Goal: Information Seeking & Learning: Learn about a topic

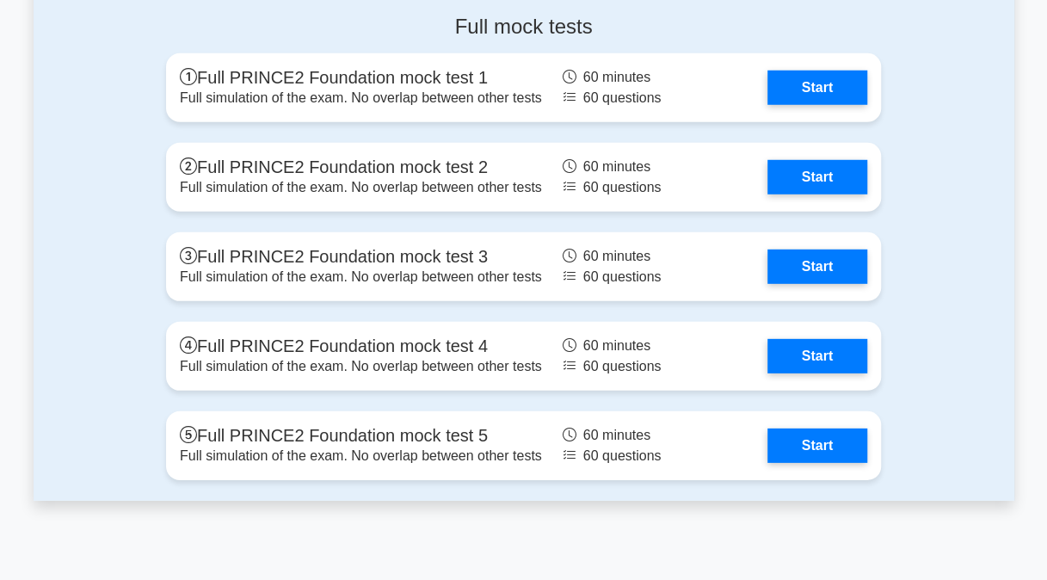
scroll to position [2287, 0]
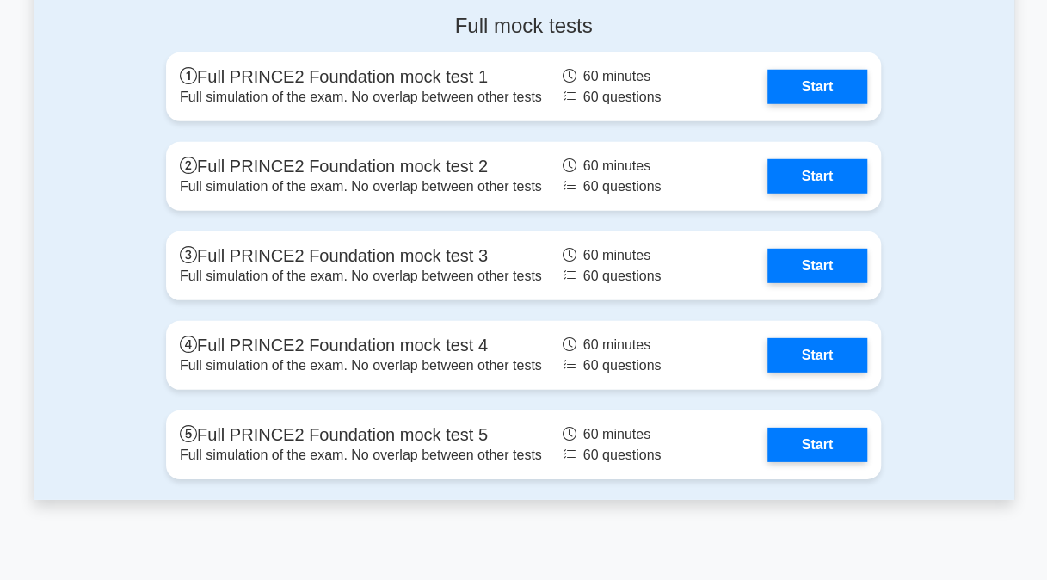
click at [827, 427] on link "Start" at bounding box center [817, 444] width 100 height 34
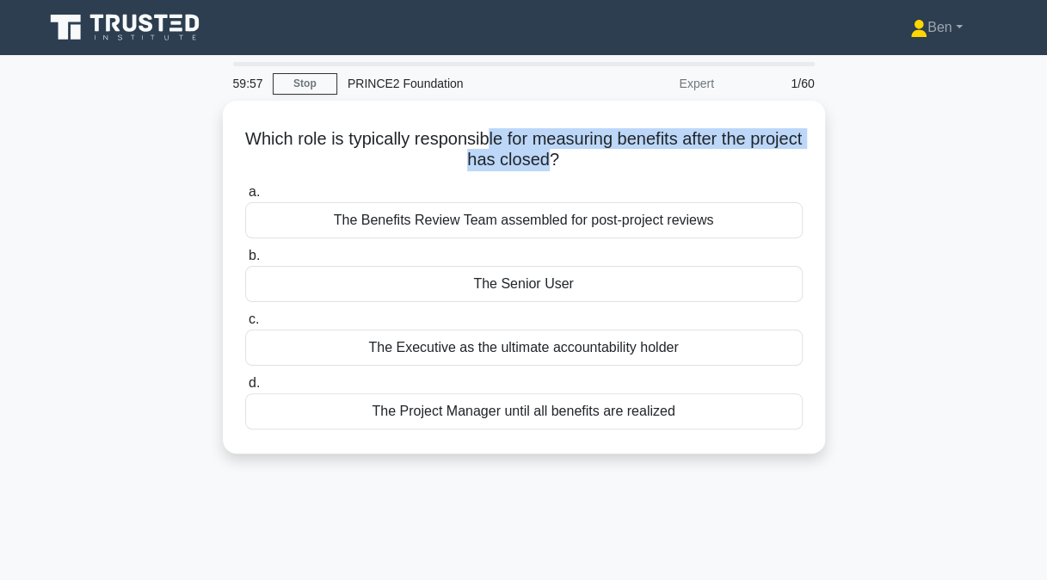
drag, startPoint x: 514, startPoint y: 135, endPoint x: 574, endPoint y: 160, distance: 64.4
click at [574, 160] on h5 "Which role is typically responsible for measuring benefits after the project ha…" at bounding box center [523, 149] width 561 height 43
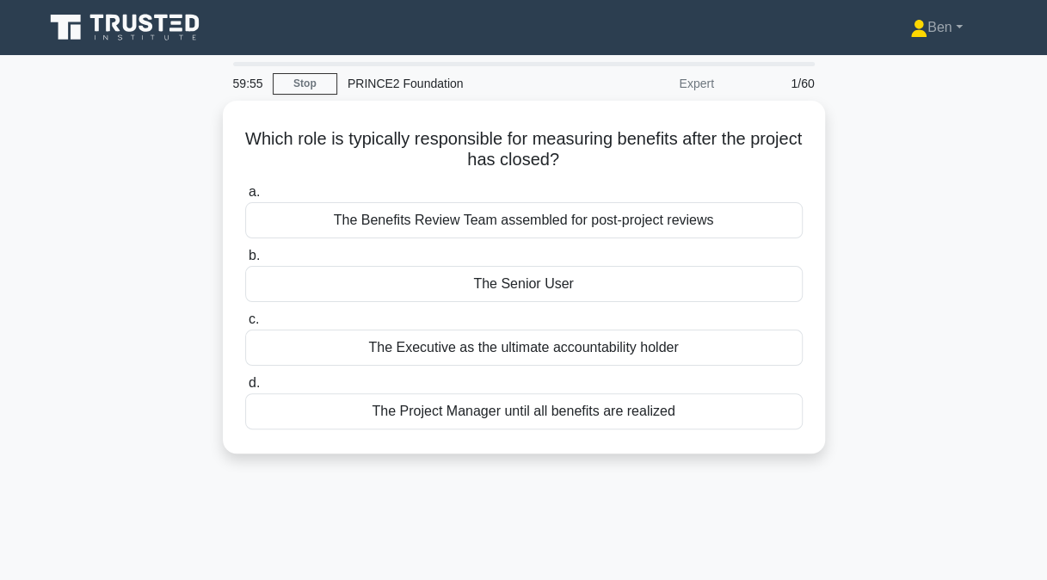
click at [602, 337] on div "The Executive as the ultimate accountability holder" at bounding box center [523, 347] width 557 height 36
click at [245, 325] on input "c. The Executive as the ultimate accountability holder" at bounding box center [245, 319] width 0 height 11
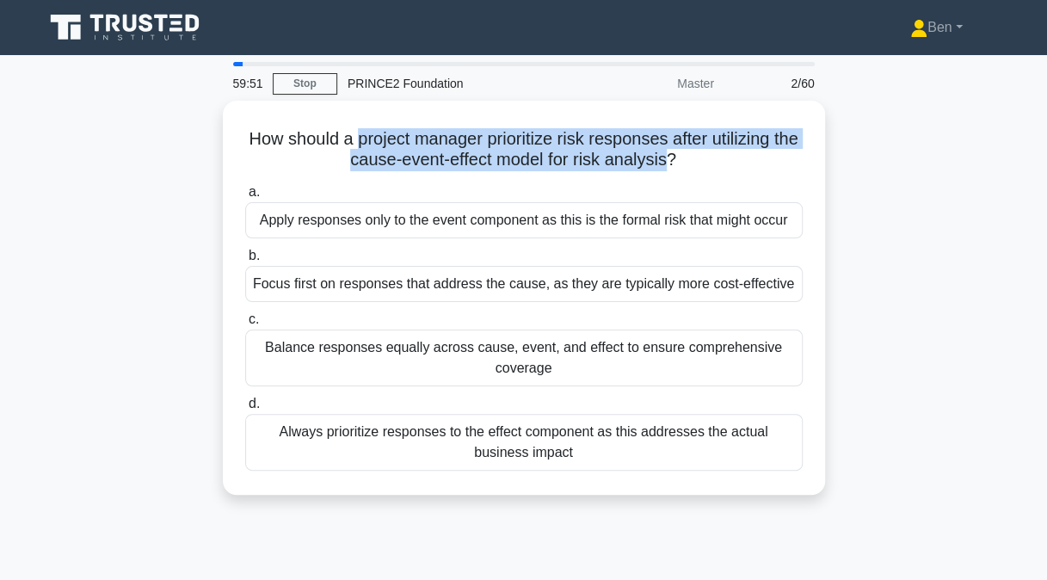
drag, startPoint x: 365, startPoint y: 141, endPoint x: 682, endPoint y: 157, distance: 316.8
click at [682, 157] on h5 "How should a project manager prioritize risk responses after utilizing the caus…" at bounding box center [523, 149] width 561 height 43
drag, startPoint x: 682, startPoint y: 157, endPoint x: 586, endPoint y: 131, distance: 98.9
click at [586, 131] on h5 "How should a project manager prioritize risk responses after utilizing the caus…" at bounding box center [523, 149] width 561 height 43
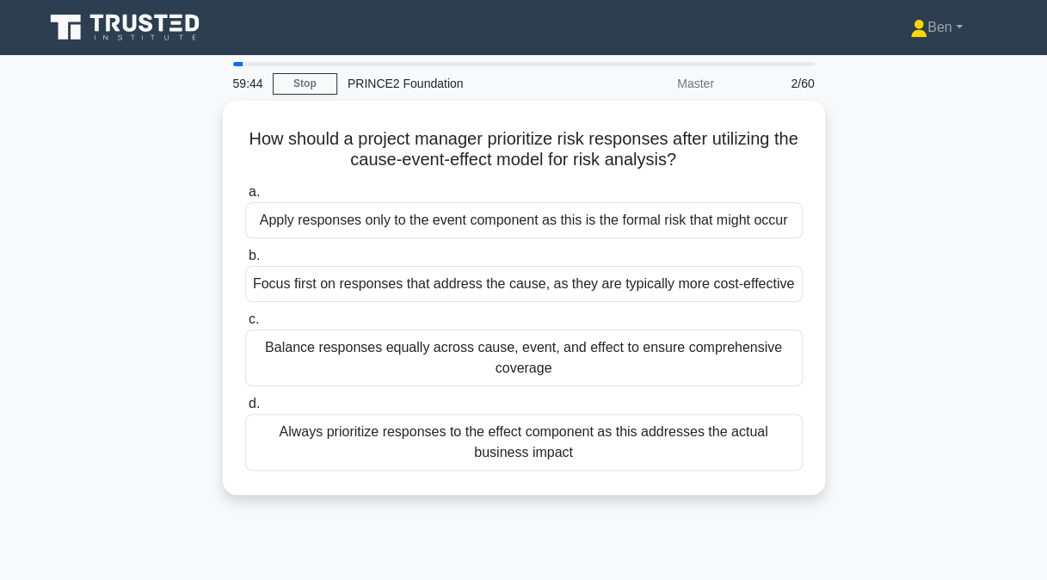
click at [468, 268] on div "Focus first on responses that address the cause, as they are typically more cos…" at bounding box center [523, 284] width 557 height 36
click at [245, 261] on input "b. Focus first on responses that address the cause, as they are typically more …" at bounding box center [245, 255] width 0 height 11
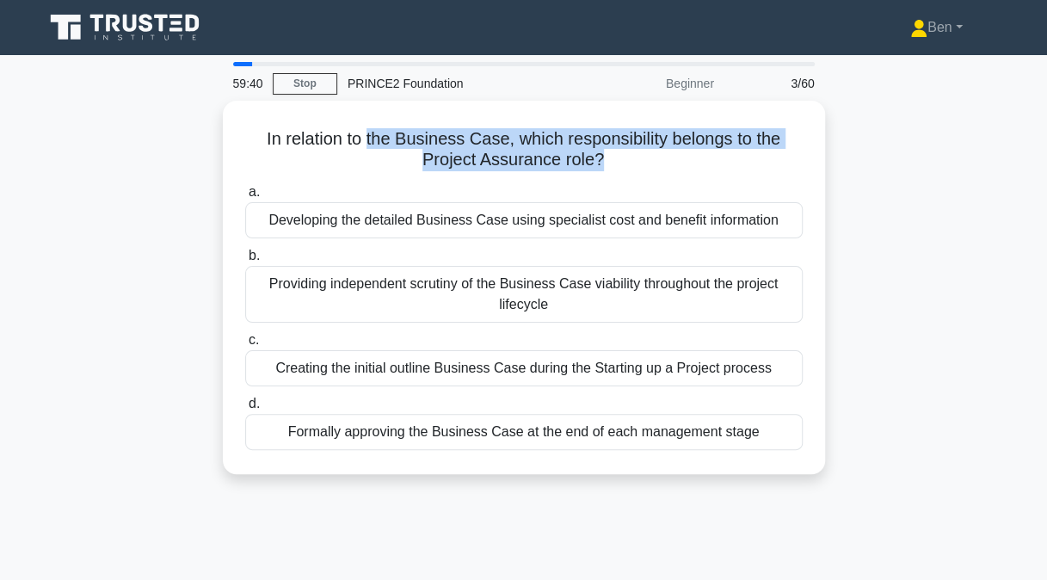
drag, startPoint x: 368, startPoint y: 129, endPoint x: 598, endPoint y: 157, distance: 231.3
click at [598, 157] on h5 "In relation to the Business Case, which responsibility belongs to the Project A…" at bounding box center [523, 149] width 561 height 43
drag, startPoint x: 598, startPoint y: 157, endPoint x: 519, endPoint y: 141, distance: 80.6
click at [519, 141] on h5 "In relation to the Business Case, which responsibility belongs to the Project A…" at bounding box center [523, 149] width 561 height 43
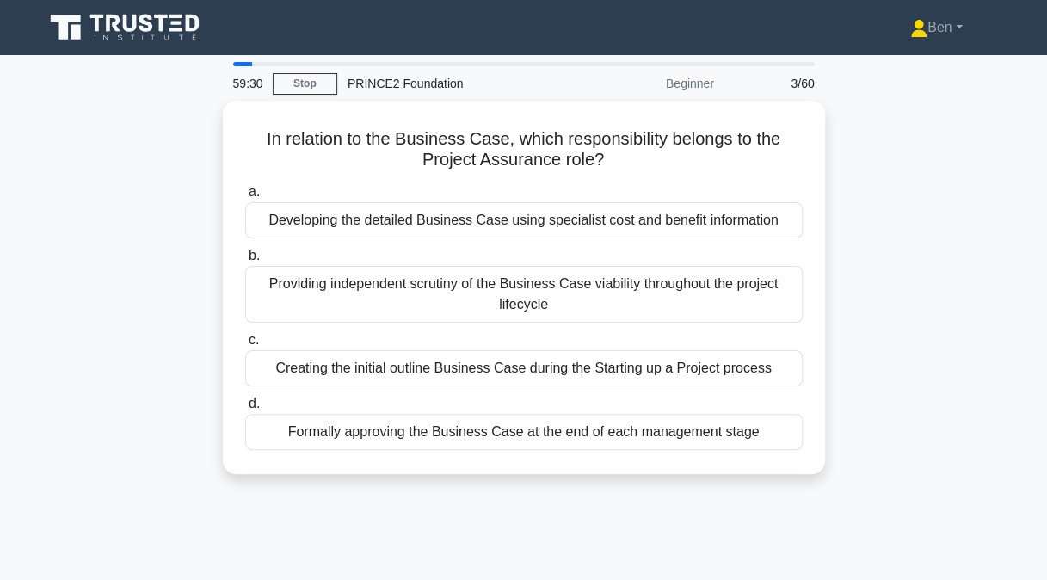
click at [327, 274] on div "Providing independent scrutiny of the Business Case viability throughout the pr…" at bounding box center [523, 294] width 557 height 57
click at [245, 261] on input "b. Providing independent scrutiny of the Business Case viability throughout the…" at bounding box center [245, 255] width 0 height 11
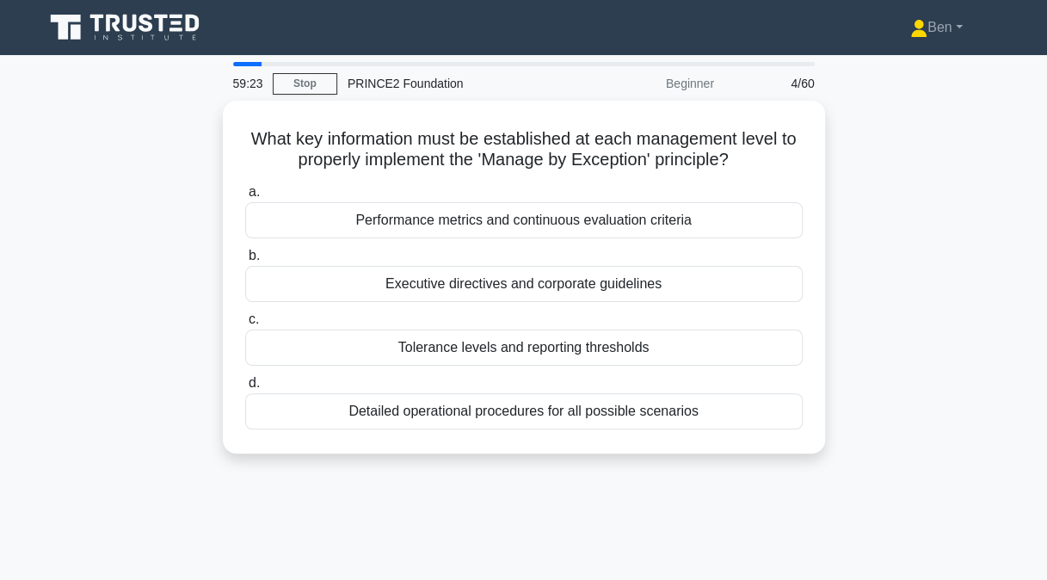
click at [298, 342] on div "Tolerance levels and reporting thresholds" at bounding box center [523, 347] width 557 height 36
click at [245, 325] on input "c. Tolerance levels and reporting thresholds" at bounding box center [245, 319] width 0 height 11
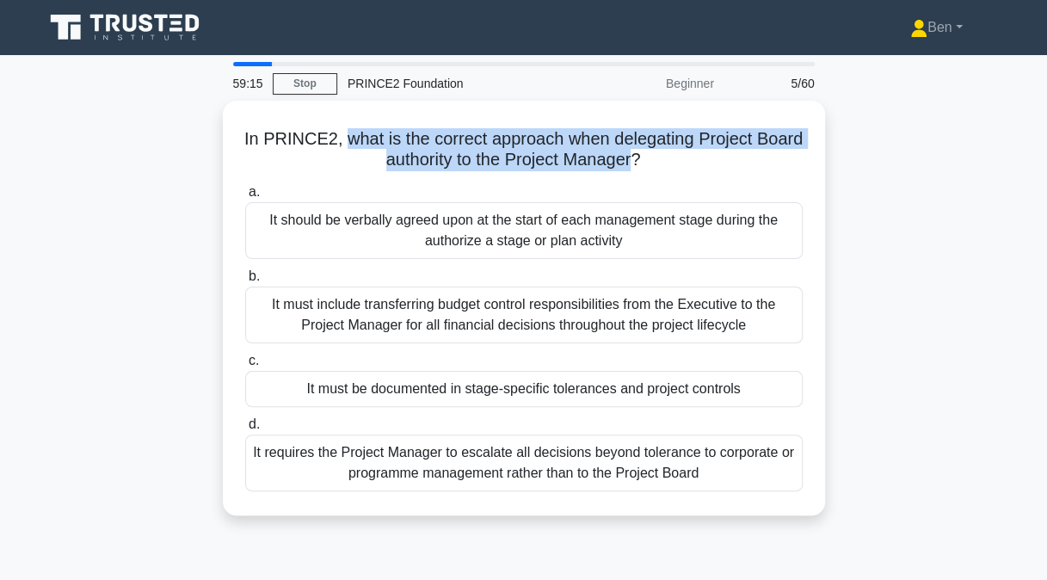
drag, startPoint x: 362, startPoint y: 133, endPoint x: 661, endPoint y: 157, distance: 300.2
click at [661, 157] on h5 "In PRINCE2, what is the correct approach when delegating Project Board authorit…" at bounding box center [523, 149] width 561 height 43
drag, startPoint x: 661, startPoint y: 157, endPoint x: 583, endPoint y: 151, distance: 78.4
click at [583, 151] on h5 "In PRINCE2, what is the correct approach when delegating Project Board authorit…" at bounding box center [523, 149] width 561 height 43
click at [584, 149] on h5 "In PRINCE2, what is the correct approach when delegating Project Board authorit…" at bounding box center [523, 149] width 561 height 43
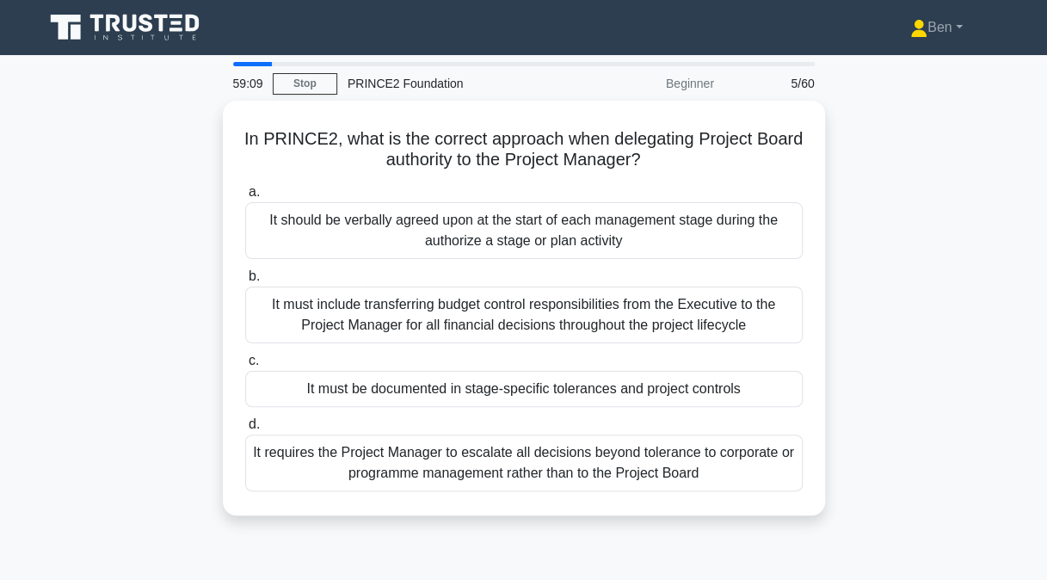
click at [337, 380] on div "It must be documented in stage-specific tolerances and project controls" at bounding box center [523, 389] width 557 height 36
click at [245, 366] on input "c. It must be documented in stage-specific tolerances and project controls" at bounding box center [245, 360] width 0 height 11
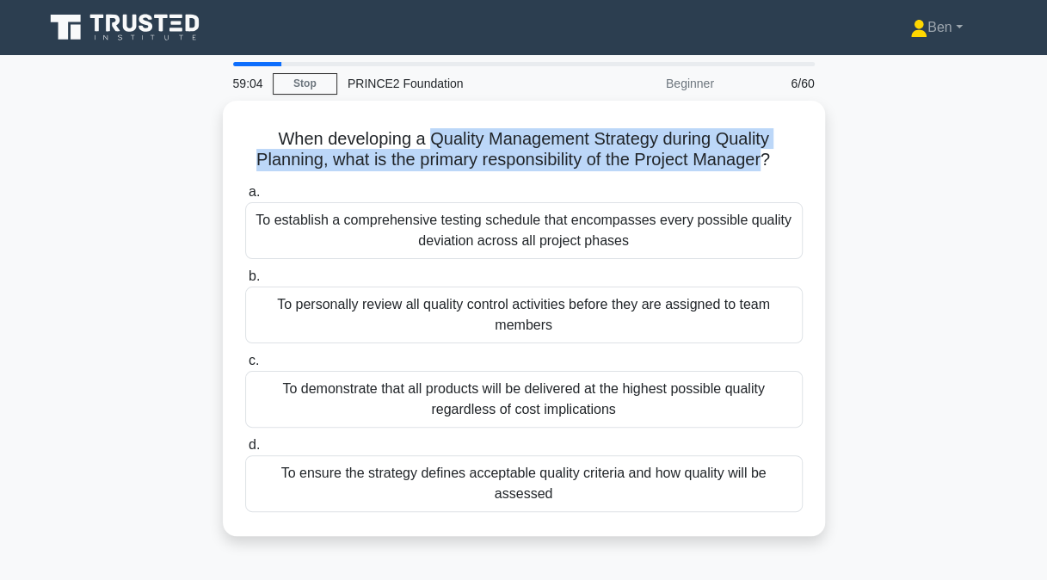
drag, startPoint x: 429, startPoint y: 132, endPoint x: 765, endPoint y: 148, distance: 336.6
click at [765, 148] on h5 "When developing a Quality Management Strategy during Quality Planning, what is …" at bounding box center [523, 149] width 561 height 43
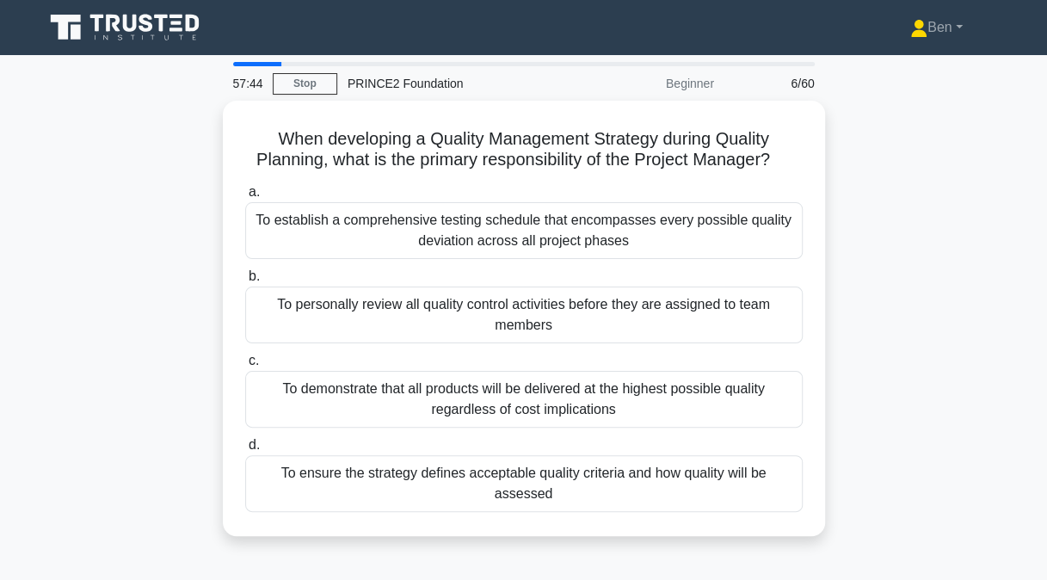
click at [447, 479] on div "To ensure the strategy defines acceptable quality criteria and how quality will…" at bounding box center [523, 483] width 557 height 57
click at [245, 451] on input "d. To ensure the strategy defines acceptable quality criteria and how quality w…" at bounding box center [245, 444] width 0 height 11
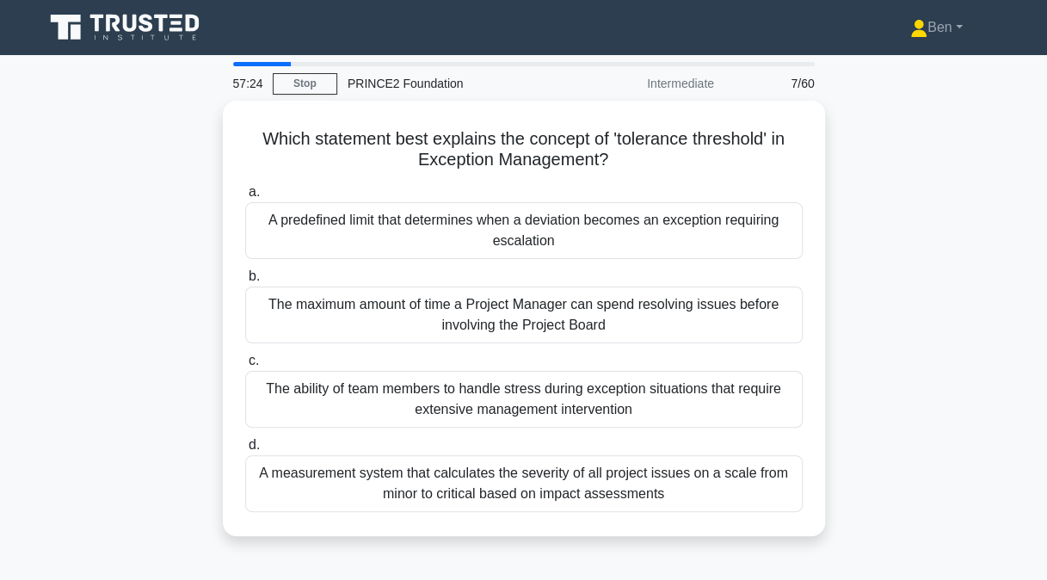
click at [342, 224] on div "A predefined limit that determines when a deviation becomes an exception requir…" at bounding box center [523, 230] width 557 height 57
click at [245, 198] on input "a. A predefined limit that determines when a deviation becomes an exception req…" at bounding box center [245, 192] width 0 height 11
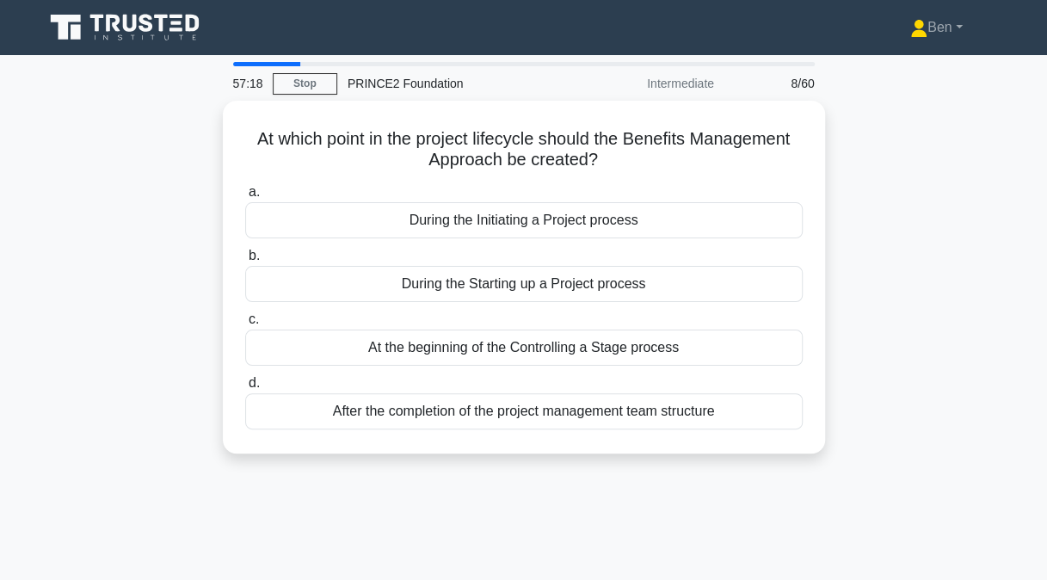
click at [421, 287] on div "During the Starting up a Project process" at bounding box center [523, 284] width 557 height 36
click at [245, 261] on input "b. During the Starting up a Project process" at bounding box center [245, 255] width 0 height 11
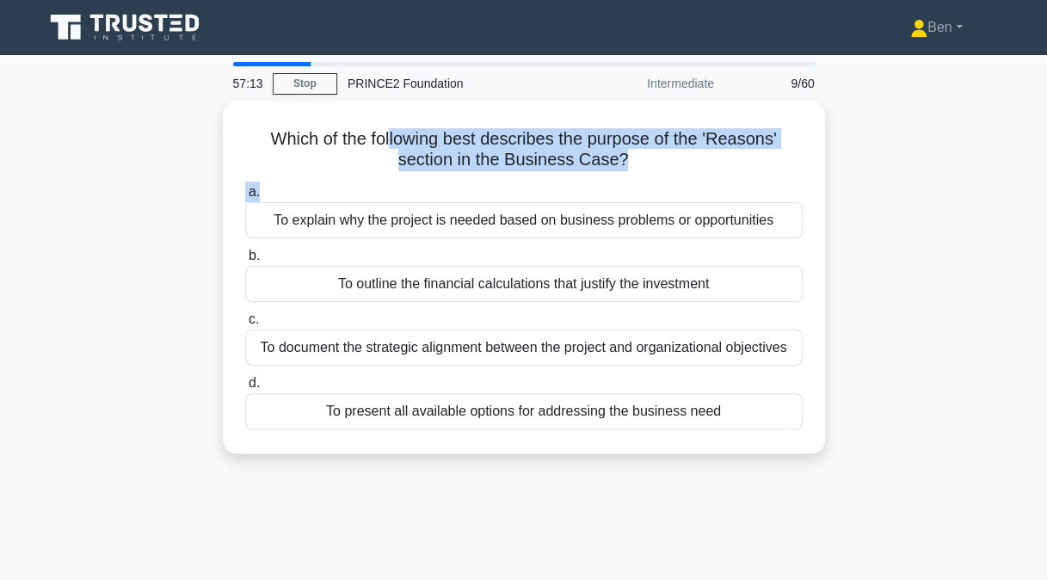
drag, startPoint x: 390, startPoint y: 129, endPoint x: 654, endPoint y: 172, distance: 268.3
click at [654, 172] on div "Which of the following best describes the purpose of the 'Reasons' section in t…" at bounding box center [524, 276] width 588 height 339
drag, startPoint x: 654, startPoint y: 172, endPoint x: 568, endPoint y: 159, distance: 87.8
click at [568, 159] on h5 "Which of the following best describes the purpose of the 'Reasons' section in t…" at bounding box center [523, 149] width 561 height 43
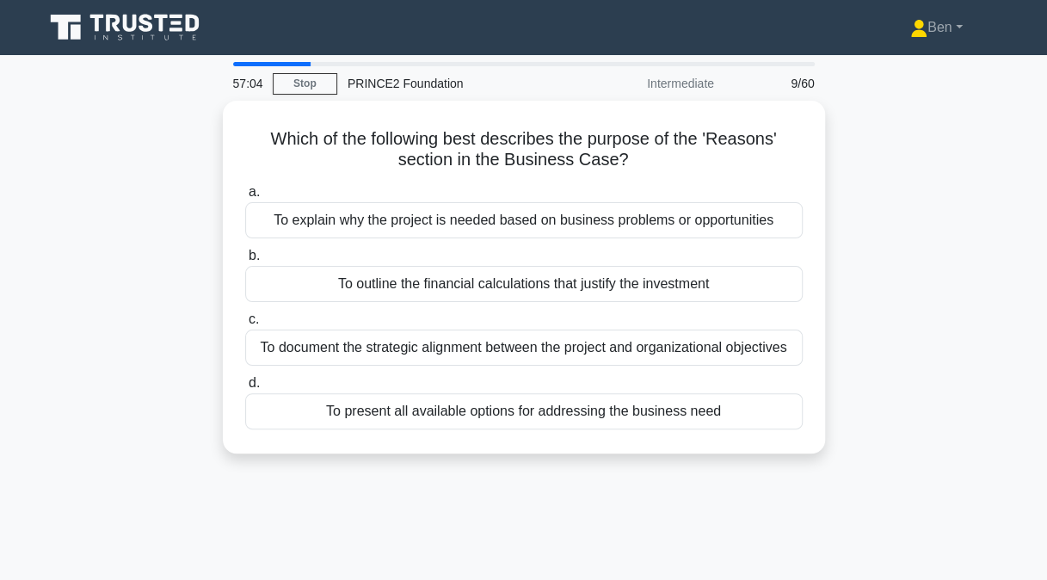
click at [596, 318] on label "c. To document the strategic alignment between the project and organizational o…" at bounding box center [523, 337] width 557 height 57
click at [245, 318] on input "c. To document the strategic alignment between the project and organizational o…" at bounding box center [245, 319] width 0 height 11
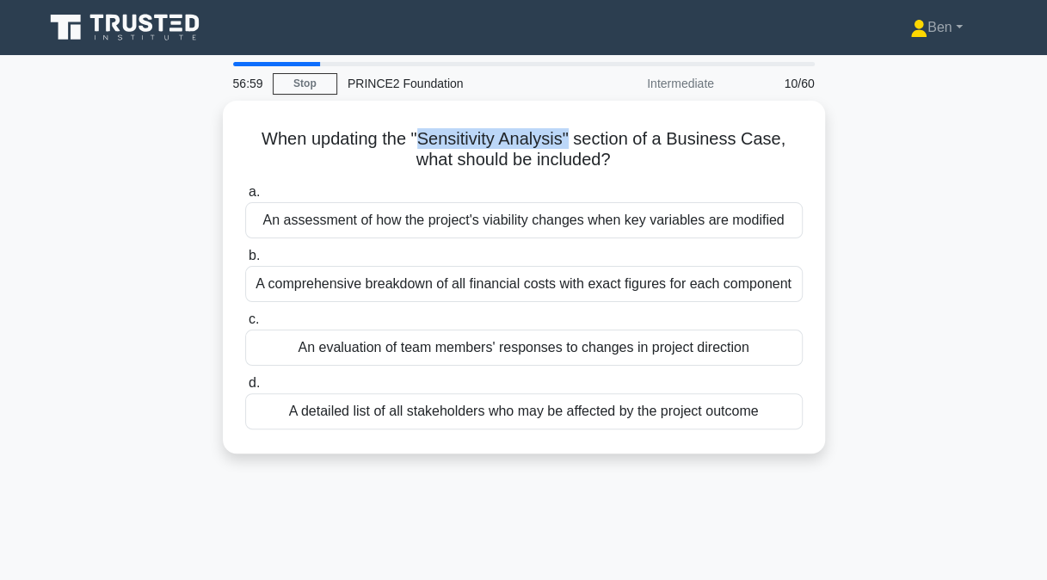
drag, startPoint x: 419, startPoint y: 134, endPoint x: 575, endPoint y: 136, distance: 156.5
click at [575, 136] on h5 "When updating the "Sensitivity Analysis" section of a Business Case, what shoul…" at bounding box center [523, 149] width 561 height 43
drag, startPoint x: 269, startPoint y: 134, endPoint x: 640, endPoint y: 157, distance: 371.3
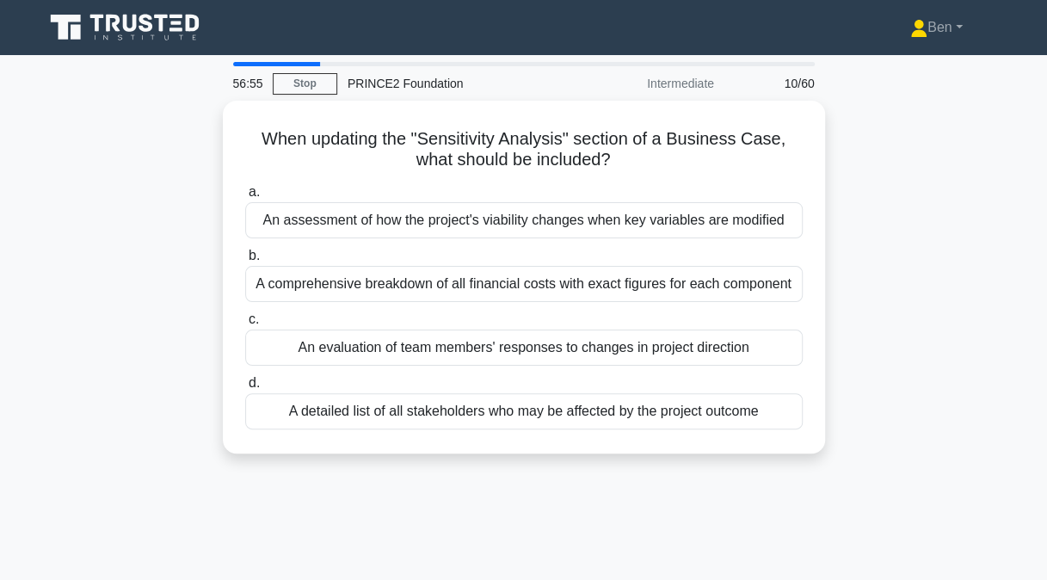
click at [640, 157] on h5 "When updating the "Sensitivity Analysis" section of a Business Case, what shoul…" at bounding box center [523, 149] width 561 height 43
drag, startPoint x: 640, startPoint y: 157, endPoint x: 549, endPoint y: 139, distance: 92.8
click at [549, 139] on h5 "When updating the "Sensitivity Analysis" section of a Business Case, what shoul…" at bounding box center [523, 149] width 561 height 43
click at [423, 211] on div "An assessment of how the project's viability changes when key variables are mod…" at bounding box center [523, 220] width 557 height 36
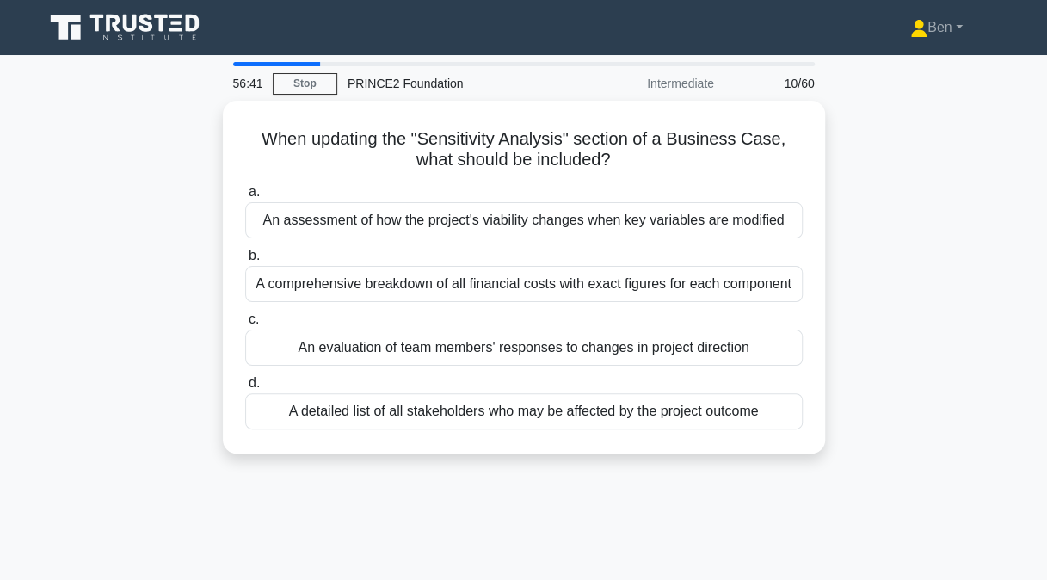
click at [245, 198] on input "a. An assessment of how the project's viability changes when key variables are …" at bounding box center [245, 192] width 0 height 11
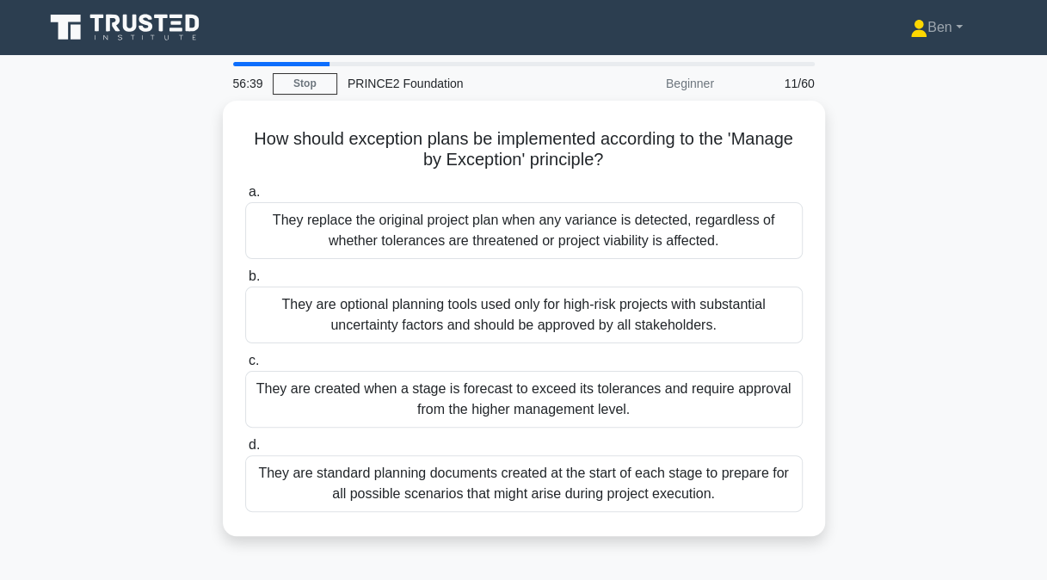
drag, startPoint x: 269, startPoint y: 131, endPoint x: 615, endPoint y: 155, distance: 346.5
click at [615, 155] on h5 "How should exception plans be implemented according to the 'Manage by Exception…" at bounding box center [523, 149] width 561 height 43
drag, startPoint x: 615, startPoint y: 155, endPoint x: 502, endPoint y: 160, distance: 112.8
click at [502, 160] on h5 "How should exception plans be implemented according to the 'Manage by Exception…" at bounding box center [523, 149] width 561 height 43
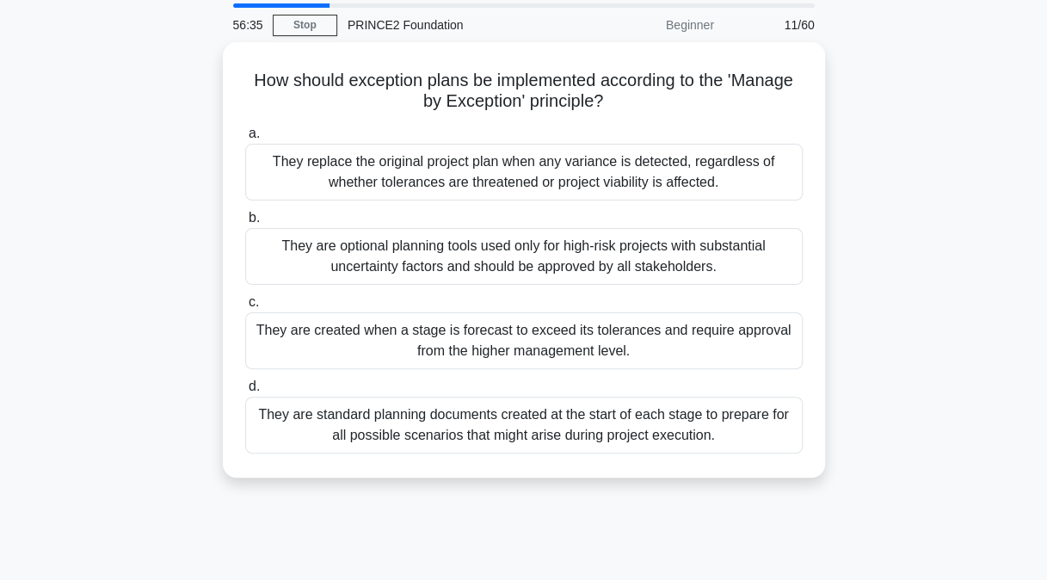
scroll to position [65, 0]
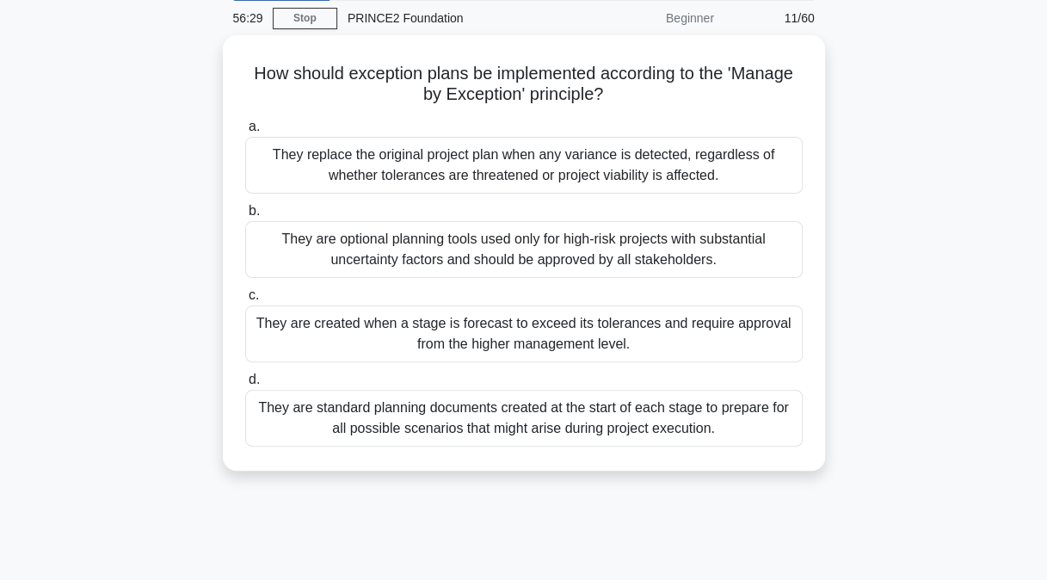
click at [306, 324] on div "They are created when a stage is forecast to exceed its tolerances and require …" at bounding box center [523, 333] width 557 height 57
click at [245, 301] on input "c. They are created when a stage is forecast to exceed its tolerances and requi…" at bounding box center [245, 295] width 0 height 11
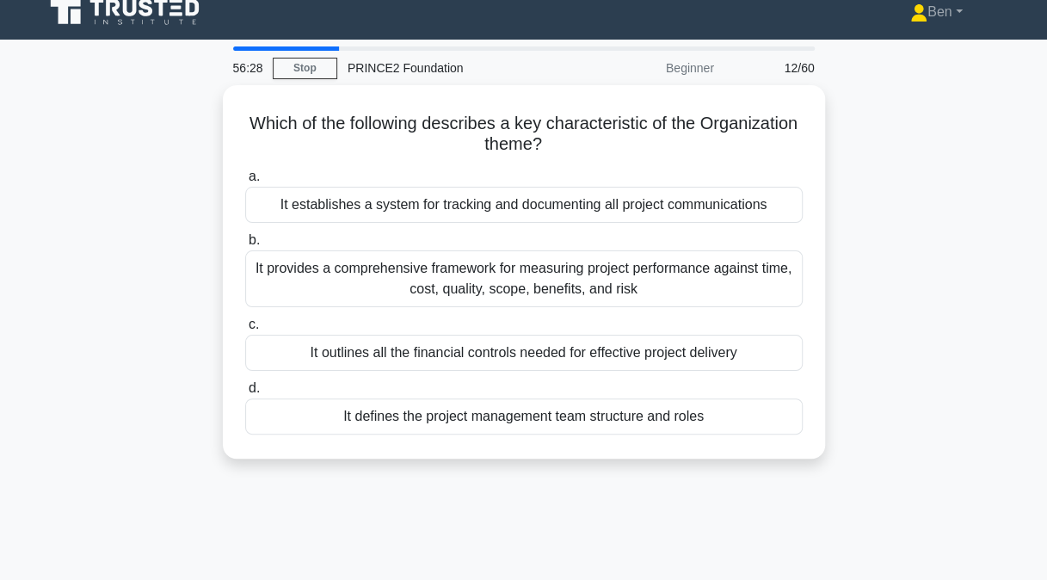
scroll to position [0, 0]
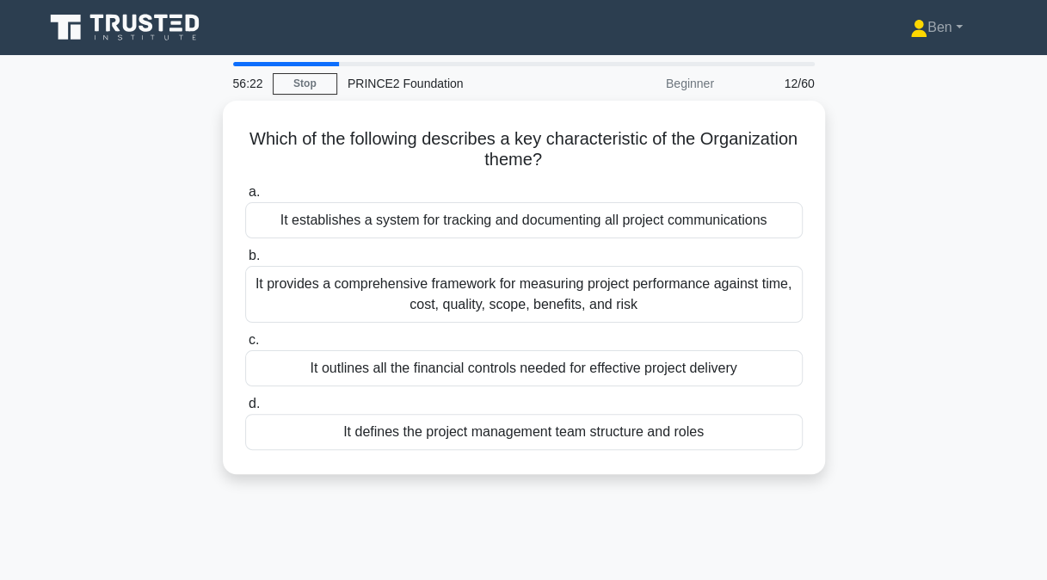
click at [290, 430] on div "It defines the project management team structure and roles" at bounding box center [523, 432] width 557 height 36
click at [245, 409] on input "d. It defines the project management team structure and roles" at bounding box center [245, 403] width 0 height 11
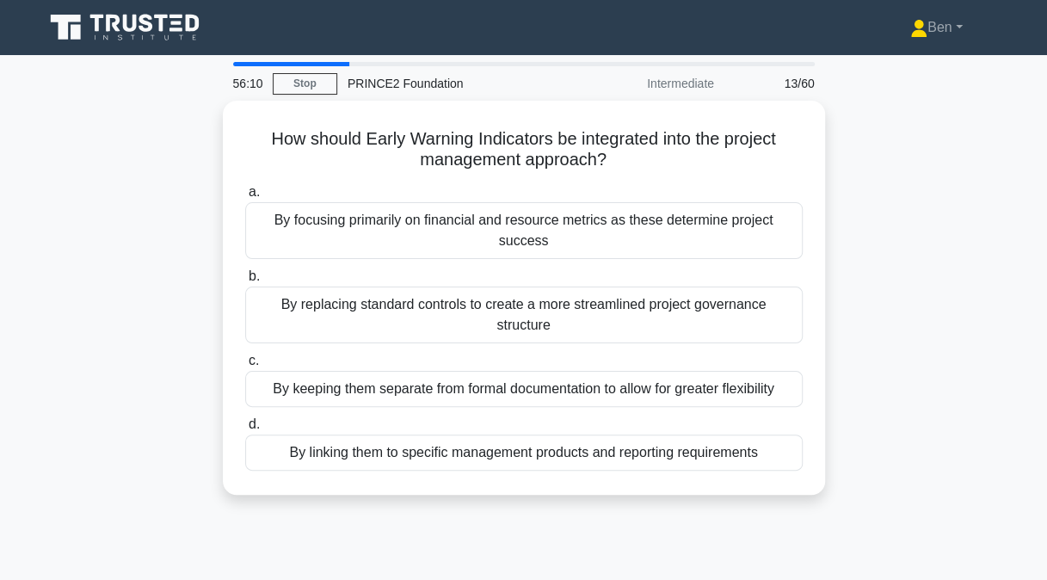
click at [401, 434] on div "By linking them to specific management products and reporting requirements" at bounding box center [523, 452] width 557 height 36
click at [245, 419] on input "d. By linking them to specific management products and reporting requirements" at bounding box center [245, 424] width 0 height 11
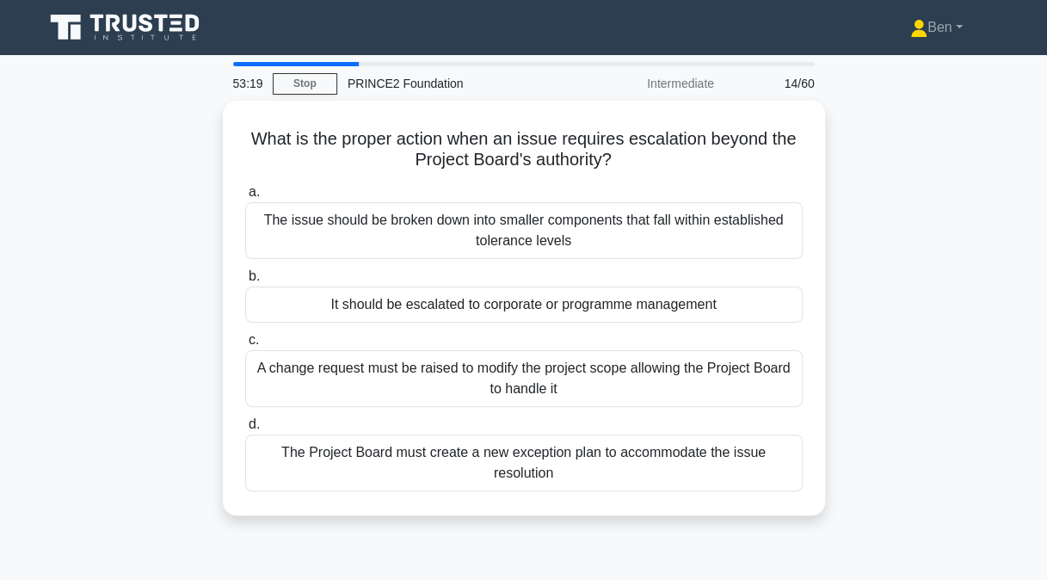
click at [428, 290] on div "It should be escalated to corporate or programme management" at bounding box center [523, 304] width 557 height 36
click at [245, 282] on input "b. It should be escalated to corporate or programme management" at bounding box center [245, 276] width 0 height 11
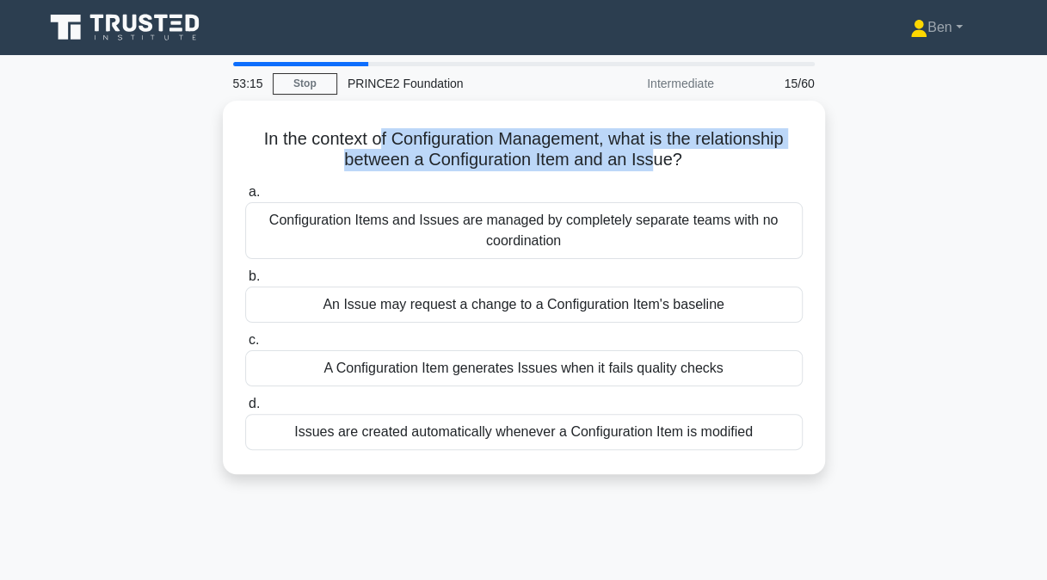
drag, startPoint x: 376, startPoint y: 132, endPoint x: 654, endPoint y: 150, distance: 279.2
click at [654, 150] on h5 "In the context of Configuration Management, what is the relationship between a …" at bounding box center [523, 149] width 561 height 43
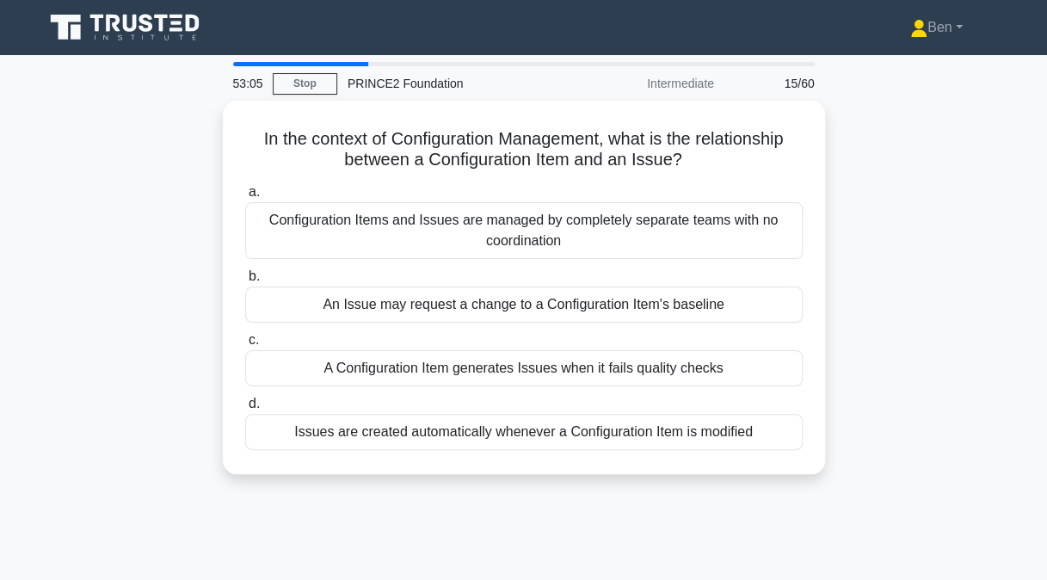
click at [499, 310] on div "An Issue may request a change to a Configuration Item's baseline" at bounding box center [523, 304] width 557 height 36
click at [245, 282] on input "b. An Issue may request a change to a Configuration Item's baseline" at bounding box center [245, 276] width 0 height 11
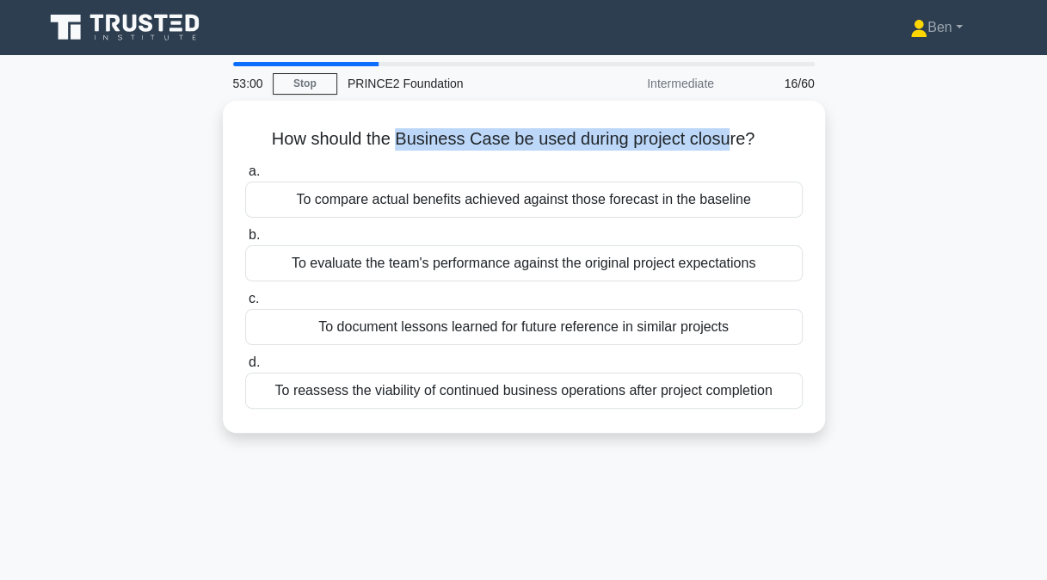
drag, startPoint x: 397, startPoint y: 139, endPoint x: 733, endPoint y: 143, distance: 335.4
click at [733, 143] on h5 "How should the Business Case be used during project closure? .spinner_0XTQ{tran…" at bounding box center [523, 139] width 561 height 22
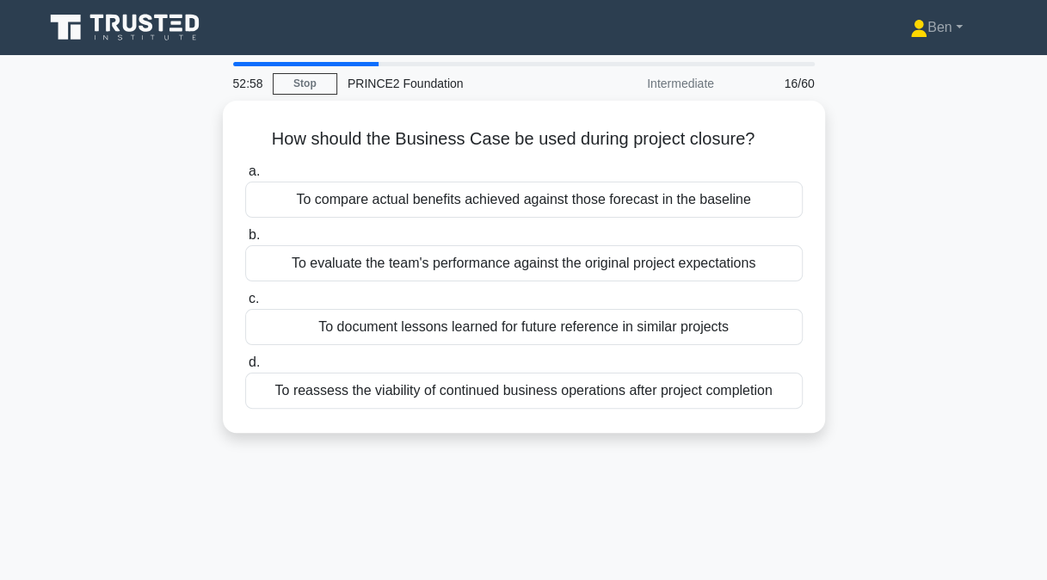
click at [593, 201] on div "To compare actual benefits achieved against those forecast in the baseline" at bounding box center [523, 199] width 557 height 36
click at [245, 177] on input "a. To compare actual benefits achieved against those forecast in the baseline" at bounding box center [245, 171] width 0 height 11
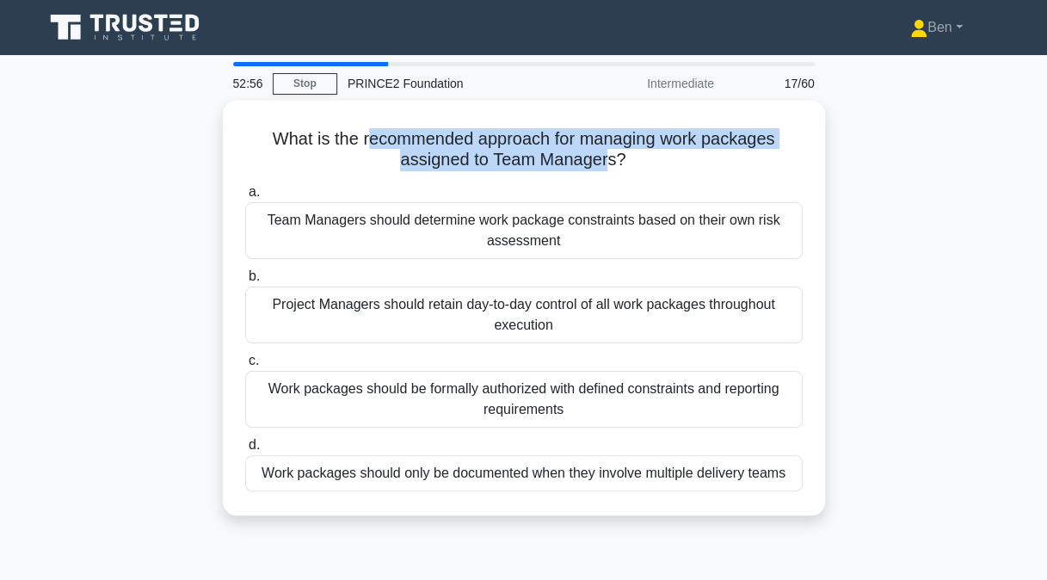
drag, startPoint x: 366, startPoint y: 139, endPoint x: 610, endPoint y: 160, distance: 244.2
click at [610, 160] on h5 "What is the recommended approach for managing work packages assigned to Team Ma…" at bounding box center [523, 149] width 561 height 43
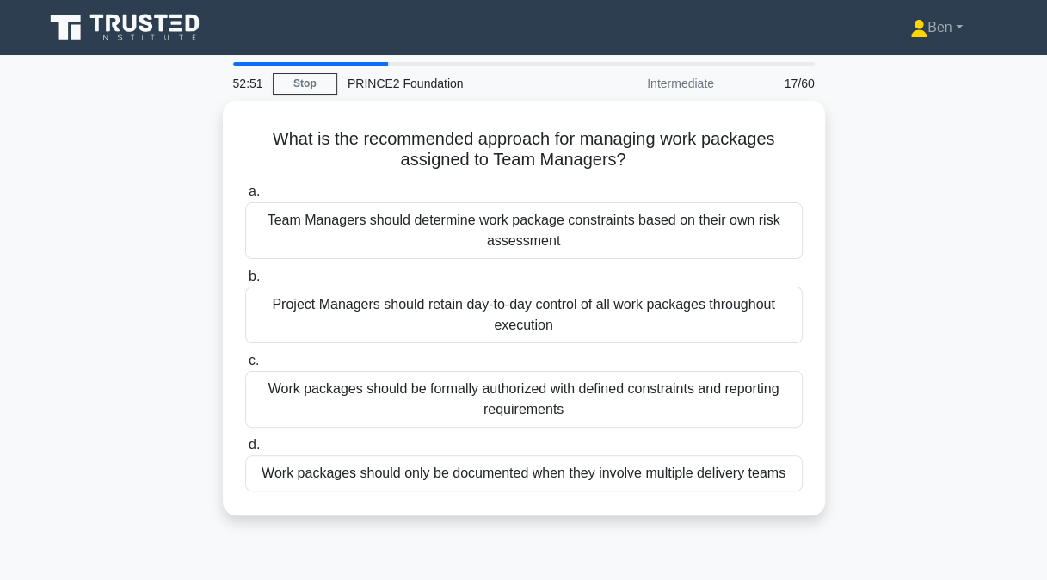
click at [622, 242] on div "Team Managers should determine work package constraints based on their own risk…" at bounding box center [523, 230] width 557 height 57
click at [245, 198] on input "a. Team Managers should determine work package constraints based on their own r…" at bounding box center [245, 192] width 0 height 11
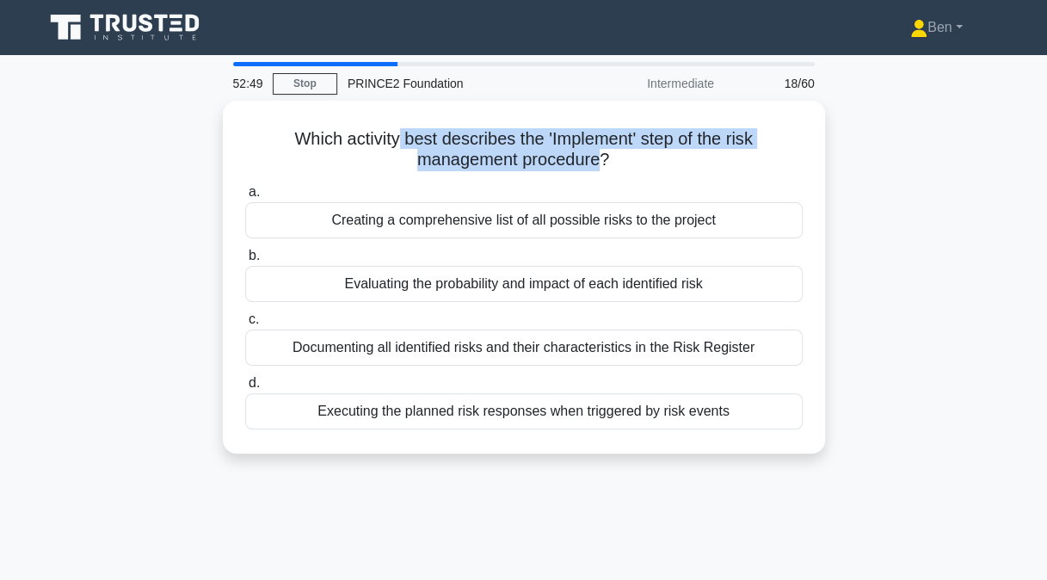
drag, startPoint x: 397, startPoint y: 139, endPoint x: 605, endPoint y: 158, distance: 208.1
click at [605, 158] on h5 "Which activity best describes the 'Implement' step of the risk management proce…" at bounding box center [523, 149] width 561 height 43
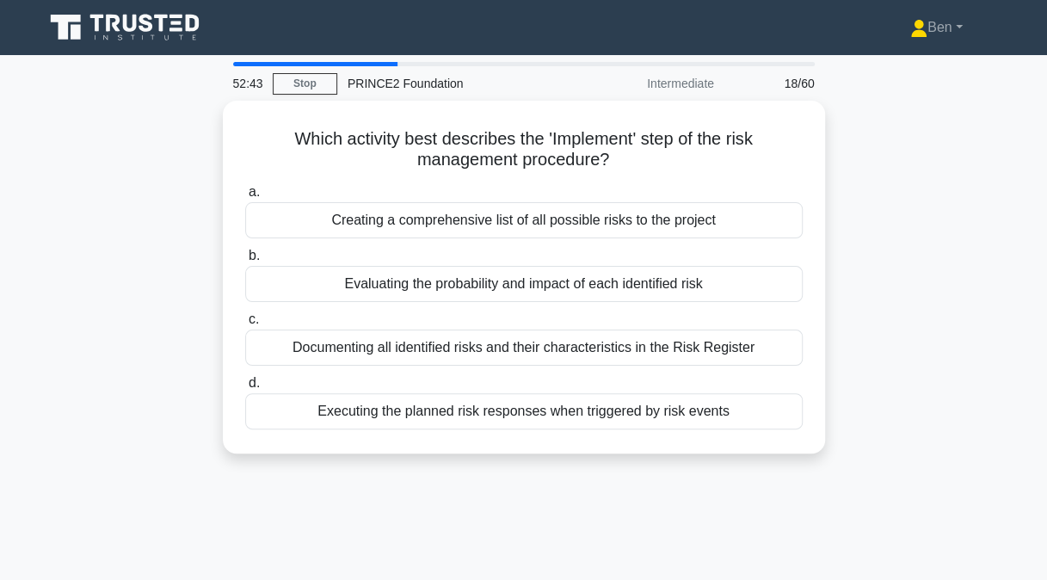
click at [646, 393] on div "Executing the planned risk responses when triggered by risk events" at bounding box center [523, 411] width 557 height 36
click at [245, 389] on input "d. Executing the planned risk responses when triggered by risk events" at bounding box center [245, 383] width 0 height 11
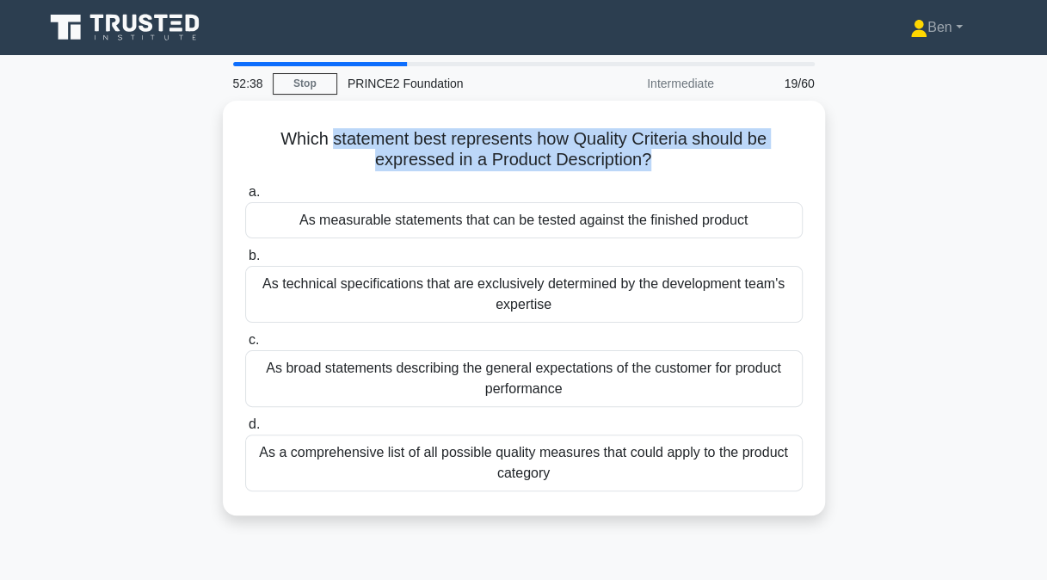
drag, startPoint x: 331, startPoint y: 138, endPoint x: 647, endPoint y: 152, distance: 315.9
click at [647, 152] on h5 "Which statement best represents how Quality Criteria should be expressed in a P…" at bounding box center [523, 149] width 561 height 43
drag, startPoint x: 647, startPoint y: 152, endPoint x: 585, endPoint y: 158, distance: 62.2
click at [585, 158] on h5 "Which statement best represents how Quality Criteria should be expressed in a P…" at bounding box center [523, 149] width 561 height 43
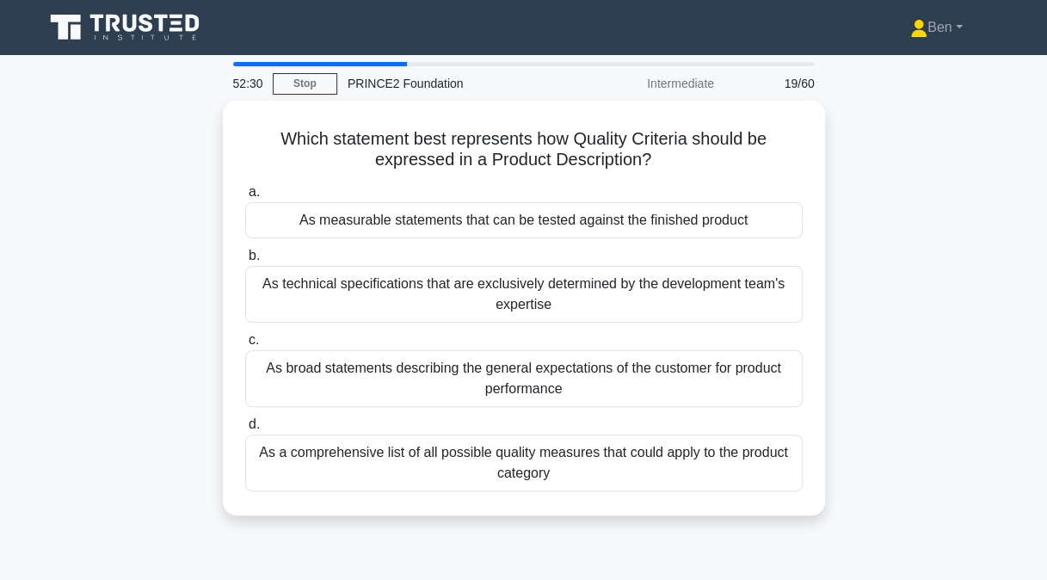
click at [318, 218] on div "As measurable statements that can be tested against the finished product" at bounding box center [523, 220] width 557 height 36
click at [245, 198] on input "a. As measurable statements that can be tested against the finished product" at bounding box center [245, 192] width 0 height 11
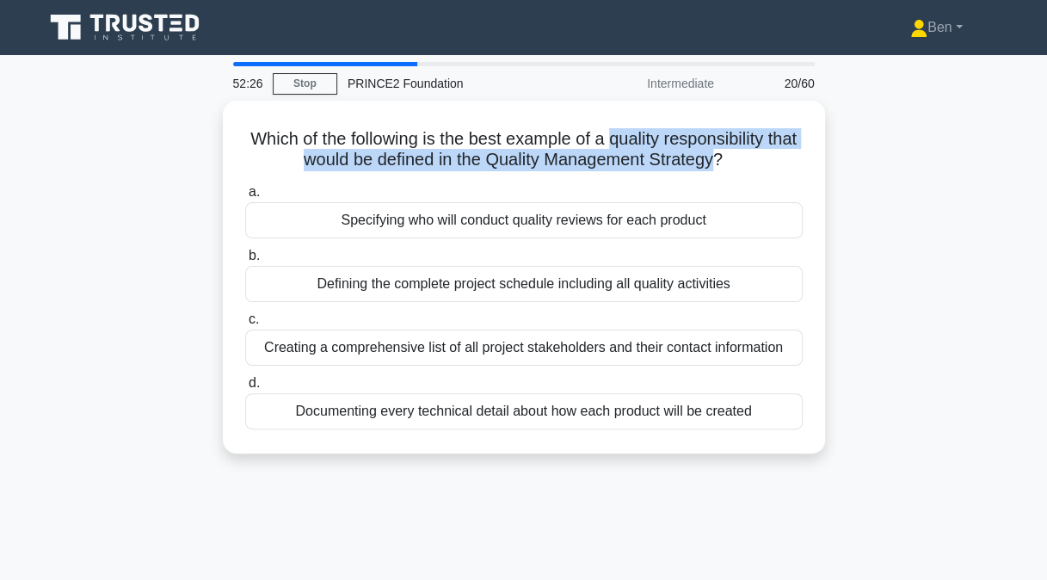
drag, startPoint x: 629, startPoint y: 134, endPoint x: 736, endPoint y: 155, distance: 108.6
click at [736, 155] on h5 "Which of the following is the best example of a quality responsibility that wou…" at bounding box center [523, 149] width 561 height 43
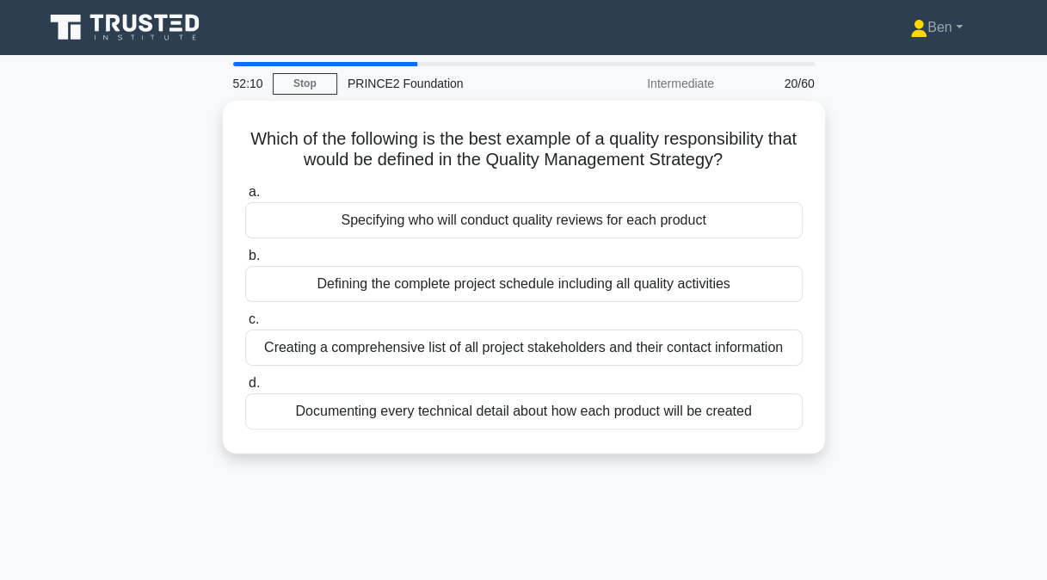
click at [91, 199] on div "Which of the following is the best example of a quality responsibility that wou…" at bounding box center [524, 287] width 980 height 373
click at [267, 220] on div "Specifying who will conduct quality reviews for each product" at bounding box center [523, 220] width 557 height 36
click at [245, 198] on input "a. Specifying who will conduct quality reviews for each product" at bounding box center [245, 192] width 0 height 11
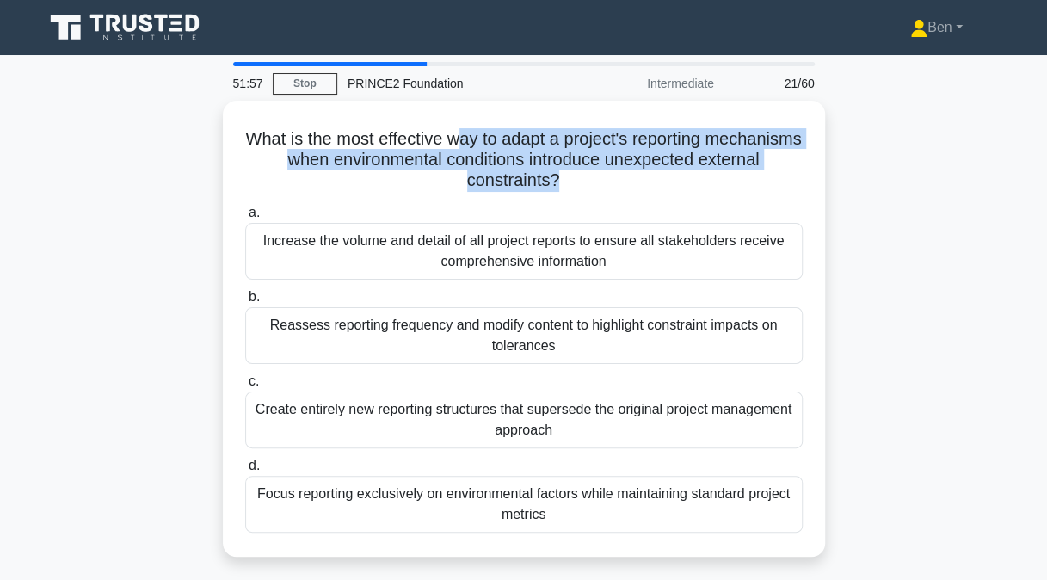
drag, startPoint x: 511, startPoint y: 130, endPoint x: 586, endPoint y: 169, distance: 85.4
click at [586, 169] on h5 "What is the most effective way to adapt a project's reporting mechanisms when e…" at bounding box center [523, 160] width 561 height 64
drag, startPoint x: 586, startPoint y: 169, endPoint x: 466, endPoint y: 176, distance: 120.6
click at [466, 176] on h5 "What is the most effective way to adapt a project's reporting mechanisms when e…" at bounding box center [523, 160] width 561 height 64
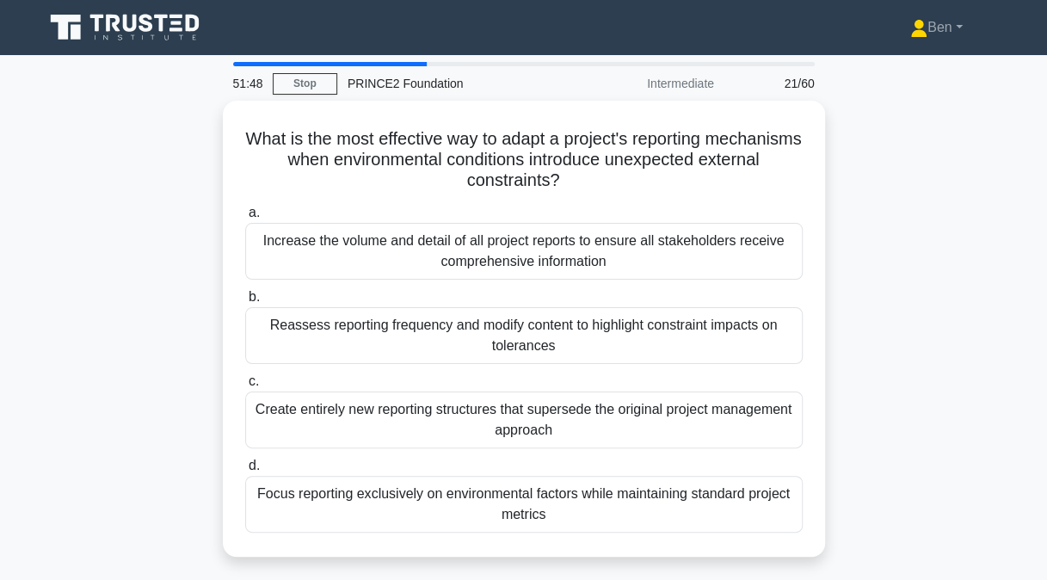
click at [466, 343] on div "Reassess reporting frequency and modify content to highlight constraint impacts…" at bounding box center [523, 335] width 557 height 57
click at [245, 303] on input "b. Reassess reporting frequency and modify content to highlight constraint impa…" at bounding box center [245, 297] width 0 height 11
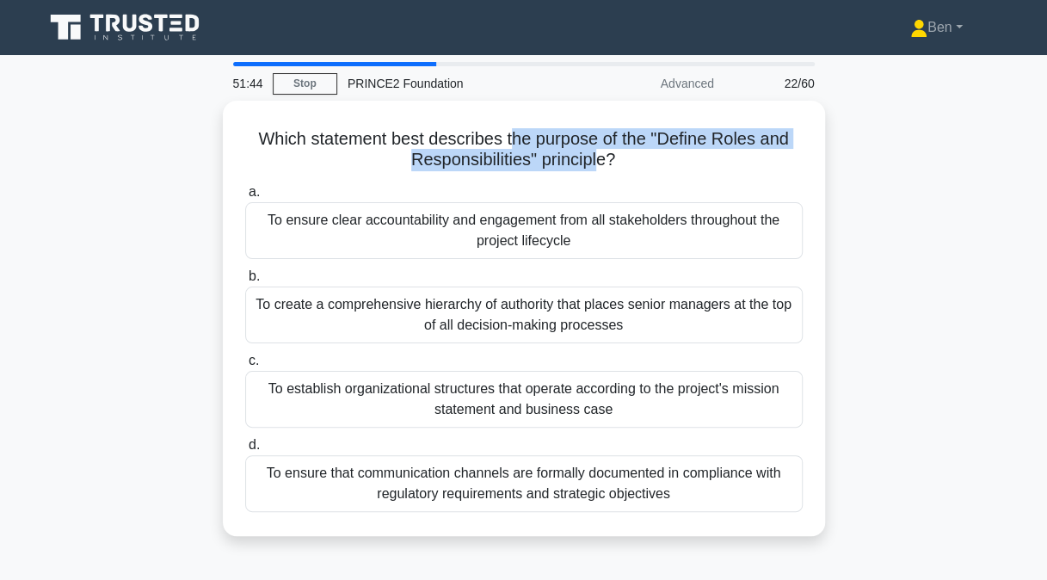
drag, startPoint x: 509, startPoint y: 132, endPoint x: 600, endPoint y: 155, distance: 93.9
click at [600, 155] on h5 "Which statement best describes the purpose of the "Define Roles and Responsibil…" at bounding box center [523, 149] width 561 height 43
drag, startPoint x: 600, startPoint y: 155, endPoint x: 519, endPoint y: 141, distance: 82.0
click at [519, 141] on h5 "Which statement best describes the purpose of the "Define Roles and Responsibil…" at bounding box center [523, 149] width 561 height 43
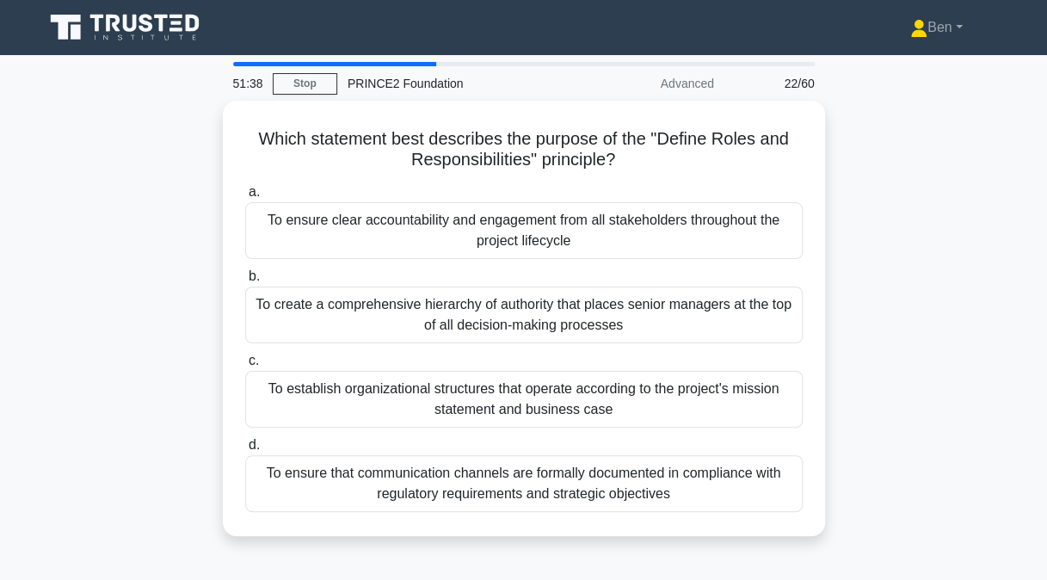
click at [499, 223] on div "To ensure clear accountability and engagement from all stakeholders throughout …" at bounding box center [523, 230] width 557 height 57
click at [245, 198] on input "a. To ensure clear accountability and engagement from all stakeholders througho…" at bounding box center [245, 192] width 0 height 11
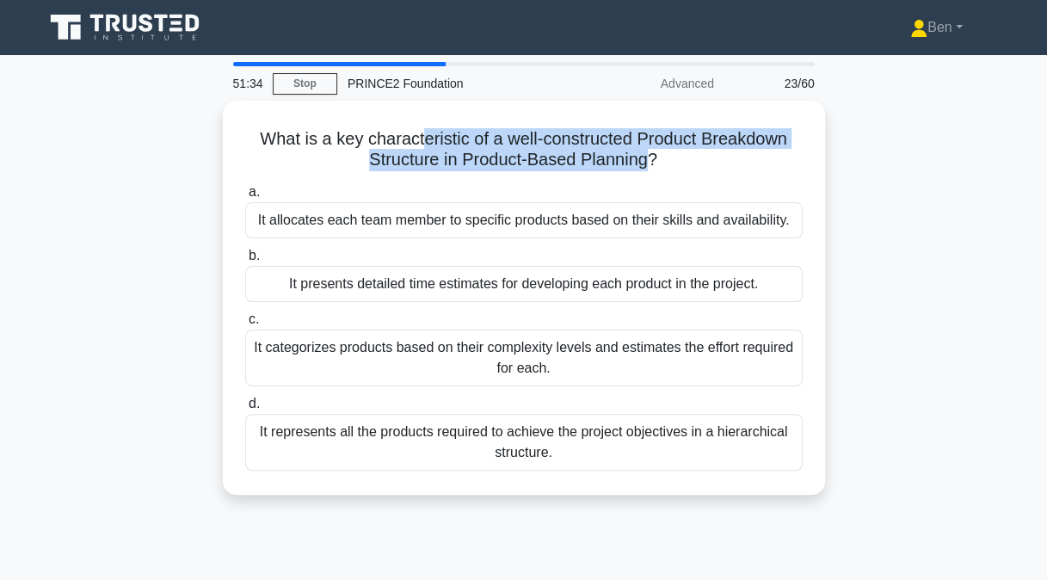
drag, startPoint x: 421, startPoint y: 142, endPoint x: 648, endPoint y: 157, distance: 227.5
click at [648, 157] on h5 "What is a key characteristic of a well-constructed Product Breakdown Structure …" at bounding box center [523, 149] width 561 height 43
drag, startPoint x: 648, startPoint y: 157, endPoint x: 576, endPoint y: 143, distance: 73.5
click at [576, 143] on h5 "What is a key characteristic of a well-constructed Product Breakdown Structure …" at bounding box center [523, 149] width 561 height 43
click at [562, 167] on h5 "What is a key characteristic of a well-constructed Product Breakdown Structure …" at bounding box center [523, 149] width 561 height 43
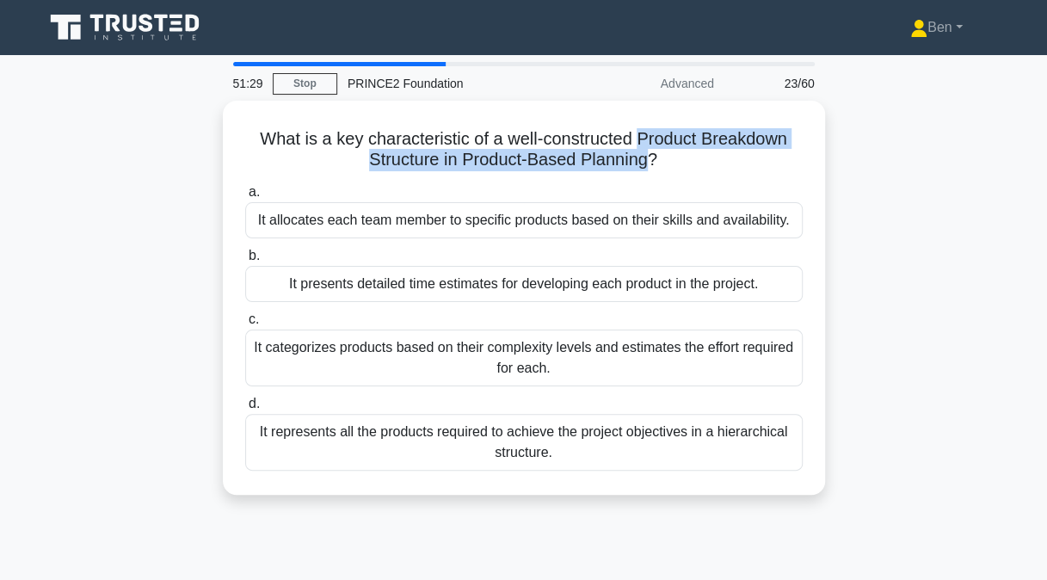
drag, startPoint x: 640, startPoint y: 130, endPoint x: 646, endPoint y: 150, distance: 20.7
click at [646, 150] on h5 "What is a key characteristic of a well-constructed Product Breakdown Structure …" at bounding box center [523, 149] width 561 height 43
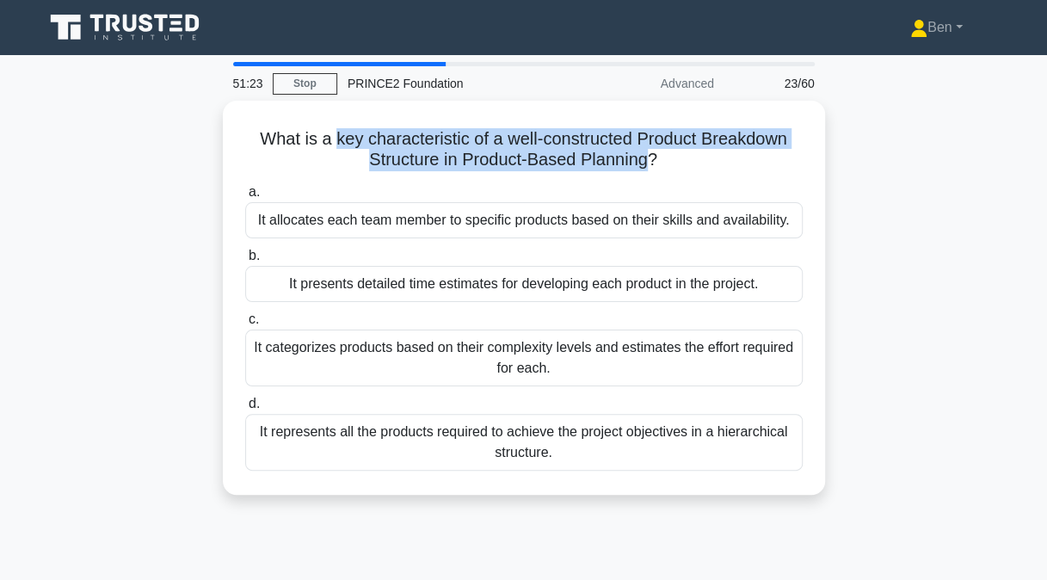
drag, startPoint x: 646, startPoint y: 150, endPoint x: 334, endPoint y: 128, distance: 312.9
click at [334, 128] on h5 "What is a key characteristic of a well-constructed Product Breakdown Structure …" at bounding box center [523, 149] width 561 height 43
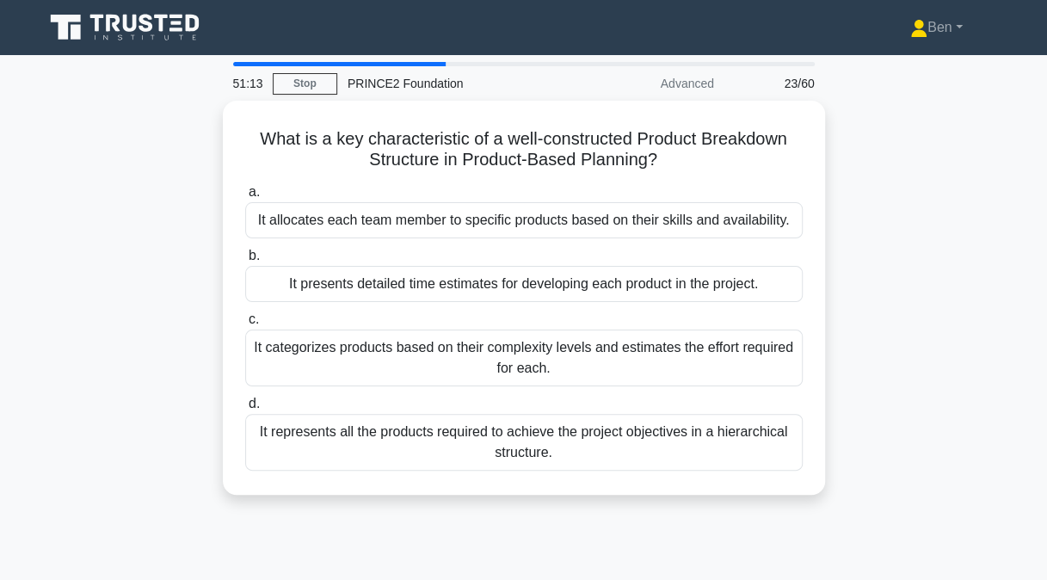
click at [531, 352] on div "It categorizes products based on their complexity levels and estimates the effo…" at bounding box center [523, 357] width 557 height 57
click at [245, 325] on input "c. It categorizes products based on their complexity levels and estimates the e…" at bounding box center [245, 319] width 0 height 11
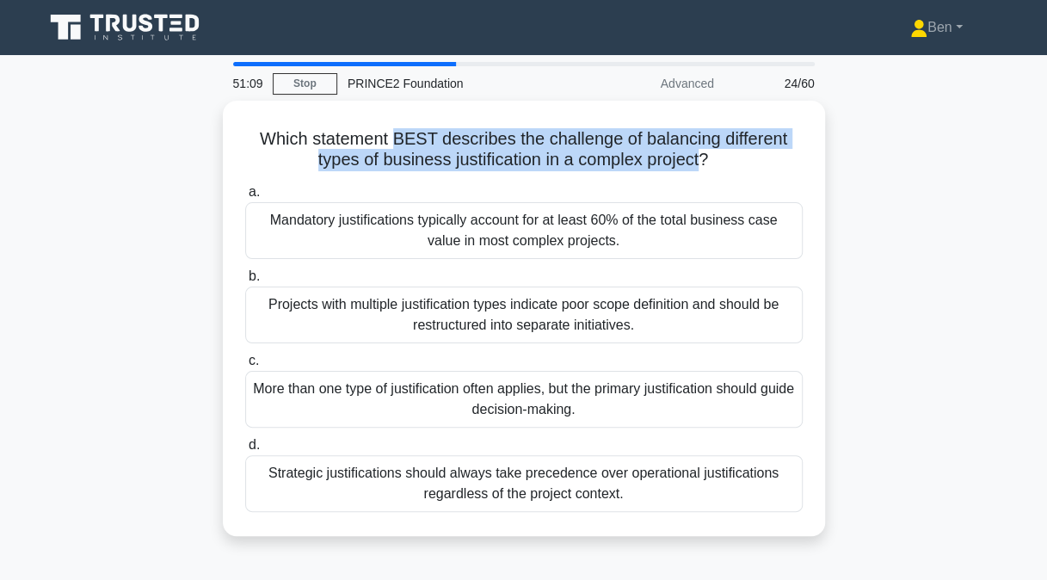
drag, startPoint x: 390, startPoint y: 136, endPoint x: 698, endPoint y: 153, distance: 308.3
click at [698, 153] on h5 "Which statement BEST describes the challenge of balancing different types of bu…" at bounding box center [523, 149] width 561 height 43
click at [526, 102] on div "Which statement BEST describes the challenge of balancing different types of bu…" at bounding box center [524, 318] width 602 height 435
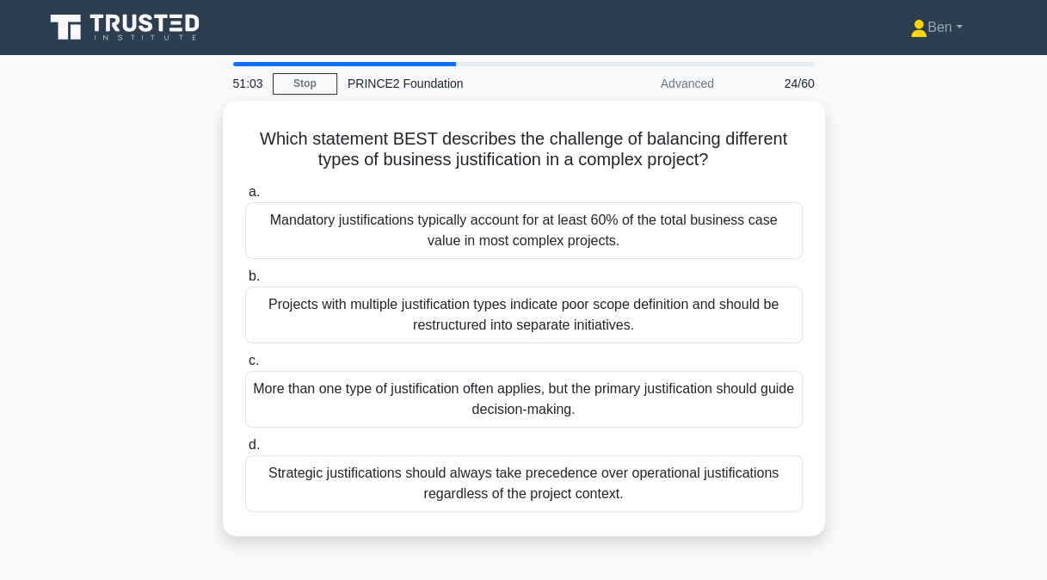
click at [322, 402] on div "More than one type of justification often applies, but the primary justificatio…" at bounding box center [523, 399] width 557 height 57
click at [245, 366] on input "c. More than one type of justification often applies, but the primary justifica…" at bounding box center [245, 360] width 0 height 11
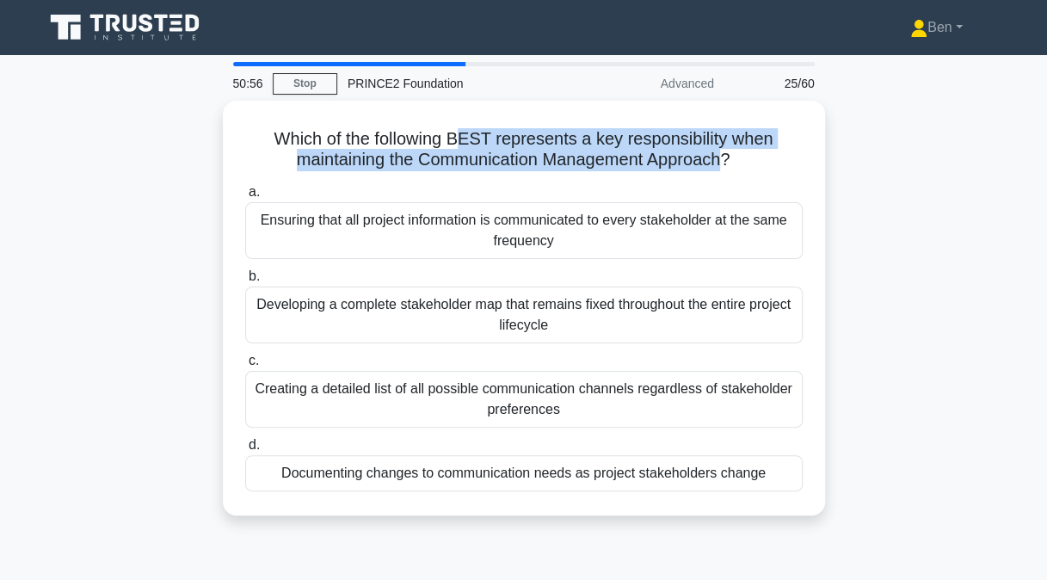
drag, startPoint x: 457, startPoint y: 132, endPoint x: 729, endPoint y: 154, distance: 272.7
click at [729, 154] on h5 "Which of the following BEST represents a key responsibility when maintaining th…" at bounding box center [523, 149] width 561 height 43
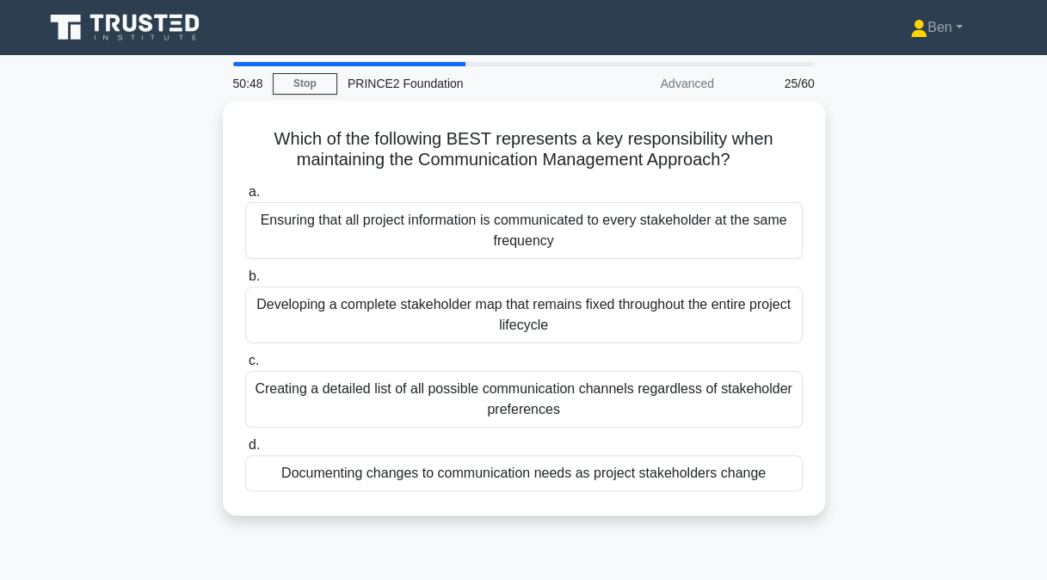
click at [690, 473] on div "Documenting changes to communication needs as project stakeholders change" at bounding box center [523, 473] width 557 height 36
click at [245, 451] on input "d. Documenting changes to communication needs as project stakeholders change" at bounding box center [245, 444] width 0 height 11
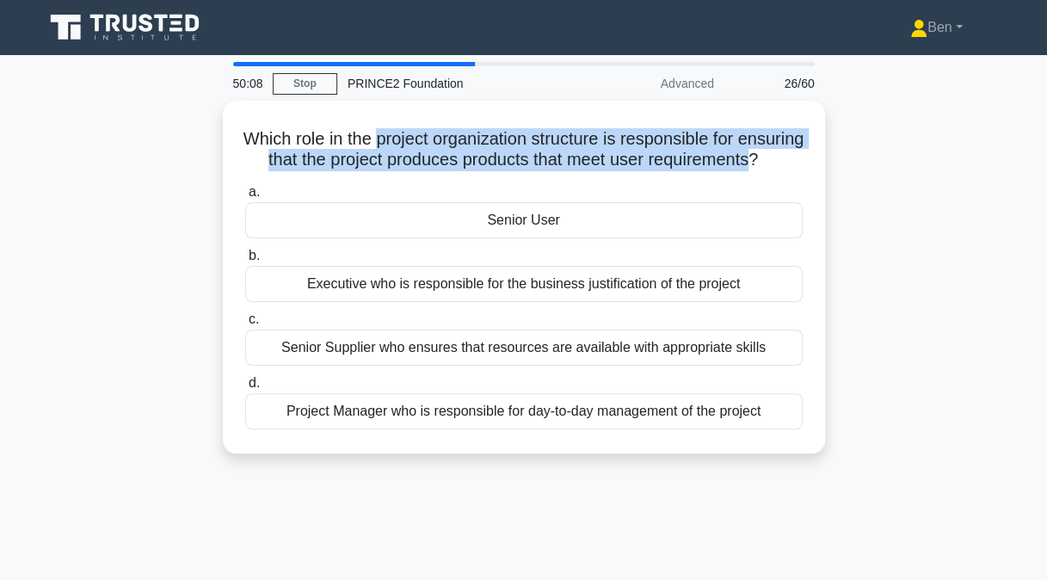
drag, startPoint x: 409, startPoint y: 134, endPoint x: 558, endPoint y: 178, distance: 155.1
click at [558, 171] on h5 "Which role in the project organization structure is responsible for ensuring th…" at bounding box center [523, 149] width 561 height 43
click at [557, 171] on h5 "Which role in the project organization structure is responsible for ensuring th…" at bounding box center [523, 149] width 561 height 43
drag, startPoint x: 554, startPoint y: 175, endPoint x: 425, endPoint y: 141, distance: 133.5
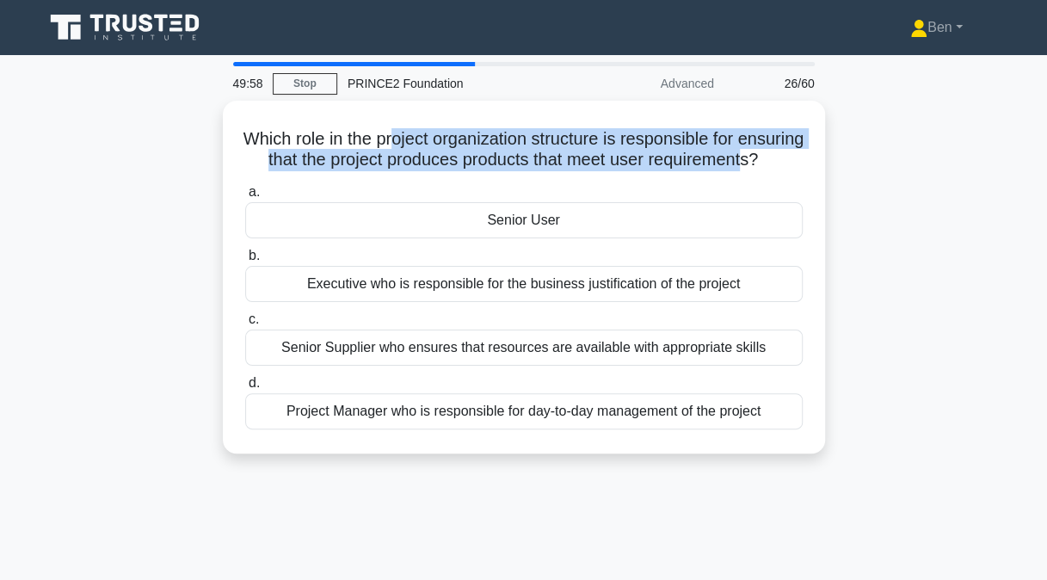
click at [425, 141] on h5 "Which role in the project organization structure is responsible for ensuring th…" at bounding box center [523, 149] width 561 height 43
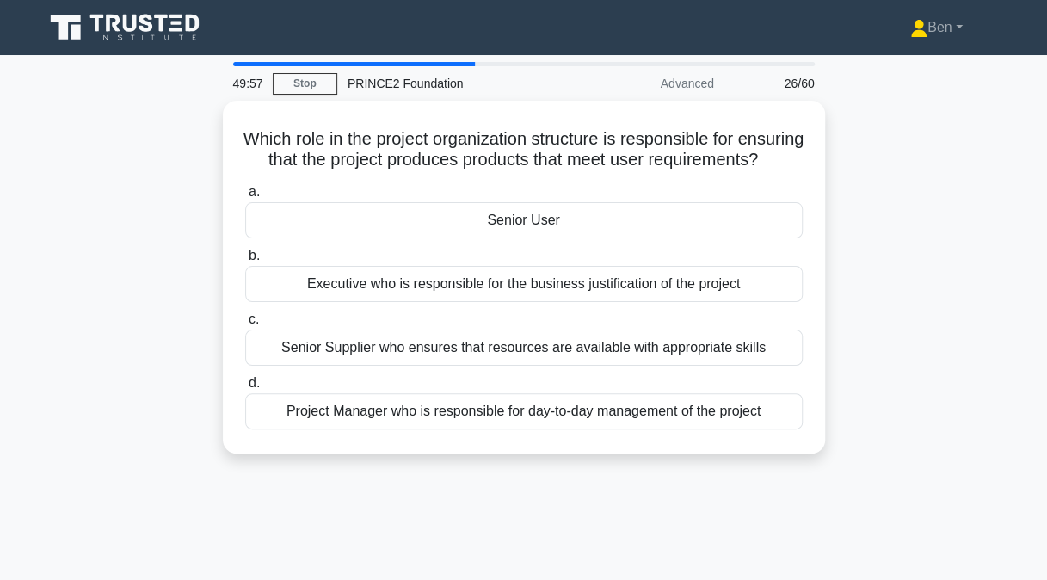
click at [408, 133] on h5 "Which role in the project organization structure is responsible for ensuring th…" at bounding box center [523, 149] width 561 height 43
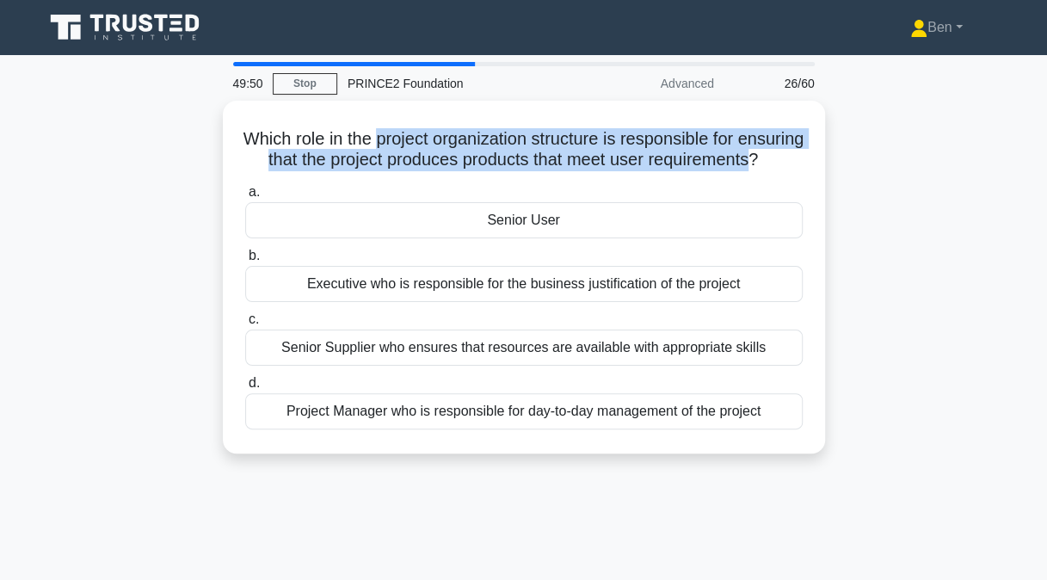
drag, startPoint x: 406, startPoint y: 134, endPoint x: 557, endPoint y: 185, distance: 159.6
click at [557, 171] on h5 "Which role in the project organization structure is responsible for ensuring th…" at bounding box center [523, 149] width 561 height 43
click at [513, 171] on h5 "Which role in the project organization structure is responsible for ensuring th…" at bounding box center [523, 149] width 561 height 43
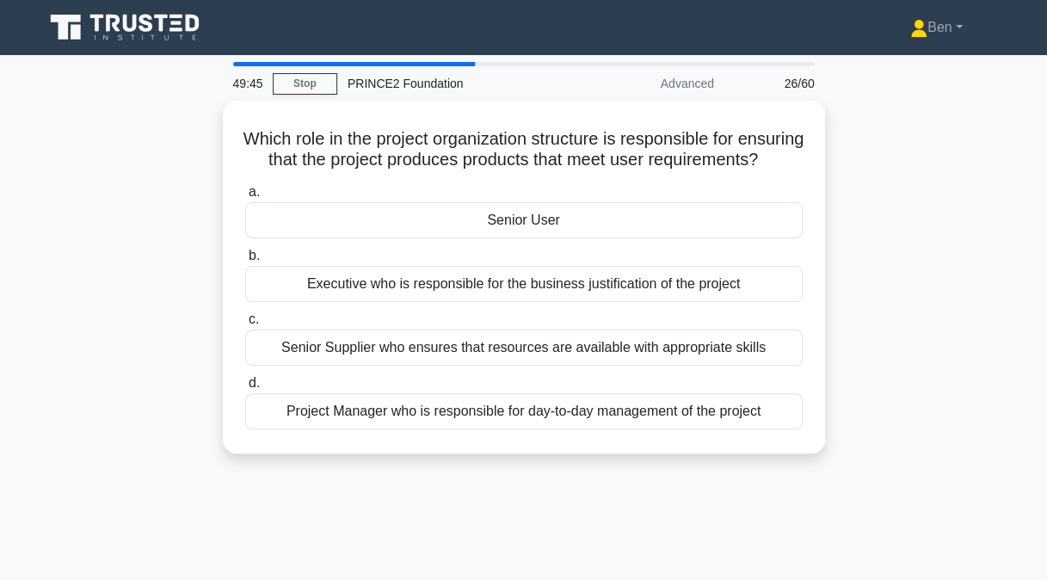
click at [503, 237] on div "Senior User" at bounding box center [523, 220] width 557 height 36
click at [245, 198] on input "a. Senior User" at bounding box center [245, 192] width 0 height 11
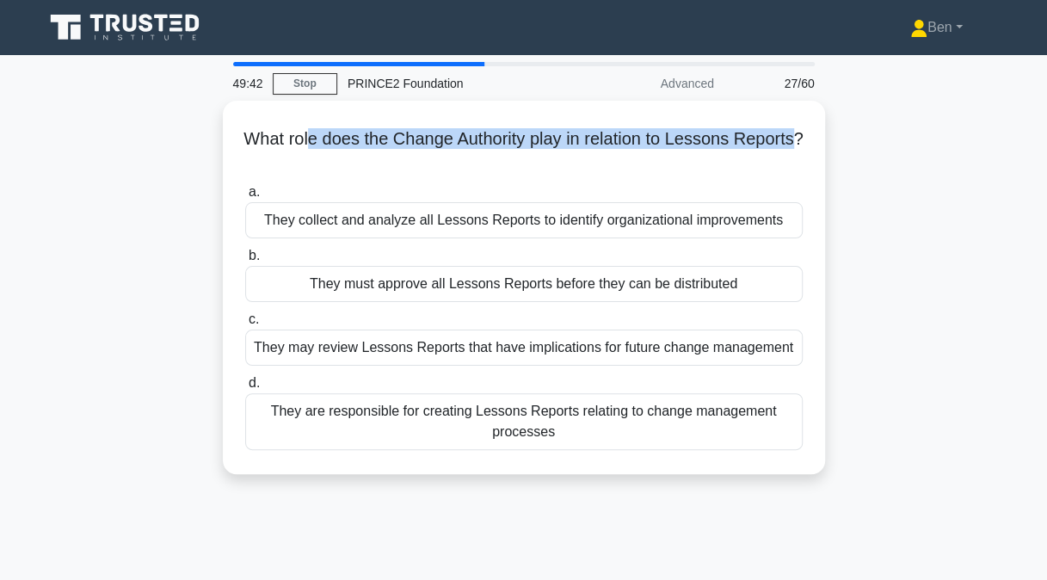
drag, startPoint x: 341, startPoint y: 141, endPoint x: 531, endPoint y: 157, distance: 191.5
click at [531, 157] on h5 "What role does the Change Authority play in relation to Lessons Reports? .spinn…" at bounding box center [523, 149] width 561 height 43
click at [432, 154] on h5 "What role does the Change Authority play in relation to Lessons Reports? .spinn…" at bounding box center [523, 149] width 561 height 43
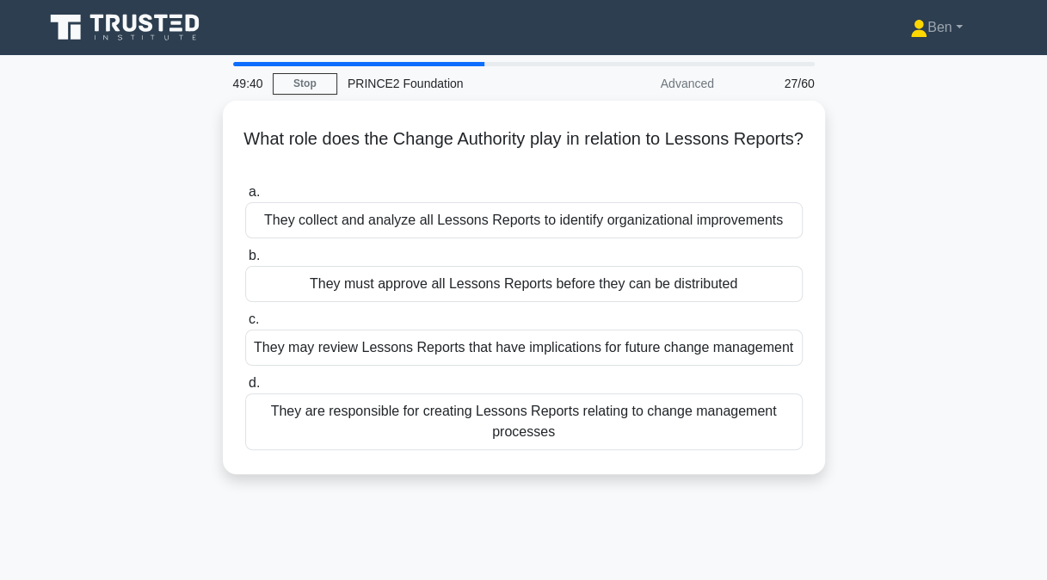
click at [432, 154] on h5 "What role does the Change Authority play in relation to Lessons Reports? .spinn…" at bounding box center [523, 149] width 561 height 43
click at [514, 329] on div "They may review Lessons Reports that have implications for future change manage…" at bounding box center [523, 347] width 557 height 36
click at [245, 325] on input "c. They may review Lessons Reports that have implications for future change man…" at bounding box center [245, 319] width 0 height 11
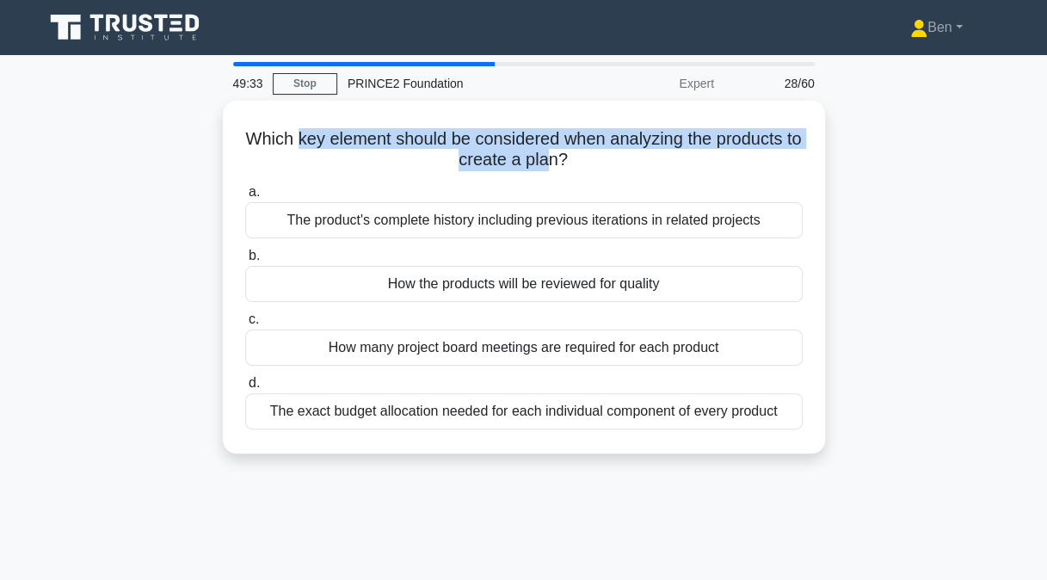
drag, startPoint x: 303, startPoint y: 138, endPoint x: 549, endPoint y: 155, distance: 246.5
click at [549, 155] on h5 "Which key element should be considered when analyzing the products to create a …" at bounding box center [523, 149] width 561 height 43
drag, startPoint x: 549, startPoint y: 155, endPoint x: 512, endPoint y: 155, distance: 37.0
click at [512, 155] on h5 "Which key element should be considered when analyzing the products to create a …" at bounding box center [523, 149] width 561 height 43
click at [516, 157] on h5 "Which key element should be considered when analyzing the products to create a …" at bounding box center [523, 149] width 561 height 43
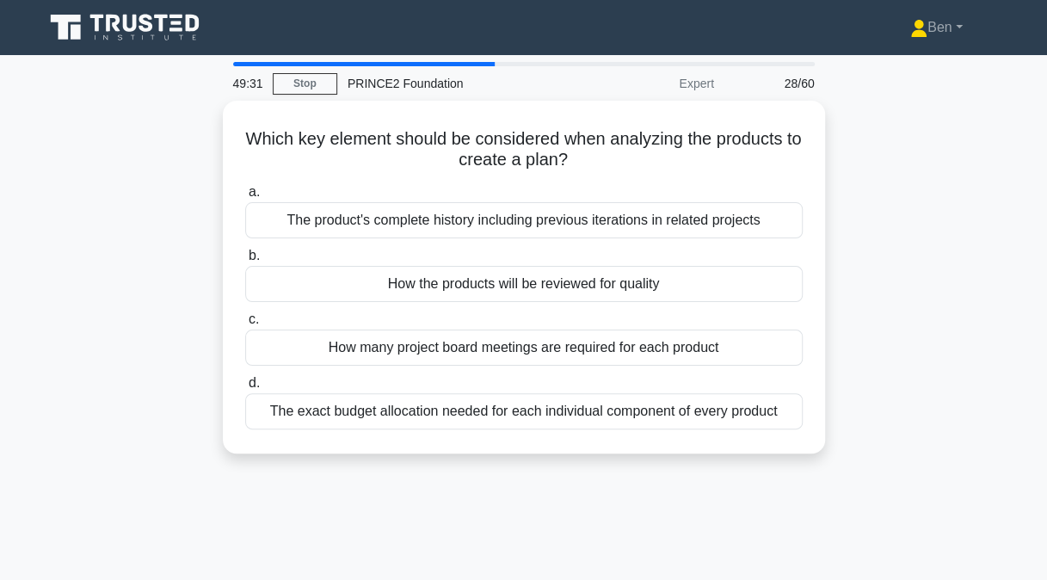
click at [551, 275] on div "How the products will be reviewed for quality" at bounding box center [523, 284] width 557 height 36
click at [245, 261] on input "b. How the products will be reviewed for quality" at bounding box center [245, 255] width 0 height 11
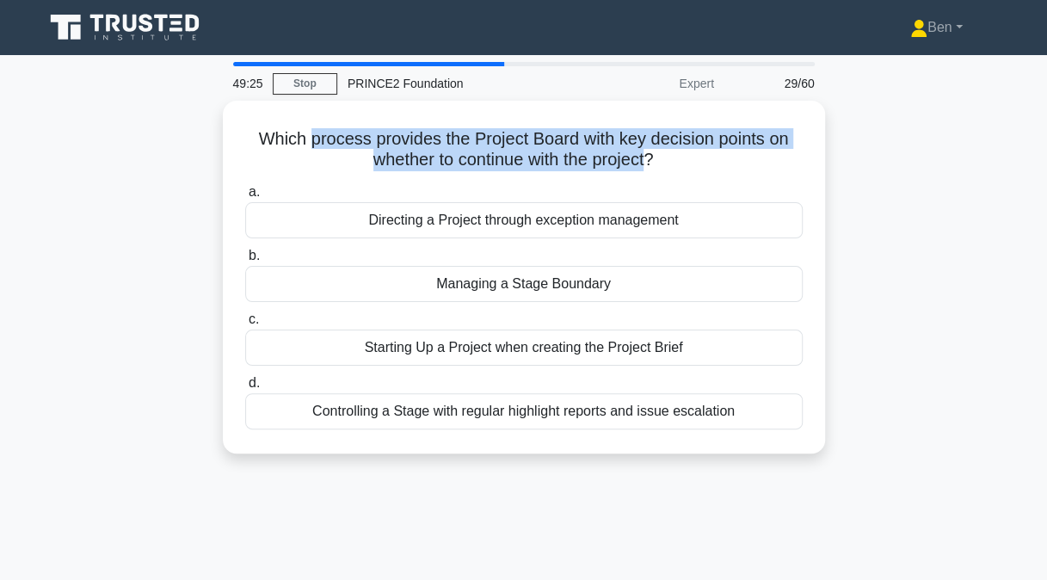
drag, startPoint x: 306, startPoint y: 138, endPoint x: 648, endPoint y: 155, distance: 341.8
click at [648, 155] on h5 "Which process provides the Project Board with key decision points on whether to…" at bounding box center [523, 149] width 561 height 43
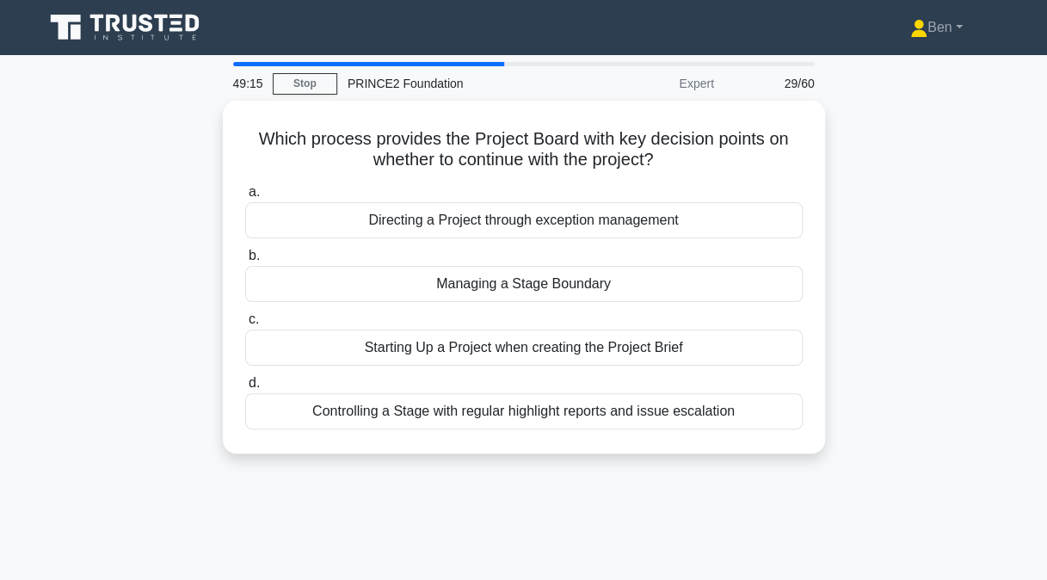
click at [552, 406] on div "Controlling a Stage with regular highlight reports and issue escalation" at bounding box center [523, 411] width 557 height 36
click at [245, 389] on input "d. Controlling a Stage with regular highlight reports and issue escalation" at bounding box center [245, 383] width 0 height 11
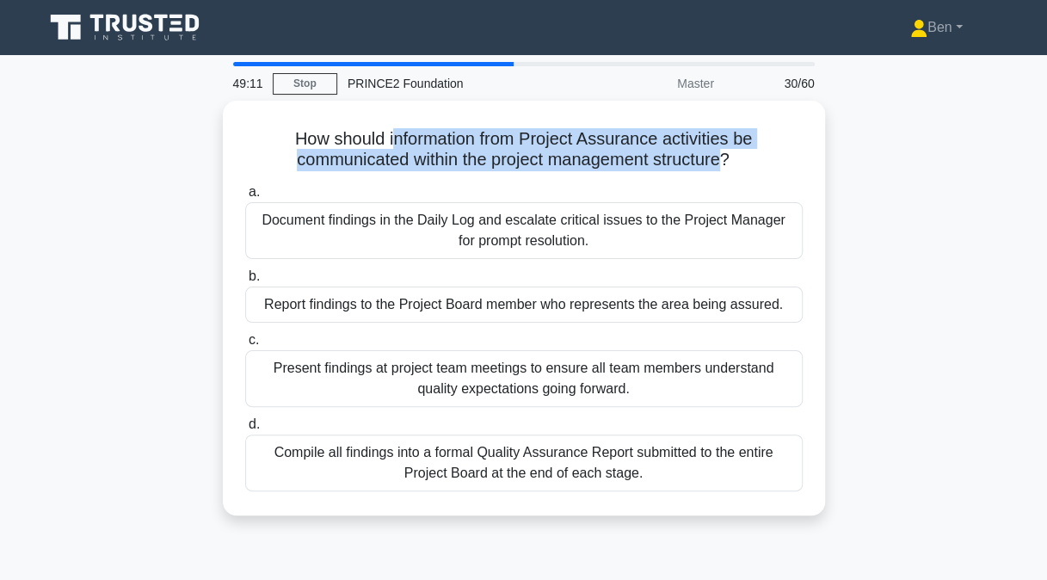
drag, startPoint x: 393, startPoint y: 136, endPoint x: 724, endPoint y: 155, distance: 331.6
click at [724, 155] on h5 "How should information from Project Assurance activities be communicated within…" at bounding box center [523, 149] width 561 height 43
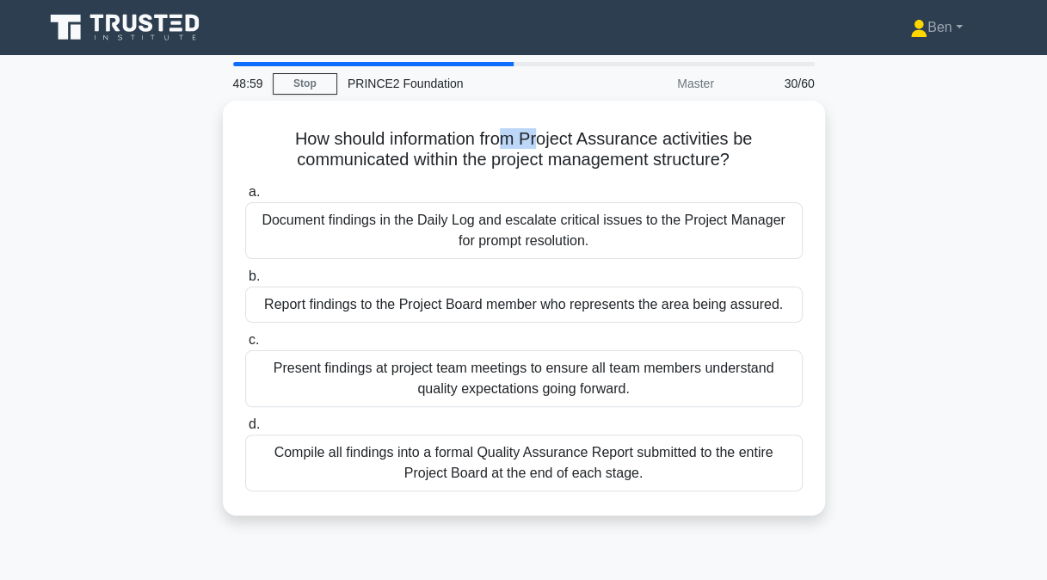
drag, startPoint x: 538, startPoint y: 127, endPoint x: 503, endPoint y: 132, distance: 35.5
click at [503, 132] on h5 "How should information from Project Assurance activities be communicated within…" at bounding box center [523, 149] width 561 height 43
click at [492, 136] on h5 "How should information from Project Assurance activities be communicated within…" at bounding box center [523, 149] width 561 height 43
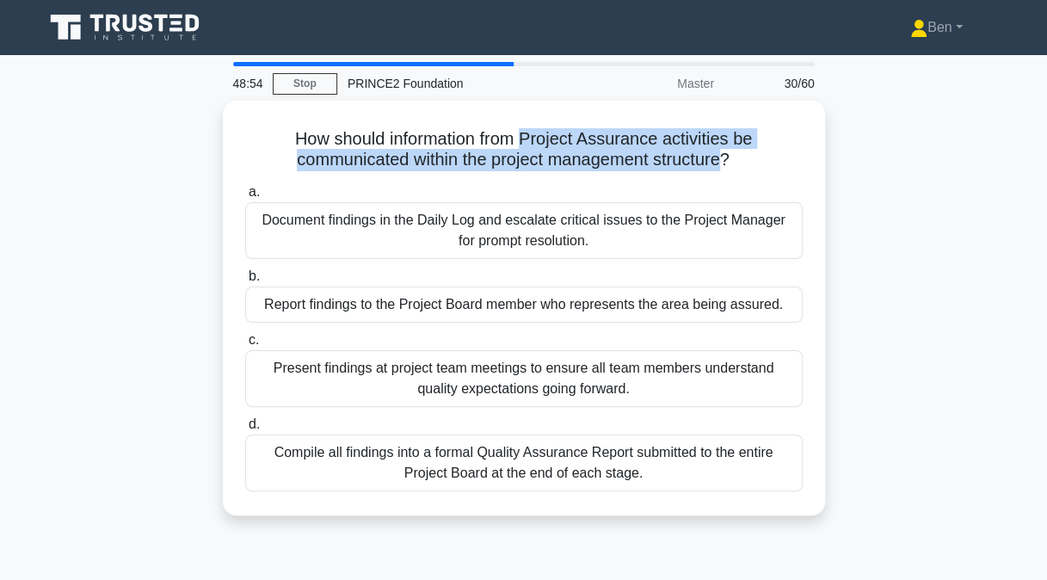
drag, startPoint x: 525, startPoint y: 129, endPoint x: 729, endPoint y: 153, distance: 205.2
click at [729, 153] on h5 "How should information from Project Assurance activities be communicated within…" at bounding box center [523, 149] width 561 height 43
drag, startPoint x: 726, startPoint y: 154, endPoint x: 526, endPoint y: 131, distance: 200.9
click at [526, 131] on h5 "How should information from Project Assurance activities be communicated within…" at bounding box center [523, 149] width 561 height 43
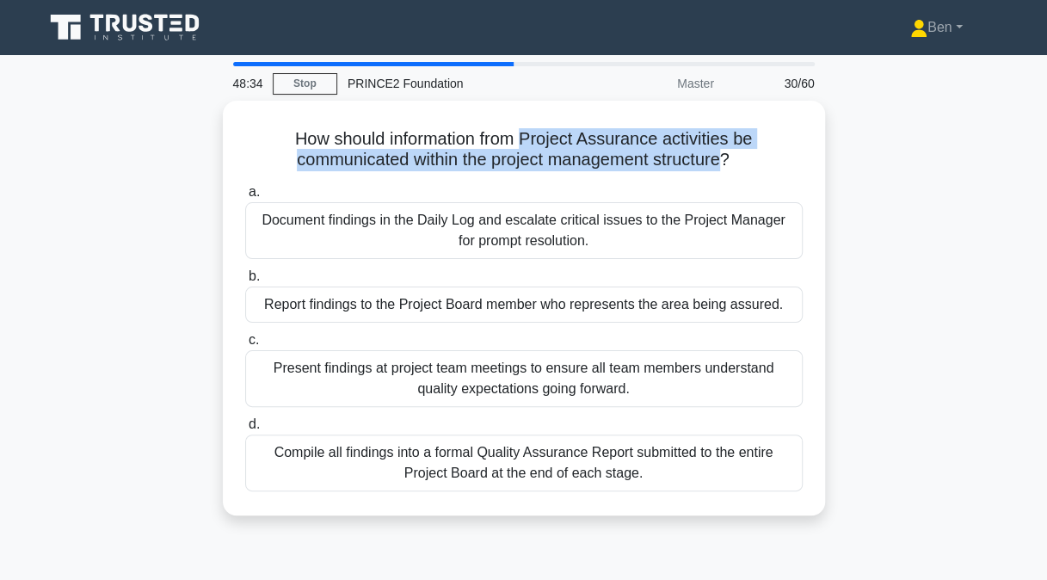
click at [526, 131] on h5 "How should information from Project Assurance activities be communicated within…" at bounding box center [523, 149] width 561 height 43
drag, startPoint x: 526, startPoint y: 131, endPoint x: 726, endPoint y: 155, distance: 201.0
click at [726, 155] on h5 "How should information from Project Assurance activities be communicated within…" at bounding box center [523, 149] width 561 height 43
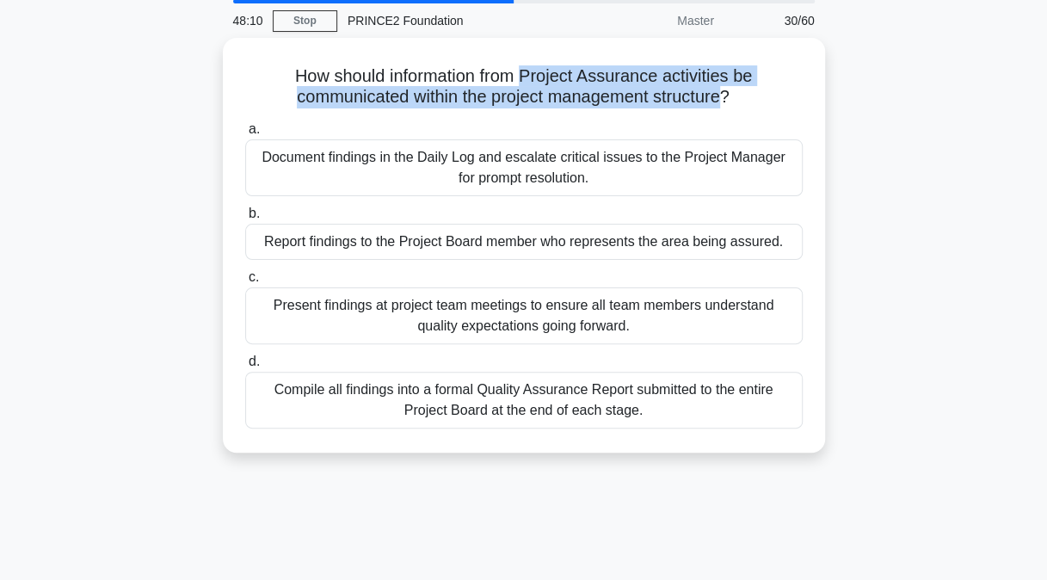
scroll to position [62, 0]
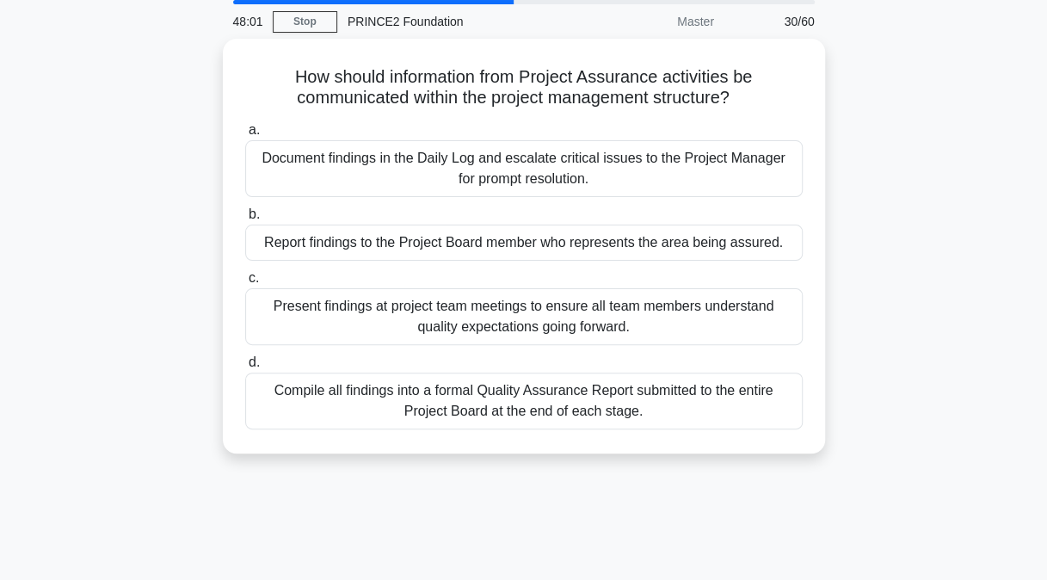
click at [283, 172] on div "Document findings in the Daily Log and escalate critical issues to the Project …" at bounding box center [523, 168] width 557 height 57
click at [245, 136] on input "a. Document findings in the Daily Log and escalate critical issues to the Proje…" at bounding box center [245, 130] width 0 height 11
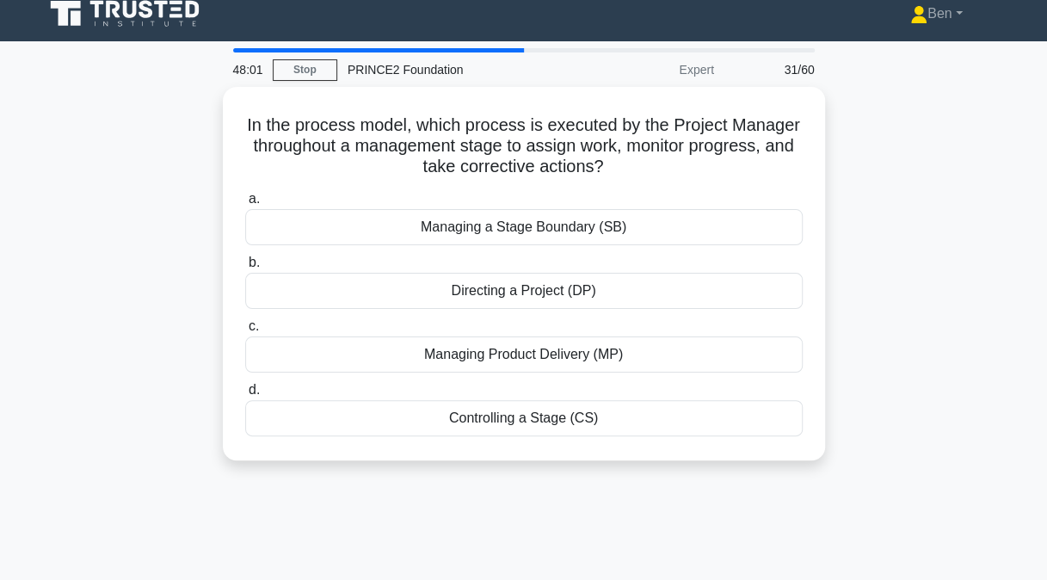
scroll to position [0, 0]
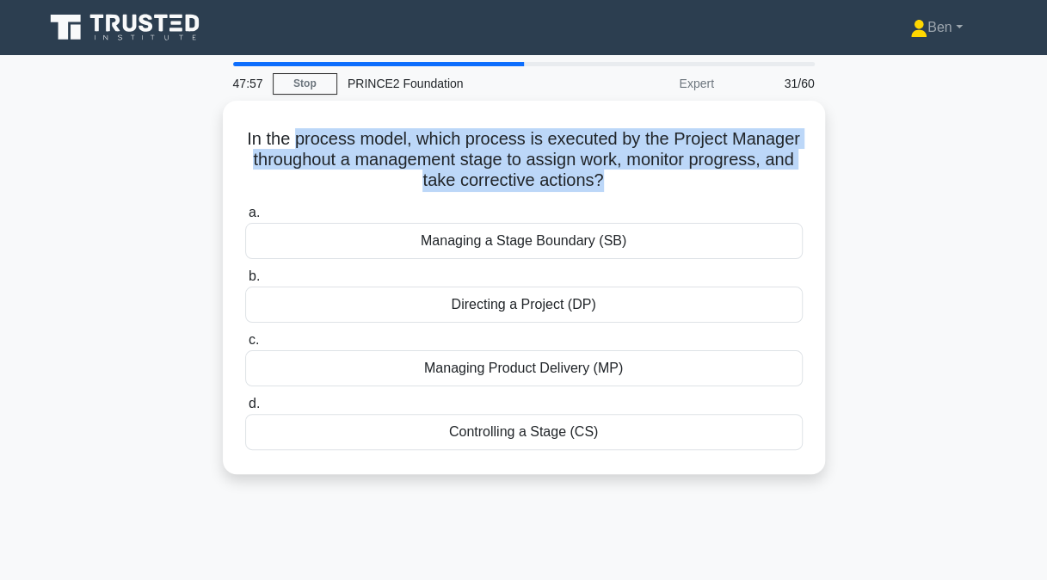
drag, startPoint x: 294, startPoint y: 137, endPoint x: 599, endPoint y: 174, distance: 306.7
click at [599, 174] on h5 "In the process model, which process is executed by the Project Manager througho…" at bounding box center [523, 160] width 561 height 64
drag, startPoint x: 599, startPoint y: 174, endPoint x: 555, endPoint y: 167, distance: 44.4
click at [555, 167] on h5 "In the process model, which process is executed by the Project Manager througho…" at bounding box center [523, 160] width 561 height 64
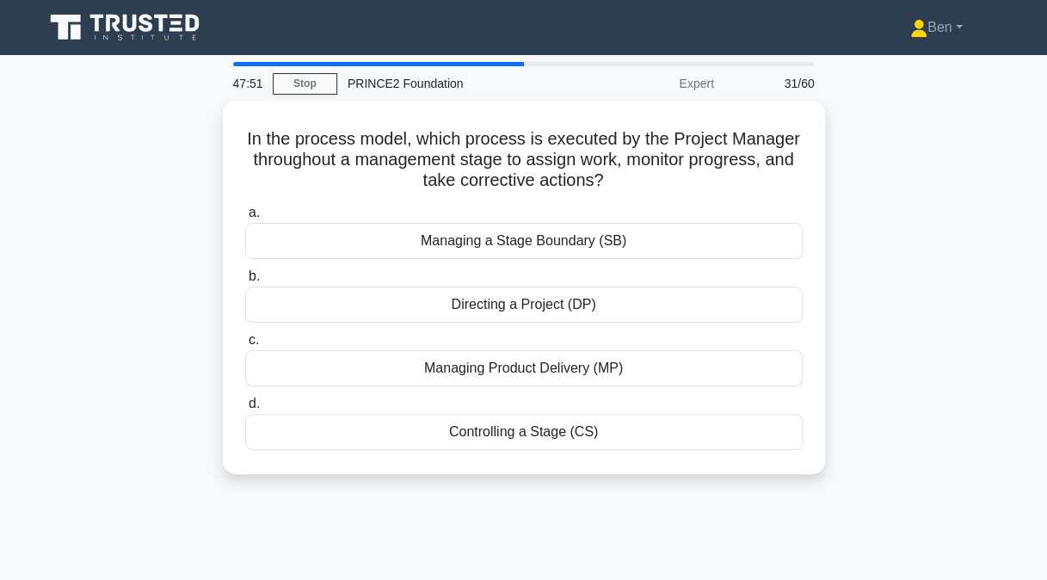
click at [596, 418] on div "Controlling a Stage (CS)" at bounding box center [523, 432] width 557 height 36
click at [245, 409] on input "d. Controlling a Stage (CS)" at bounding box center [245, 403] width 0 height 11
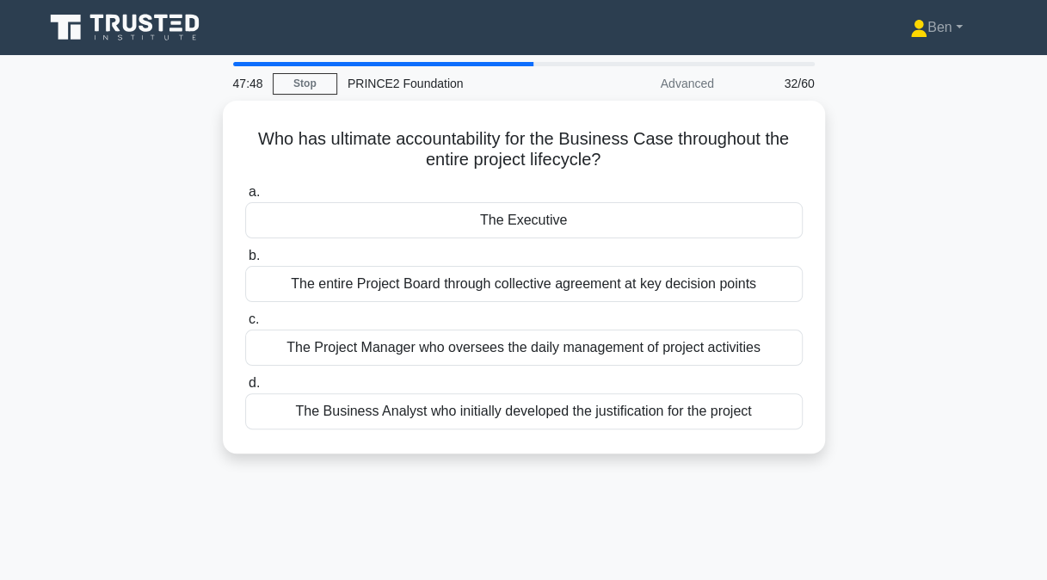
click at [400, 222] on div "The Executive" at bounding box center [523, 220] width 557 height 36
click at [245, 198] on input "a. The Executive" at bounding box center [245, 192] width 0 height 11
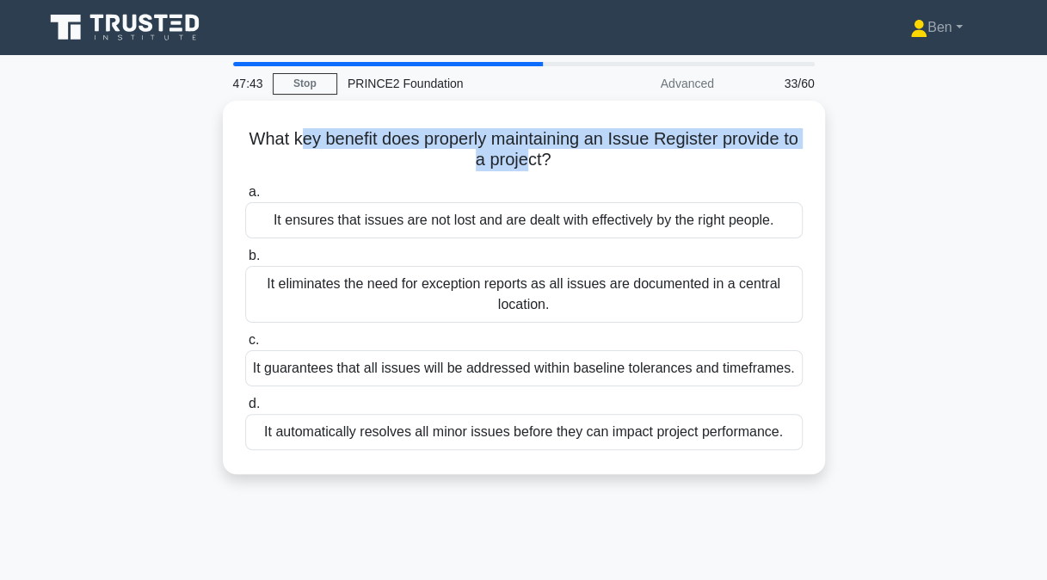
drag, startPoint x: 304, startPoint y: 135, endPoint x: 541, endPoint y: 157, distance: 237.5
click at [541, 157] on h5 "What key benefit does properly maintaining an Issue Register provide to a proje…" at bounding box center [523, 149] width 561 height 43
drag, startPoint x: 541, startPoint y: 157, endPoint x: 510, endPoint y: 144, distance: 33.5
click at [510, 144] on h5 "What key benefit does properly maintaining an Issue Register provide to a proje…" at bounding box center [523, 149] width 561 height 43
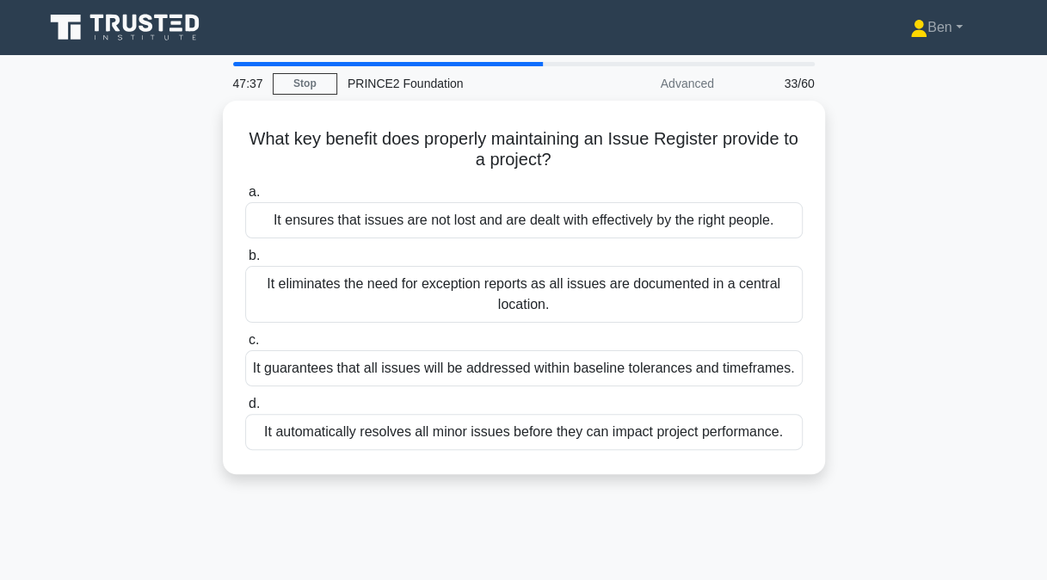
click at [539, 224] on div "It ensures that issues are not lost and are dealt with effectively by the right…" at bounding box center [523, 220] width 557 height 36
click at [245, 198] on input "a. It ensures that issues are not lost and are dealt with effectively by the ri…" at bounding box center [245, 192] width 0 height 11
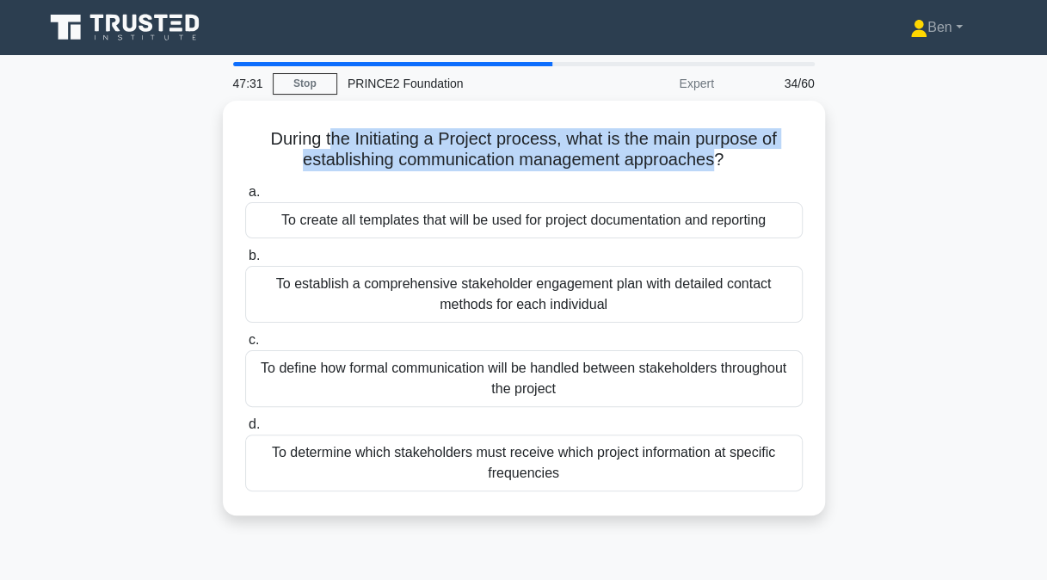
drag, startPoint x: 325, startPoint y: 134, endPoint x: 701, endPoint y: 158, distance: 376.6
click at [701, 158] on h5 "During the Initiating a Project process, what is the main purpose of establishi…" at bounding box center [523, 149] width 561 height 43
click at [542, 158] on h5 "During the Initiating a Project process, what is the main purpose of establishi…" at bounding box center [523, 149] width 561 height 43
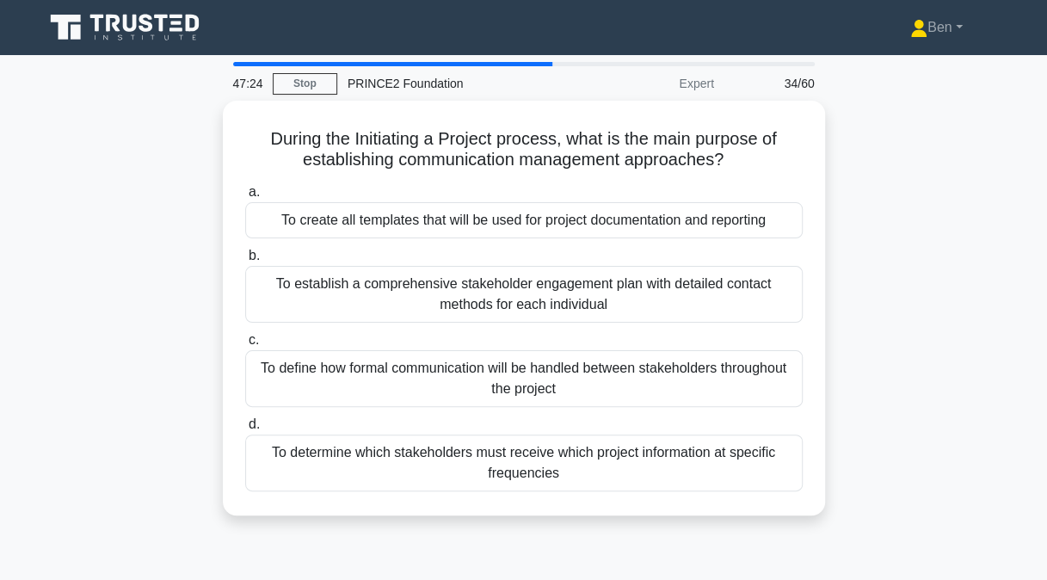
click at [541, 368] on div "To define how formal communication will be handled between stakeholders through…" at bounding box center [523, 378] width 557 height 57
click at [245, 346] on input "c. To define how formal communication will be handled between stakeholders thro…" at bounding box center [245, 340] width 0 height 11
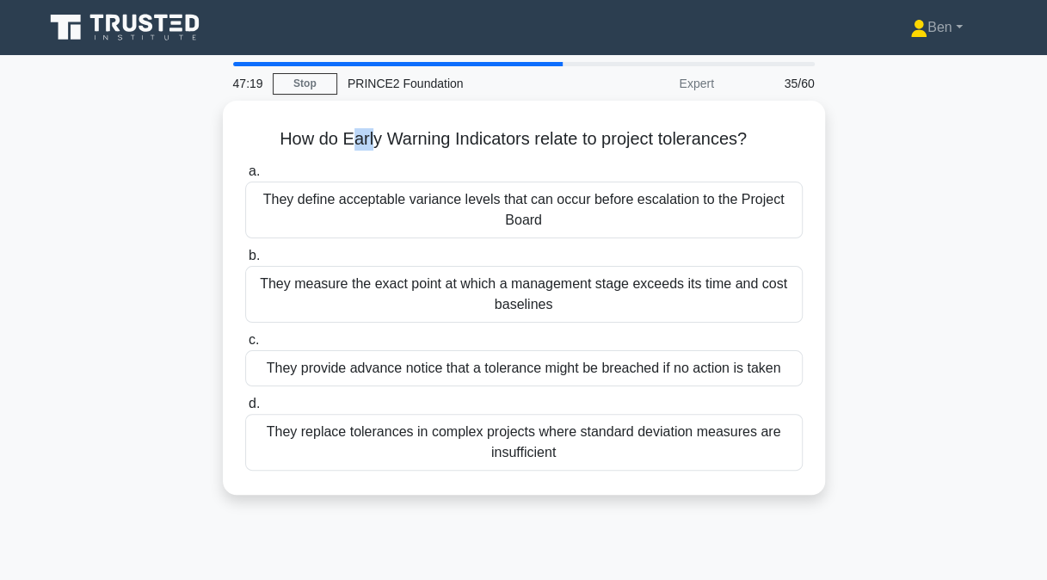
drag, startPoint x: 344, startPoint y: 134, endPoint x: 368, endPoint y: 138, distance: 24.3
click at [368, 138] on h5 "How do Early Warning Indicators relate to project tolerances? .spinner_0XTQ{tra…" at bounding box center [523, 139] width 561 height 22
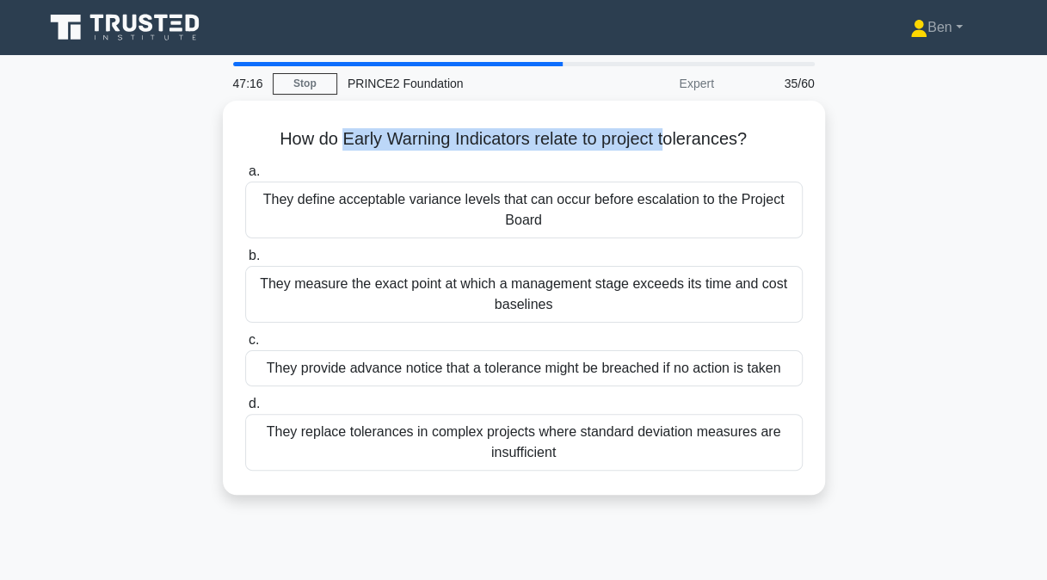
drag, startPoint x: 337, startPoint y: 132, endPoint x: 671, endPoint y: 143, distance: 333.8
click at [671, 143] on h5 "How do Early Warning Indicators relate to project tolerances? .spinner_0XTQ{tra…" at bounding box center [523, 139] width 561 height 22
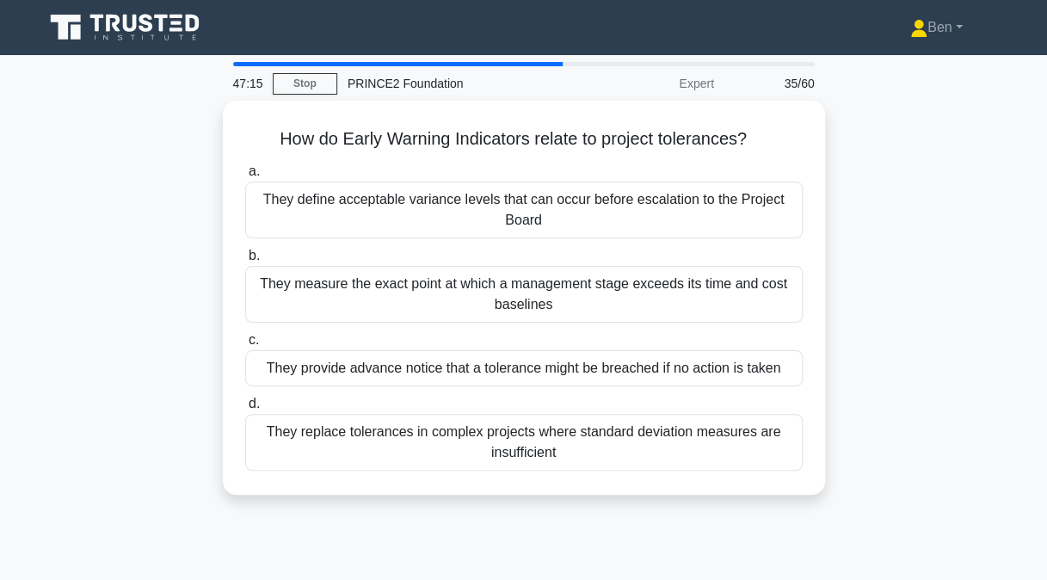
click at [547, 365] on div "They provide advance notice that a tolerance might be breached if no action is …" at bounding box center [523, 368] width 557 height 36
click at [245, 346] on input "c. They provide advance notice that a tolerance might be breached if no action …" at bounding box center [245, 340] width 0 height 11
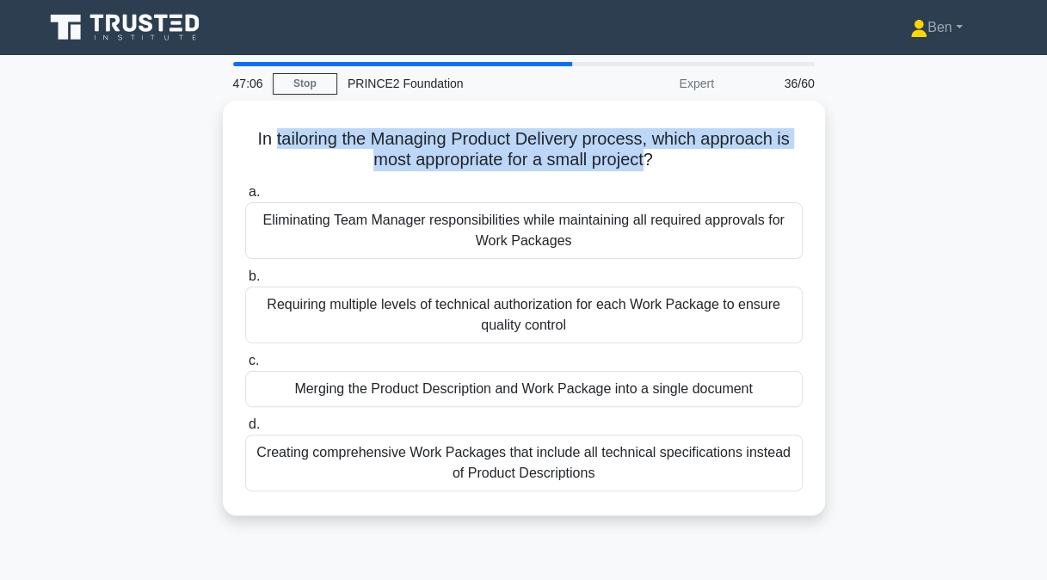
drag, startPoint x: 271, startPoint y: 134, endPoint x: 645, endPoint y: 157, distance: 374.8
click at [645, 157] on h5 "In tailoring the Managing Product Delivery process, which approach is most appr…" at bounding box center [523, 149] width 561 height 43
drag, startPoint x: 645, startPoint y: 157, endPoint x: 619, endPoint y: 217, distance: 65.5
click at [619, 217] on div "Eliminating Team Manager responsibilities while maintaining all required approv…" at bounding box center [523, 230] width 557 height 57
click at [245, 198] on input "a. Eliminating Team Manager responsibilities while maintaining all required app…" at bounding box center [245, 192] width 0 height 11
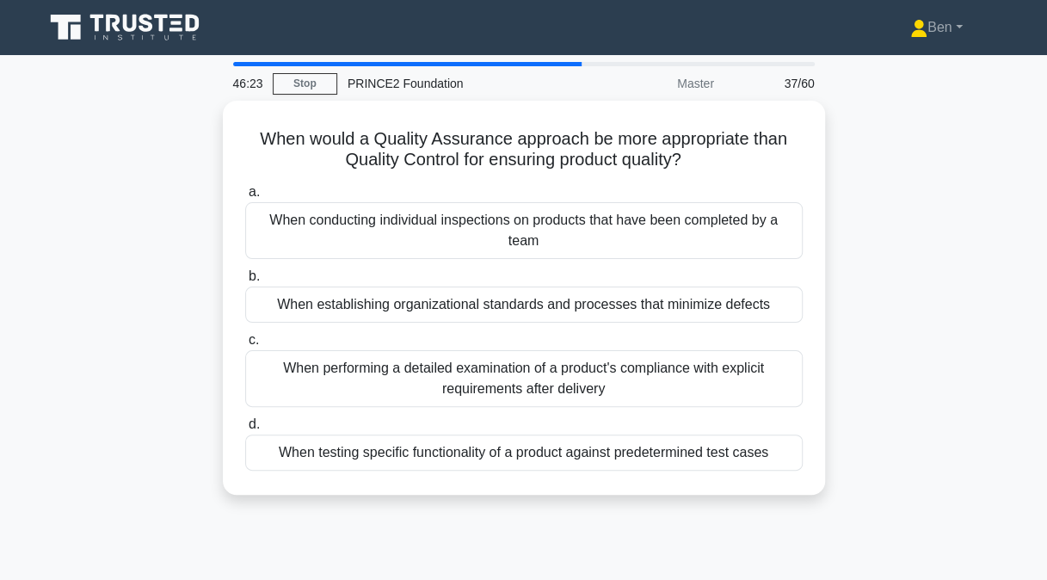
click at [631, 356] on div "When performing a detailed examination of a product's compliance with explicit …" at bounding box center [523, 378] width 557 height 57
click at [245, 346] on input "c. When performing a detailed examination of a product's compliance with explic…" at bounding box center [245, 340] width 0 height 11
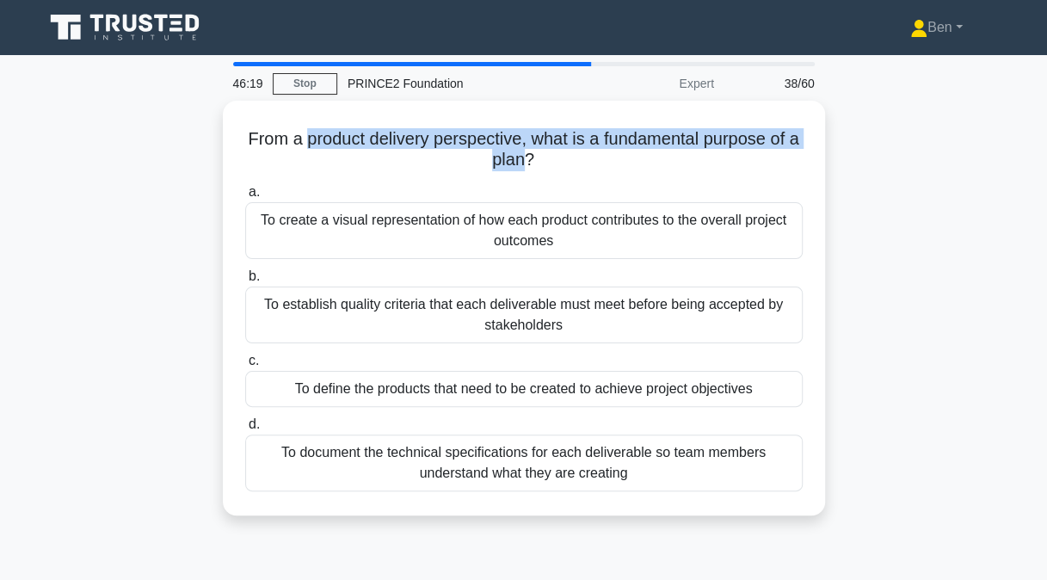
drag, startPoint x: 306, startPoint y: 138, endPoint x: 525, endPoint y: 157, distance: 219.2
click at [525, 157] on h5 "From a product delivery perspective, what is a fundamental purpose of a plan? .…" at bounding box center [523, 149] width 561 height 43
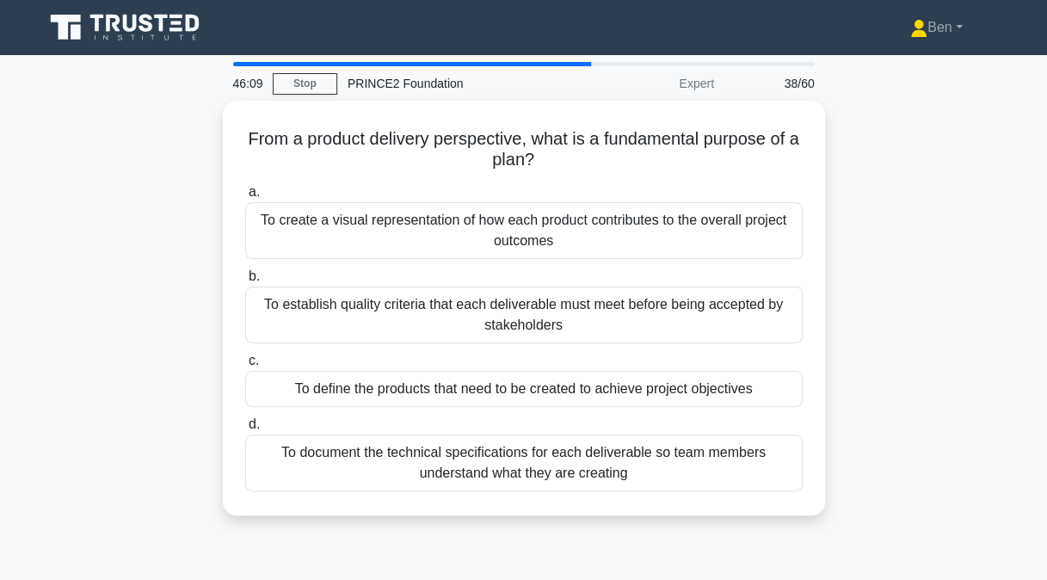
click at [163, 404] on div "From a product delivery perspective, what is a fundamental purpose of a plan? .…" at bounding box center [524, 318] width 980 height 435
click at [281, 389] on div "To define the products that need to be created to achieve project objectives" at bounding box center [523, 389] width 557 height 36
click at [245, 366] on input "c. To define the products that need to be created to achieve project objectives" at bounding box center [245, 360] width 0 height 11
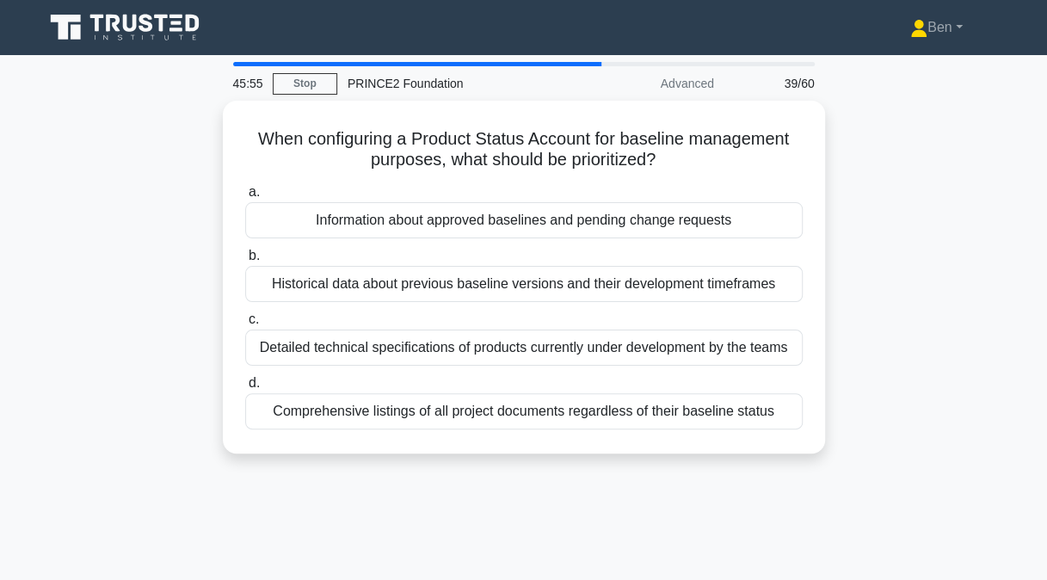
click at [294, 224] on div "Information about approved baselines and pending change requests" at bounding box center [523, 220] width 557 height 36
click at [245, 198] on input "a. Information about approved baselines and pending change requests" at bounding box center [245, 192] width 0 height 11
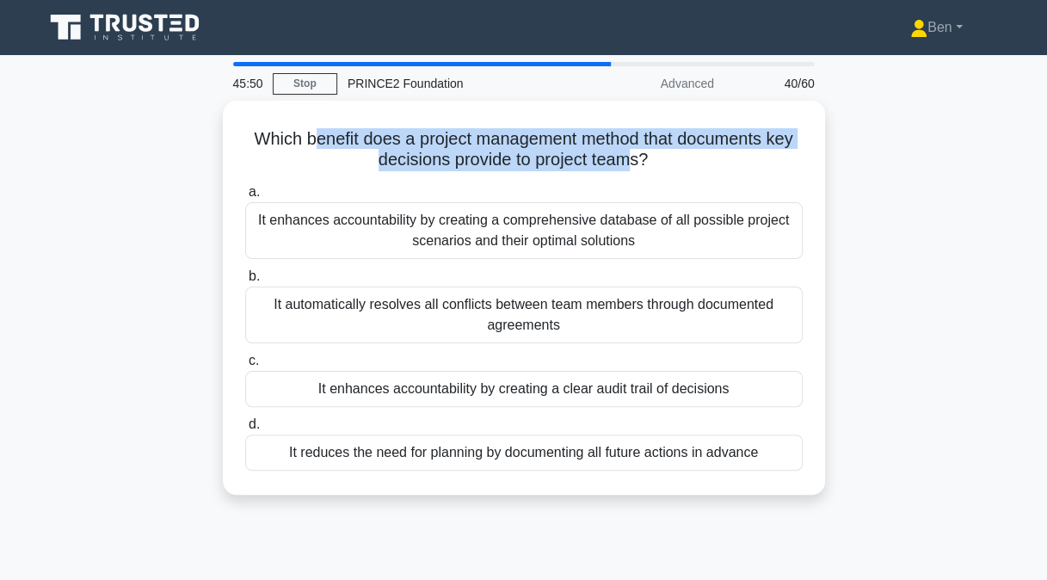
drag, startPoint x: 304, startPoint y: 137, endPoint x: 635, endPoint y: 157, distance: 330.8
click at [635, 157] on h5 "Which benefit does a project management method that documents key decisions pro…" at bounding box center [523, 149] width 561 height 43
click at [392, 111] on div "Which benefit does a project management method that documents key decisions pro…" at bounding box center [524, 297] width 588 height 380
drag, startPoint x: 299, startPoint y: 132, endPoint x: 641, endPoint y: 151, distance: 341.9
click at [641, 151] on h5 "Which benefit does a project management method that documents key decisions pro…" at bounding box center [523, 149] width 561 height 43
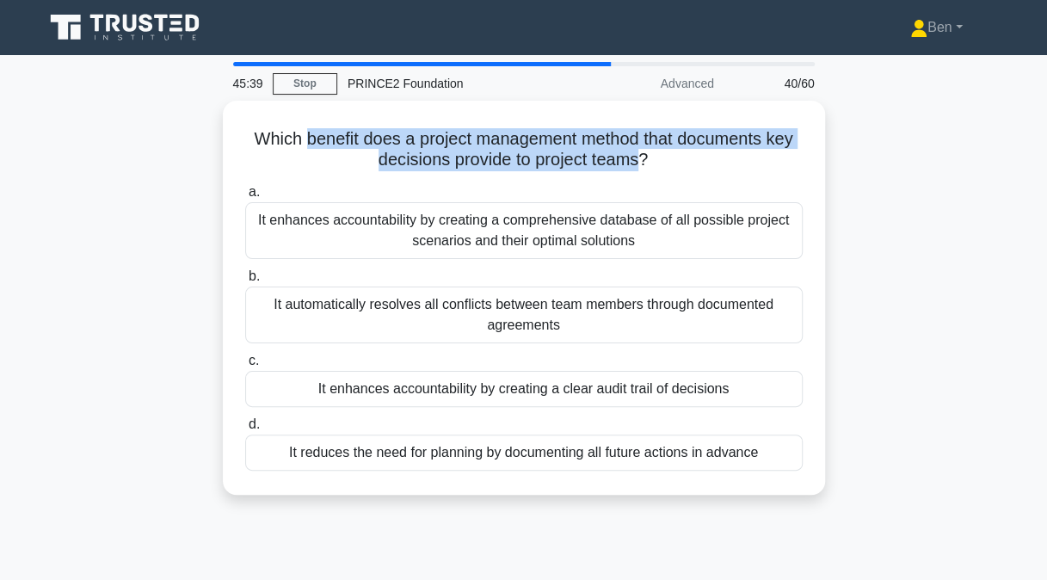
click at [180, 157] on div "Which benefit does a project management method that documents key decisions pro…" at bounding box center [524, 308] width 980 height 415
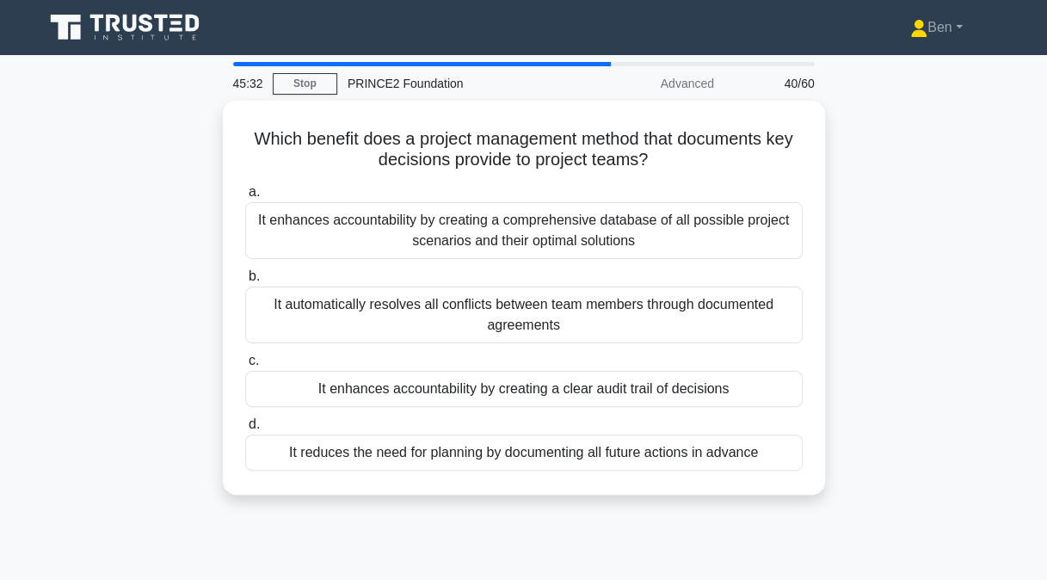
click at [304, 381] on div "It enhances accountability by creating a clear audit trail of decisions" at bounding box center [523, 389] width 557 height 36
click at [245, 366] on input "c. It enhances accountability by creating a clear audit trail of decisions" at bounding box center [245, 360] width 0 height 11
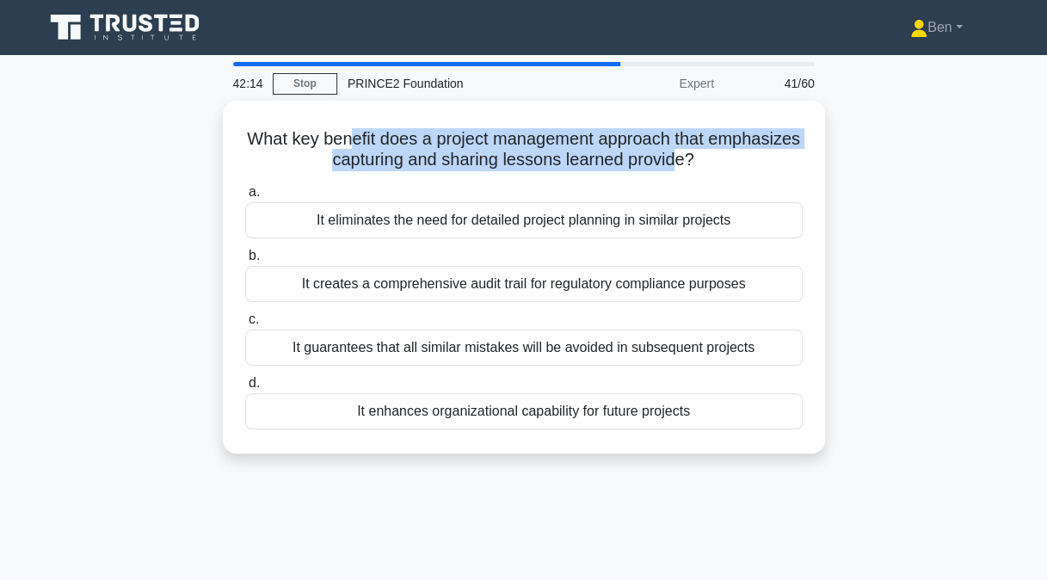
drag, startPoint x: 390, startPoint y: 138, endPoint x: 722, endPoint y: 152, distance: 332.3
click at [722, 152] on h5 "What key benefit does a project management approach that emphasizes capturing a…" at bounding box center [523, 149] width 561 height 43
click at [719, 148] on h5 "What key benefit does a project management approach that emphasizes capturing a…" at bounding box center [523, 149] width 561 height 43
click at [628, 138] on h5 "What key benefit does a project management approach that emphasizes capturing a…" at bounding box center [523, 149] width 561 height 43
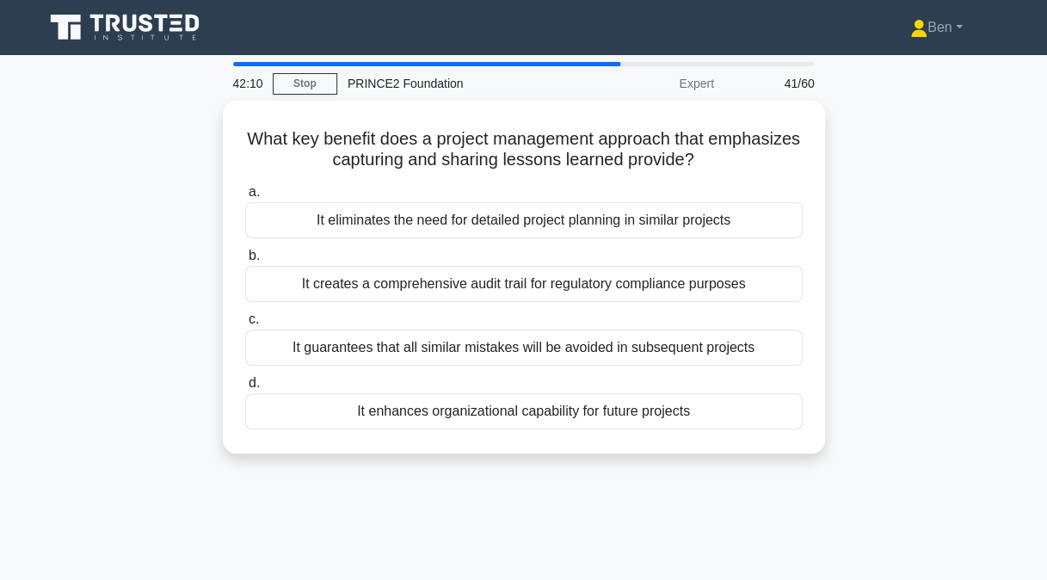
click at [507, 399] on div "It enhances organizational capability for future projects" at bounding box center [523, 411] width 557 height 36
click at [245, 389] on input "d. It enhances organizational capability for future projects" at bounding box center [245, 383] width 0 height 11
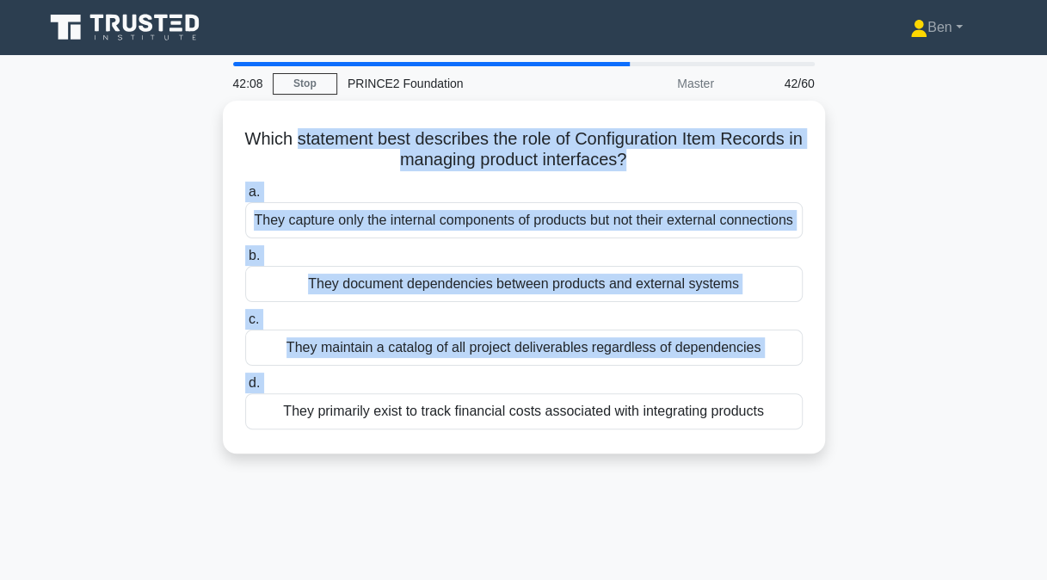
drag, startPoint x: 507, startPoint y: 399, endPoint x: 343, endPoint y: 115, distance: 327.9
click at [343, 115] on div "Which statement best describes the role of Configuration Item Records in managi…" at bounding box center [524, 276] width 588 height 339
click at [425, 128] on h5 "Which statement best describes the role of Configuration Item Records in managi…" at bounding box center [523, 149] width 561 height 43
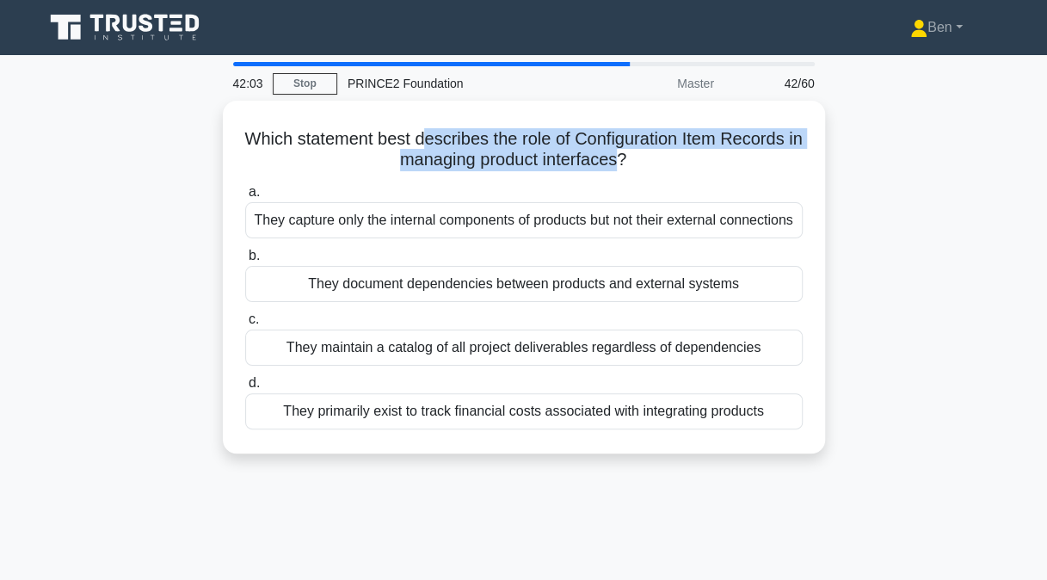
drag, startPoint x: 435, startPoint y: 138, endPoint x: 628, endPoint y: 150, distance: 193.0
click at [628, 150] on h5 "Which statement best describes the role of Configuration Item Records in managi…" at bounding box center [523, 149] width 561 height 43
click at [267, 302] on div "They document dependencies between products and external systems" at bounding box center [523, 284] width 557 height 36
click at [245, 261] on input "b. They document dependencies between products and external systems" at bounding box center [245, 255] width 0 height 11
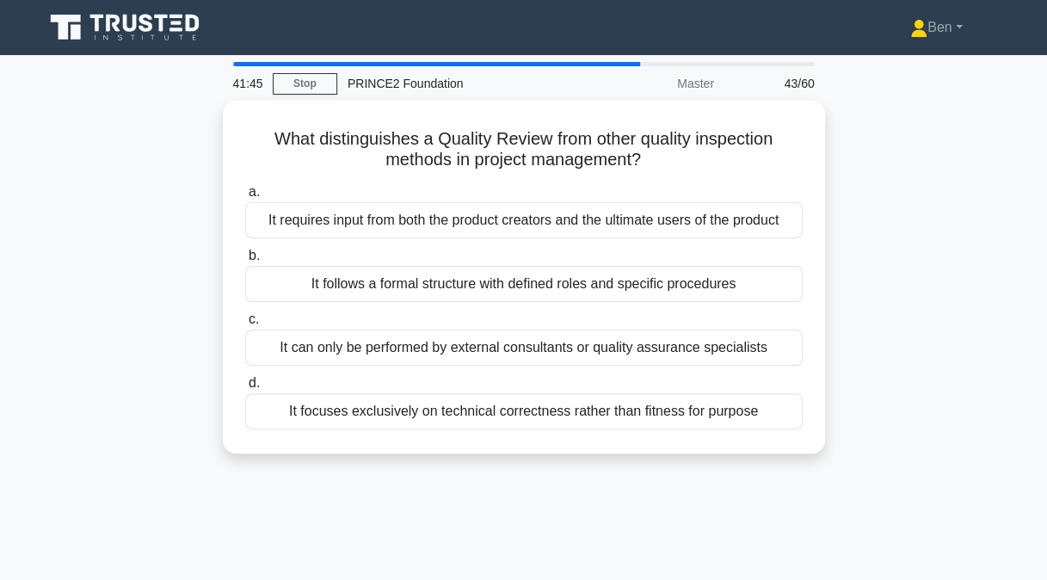
click at [324, 427] on div "It focuses exclusively on technical correctness rather than fitness for purpose" at bounding box center [523, 411] width 557 height 36
click at [245, 389] on input "d. It focuses exclusively on technical correctness rather than fitness for purp…" at bounding box center [245, 383] width 0 height 11
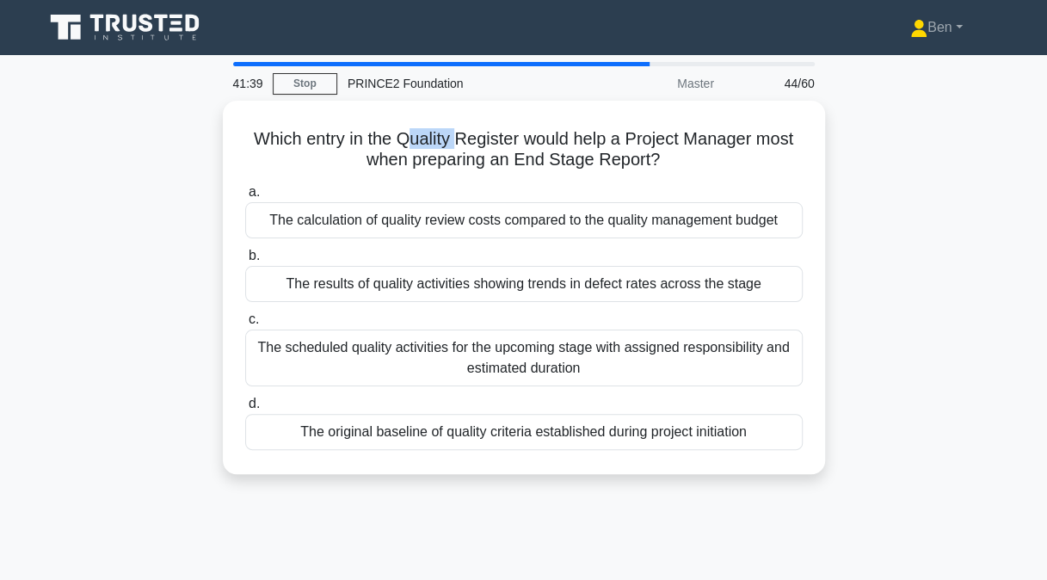
drag, startPoint x: 402, startPoint y: 134, endPoint x: 452, endPoint y: 134, distance: 49.9
click at [452, 134] on h5 "Which entry in the Quality Register would help a Project Manager most when prep…" at bounding box center [523, 149] width 561 height 43
drag, startPoint x: 452, startPoint y: 134, endPoint x: 396, endPoint y: 134, distance: 55.9
click at [396, 134] on h5 "Which entry in the Quality Register would help a Project Manager most when prep…" at bounding box center [523, 149] width 561 height 43
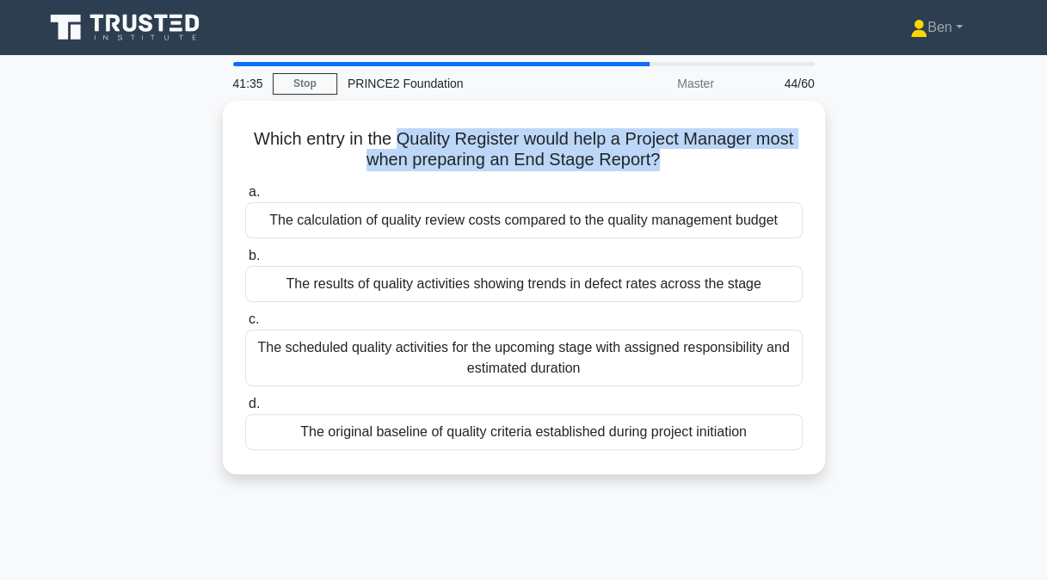
drag, startPoint x: 396, startPoint y: 132, endPoint x: 652, endPoint y: 151, distance: 256.1
click at [652, 151] on h5 "Which entry in the Quality Register would help a Project Manager most when prep…" at bounding box center [523, 149] width 561 height 43
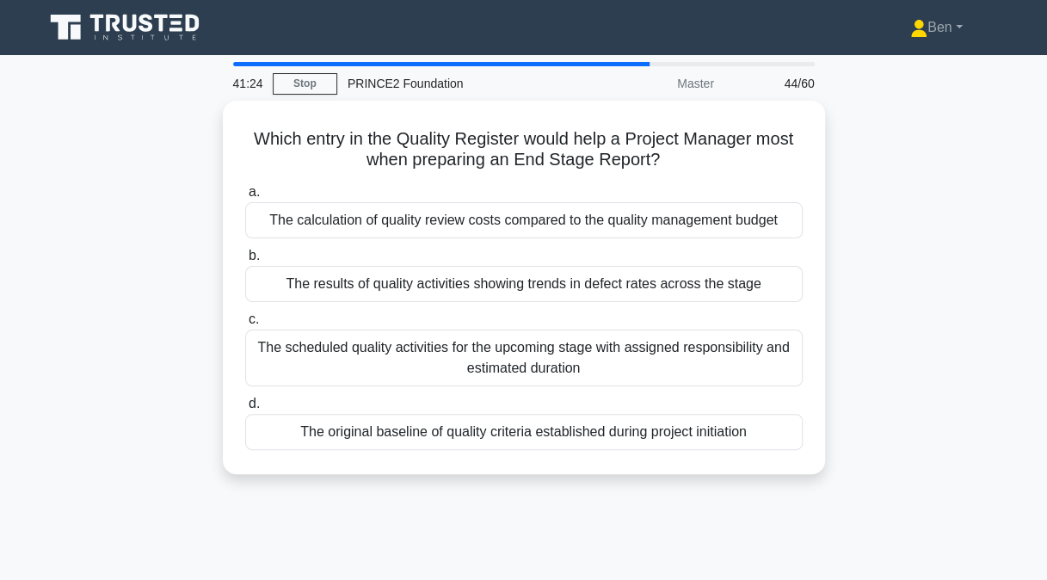
click at [283, 281] on div "The results of quality activities showing trends in defect rates across the sta…" at bounding box center [523, 284] width 557 height 36
click at [245, 261] on input "b. The results of quality activities showing trends in defect rates across the …" at bounding box center [245, 255] width 0 height 11
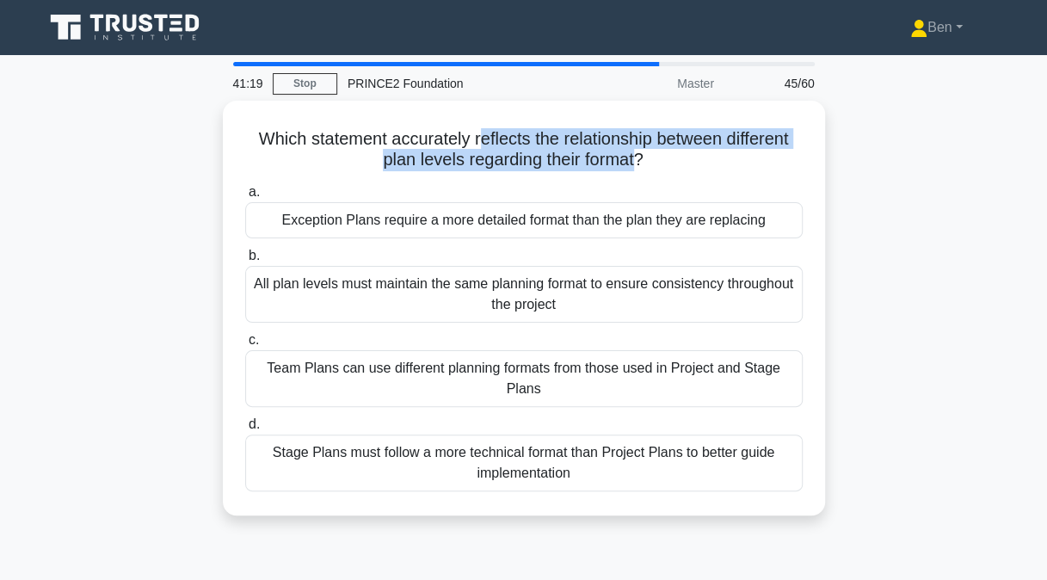
drag, startPoint x: 476, startPoint y: 134, endPoint x: 637, endPoint y: 157, distance: 162.5
click at [637, 157] on h5 "Which statement accurately reflects the relationship between different plan lev…" at bounding box center [523, 149] width 561 height 43
drag, startPoint x: 637, startPoint y: 157, endPoint x: 556, endPoint y: 132, distance: 85.7
click at [556, 132] on h5 "Which statement accurately reflects the relationship between different plan lev…" at bounding box center [523, 149] width 561 height 43
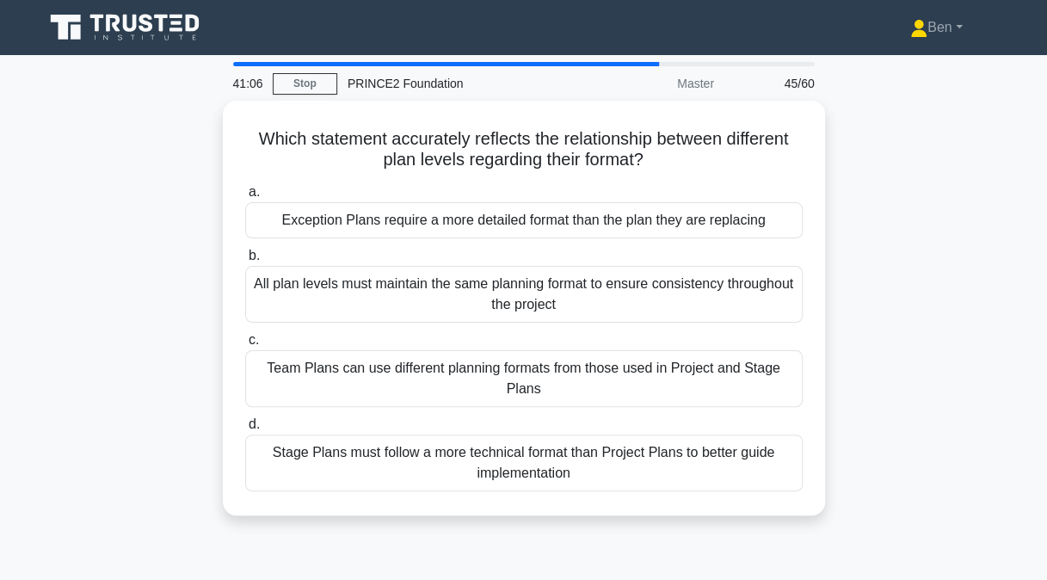
click at [415, 358] on div "Team Plans can use different planning formats from those used in Project and St…" at bounding box center [523, 378] width 557 height 57
click at [245, 346] on input "c. Team Plans can use different planning formats from those used in Project and…" at bounding box center [245, 340] width 0 height 11
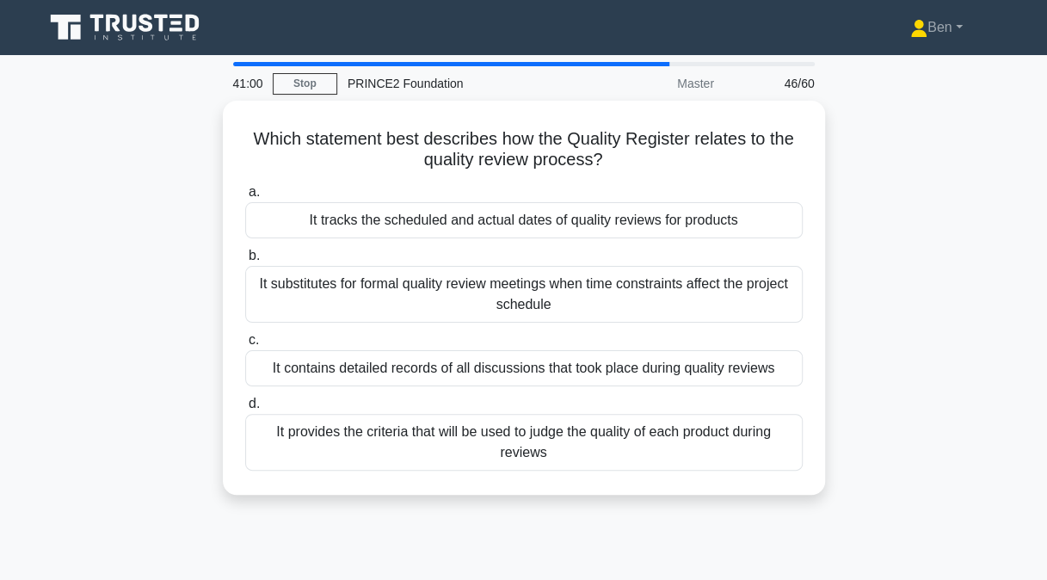
drag, startPoint x: 385, startPoint y: 134, endPoint x: 604, endPoint y: 144, distance: 218.7
click at [604, 144] on h5 "Which statement best describes how the Quality Register relates to the quality …" at bounding box center [523, 149] width 561 height 43
click at [352, 220] on div "It tracks the scheduled and actual dates of quality reviews for products" at bounding box center [523, 220] width 557 height 36
click at [245, 198] on input "a. It tracks the scheduled and actual dates of quality reviews for products" at bounding box center [245, 192] width 0 height 11
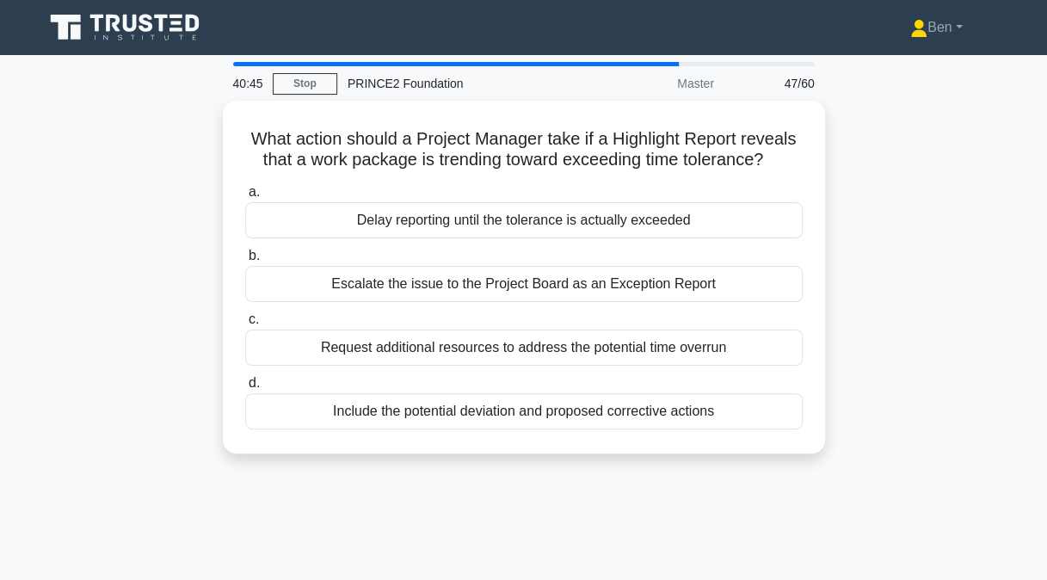
click at [301, 286] on div "Escalate the issue to the Project Board as an Exception Report" at bounding box center [523, 284] width 557 height 36
click at [245, 261] on input "b. Escalate the issue to the Project Board as an Exception Report" at bounding box center [245, 255] width 0 height 11
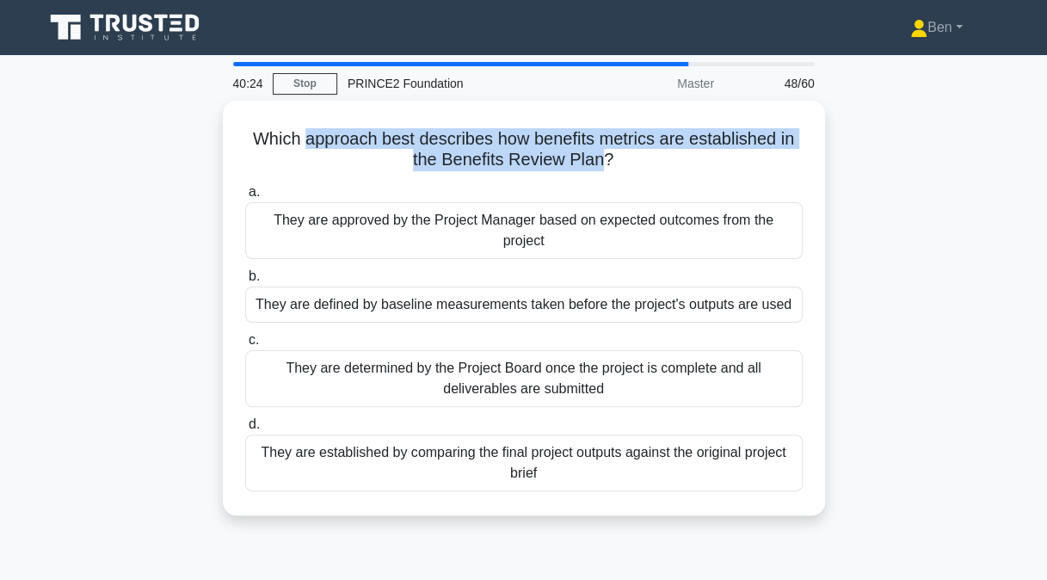
drag, startPoint x: 303, startPoint y: 141, endPoint x: 601, endPoint y: 158, distance: 298.9
click at [601, 158] on h5 "Which approach best describes how benefits metrics are established in the Benef…" at bounding box center [523, 149] width 561 height 43
click at [598, 157] on h5 "Which approach best describes how benefits metrics are established in the Benef…" at bounding box center [523, 149] width 561 height 43
click at [480, 144] on h5 "Which approach best describes how benefits metrics are established in the Benef…" at bounding box center [523, 149] width 561 height 43
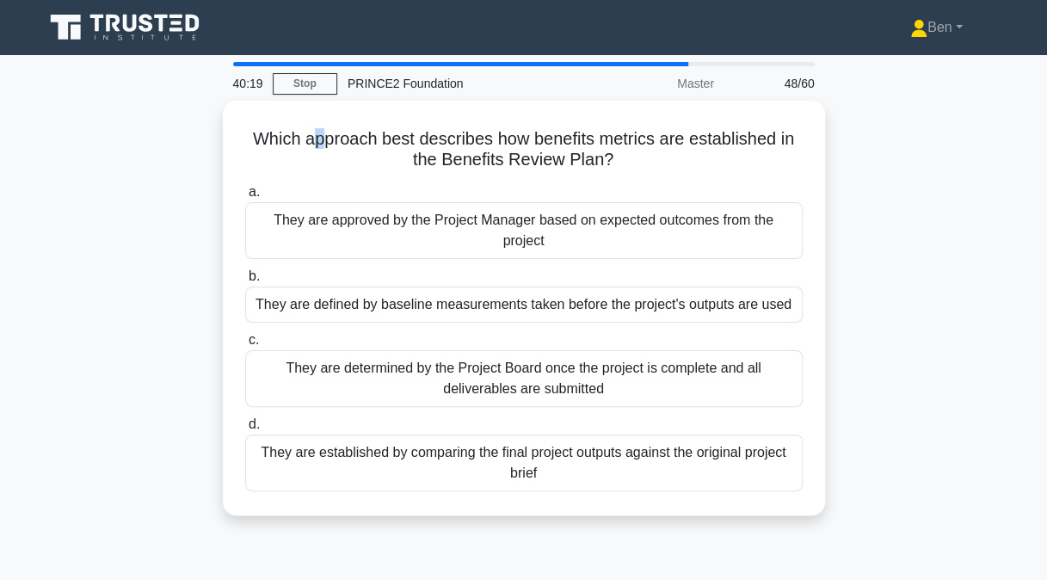
drag, startPoint x: 306, startPoint y: 133, endPoint x: 316, endPoint y: 132, distance: 9.5
click at [316, 132] on h5 "Which approach best describes how benefits metrics are established in the Benef…" at bounding box center [523, 149] width 561 height 43
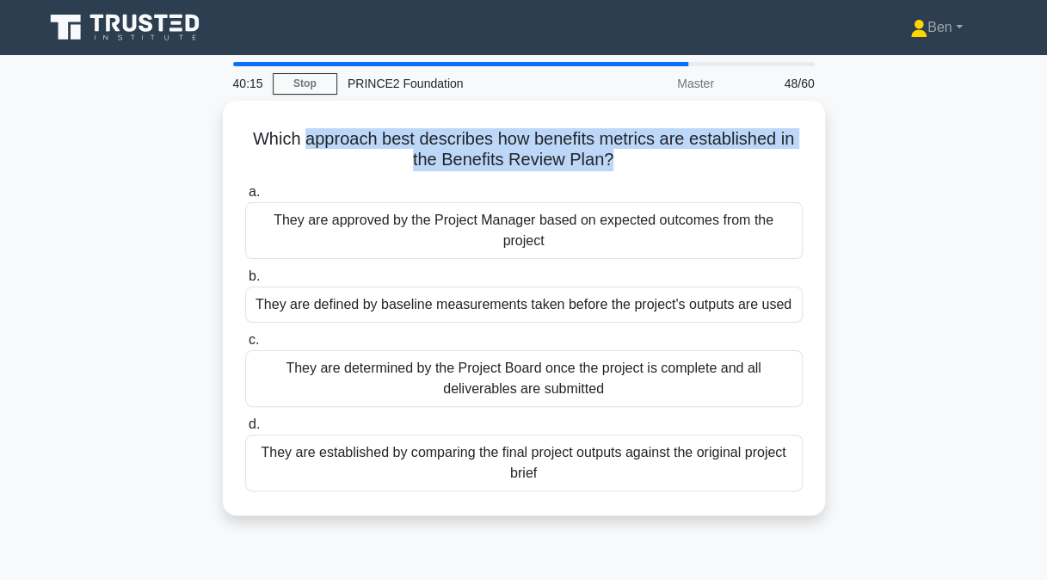
drag, startPoint x: 303, startPoint y: 138, endPoint x: 609, endPoint y: 153, distance: 306.5
click at [609, 153] on h5 "Which approach best describes how benefits metrics are established in the Benef…" at bounding box center [523, 149] width 561 height 43
click at [606, 153] on h5 "Which approach best describes how benefits metrics are established in the Benef…" at bounding box center [523, 149] width 561 height 43
drag, startPoint x: 613, startPoint y: 157, endPoint x: 494, endPoint y: 145, distance: 120.1
click at [494, 145] on h5 "Which approach best describes how benefits metrics are established in the Benef…" at bounding box center [523, 149] width 561 height 43
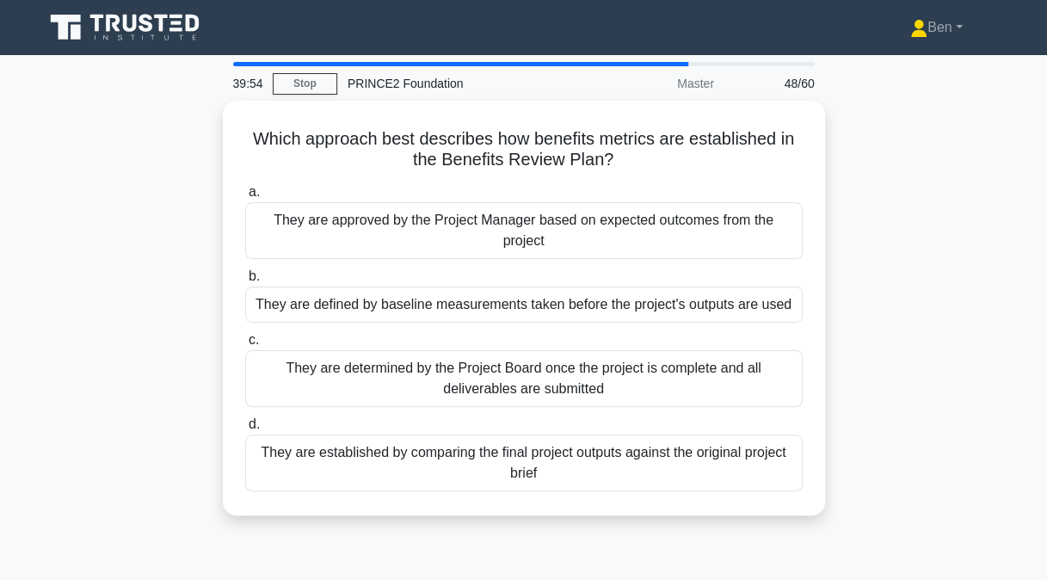
click at [358, 236] on div "They are approved by the Project Manager based on expected outcomes from the pr…" at bounding box center [523, 230] width 557 height 57
click at [245, 198] on input "a. They are approved by the Project Manager based on expected outcomes from the…" at bounding box center [245, 192] width 0 height 11
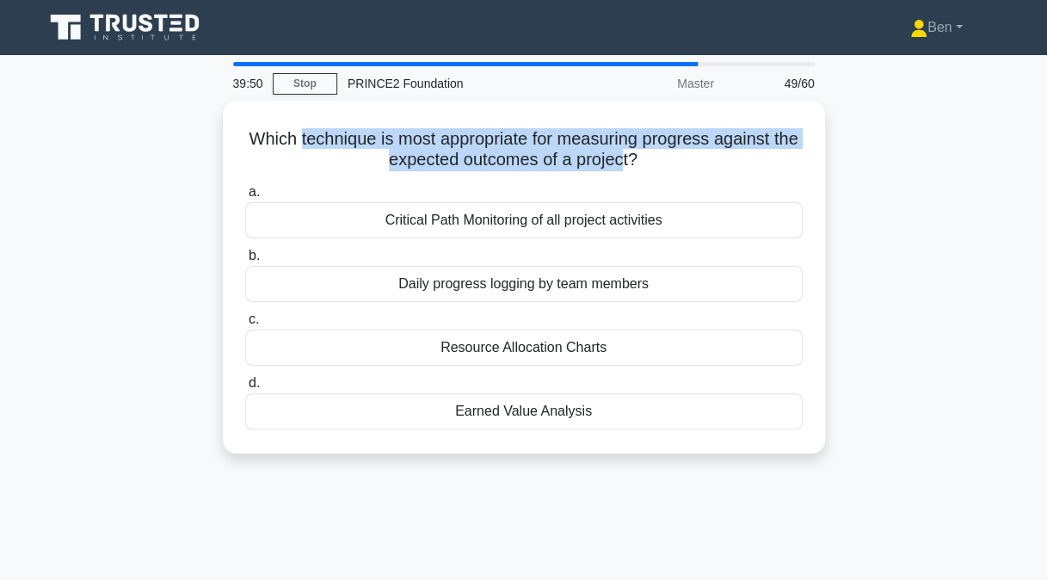
drag, startPoint x: 310, startPoint y: 133, endPoint x: 641, endPoint y: 150, distance: 331.5
click at [641, 150] on h5 "Which technique is most appropriate for measuring progress against the expected…" at bounding box center [523, 149] width 561 height 43
click at [600, 147] on h5 "Which technique is most appropriate for measuring progress against the expected…" at bounding box center [523, 149] width 561 height 43
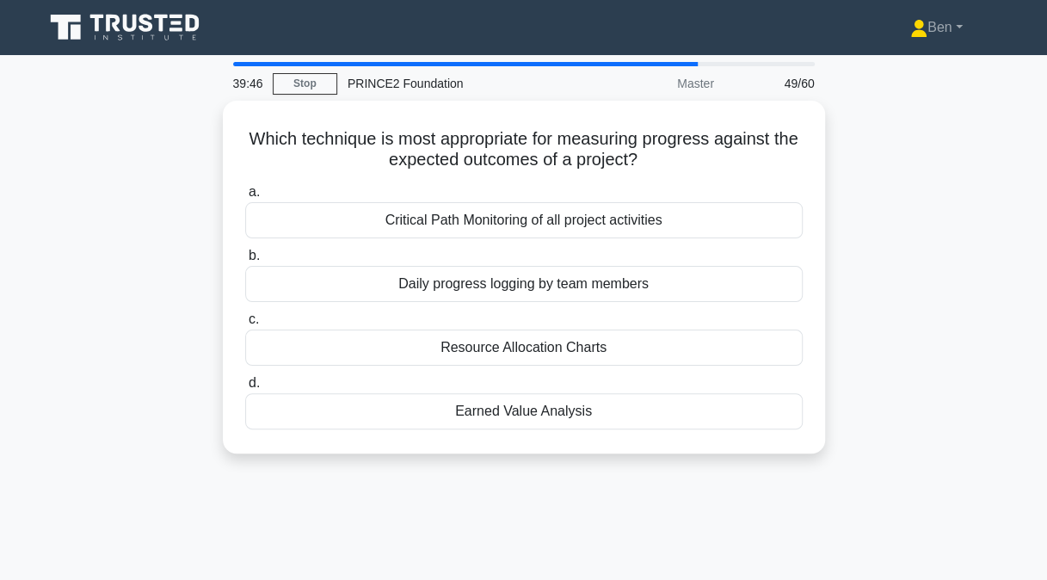
click at [586, 211] on div "Critical Path Monitoring of all project activities" at bounding box center [523, 220] width 557 height 36
click at [245, 198] on input "a. Critical Path Monitoring of all project activities" at bounding box center [245, 192] width 0 height 11
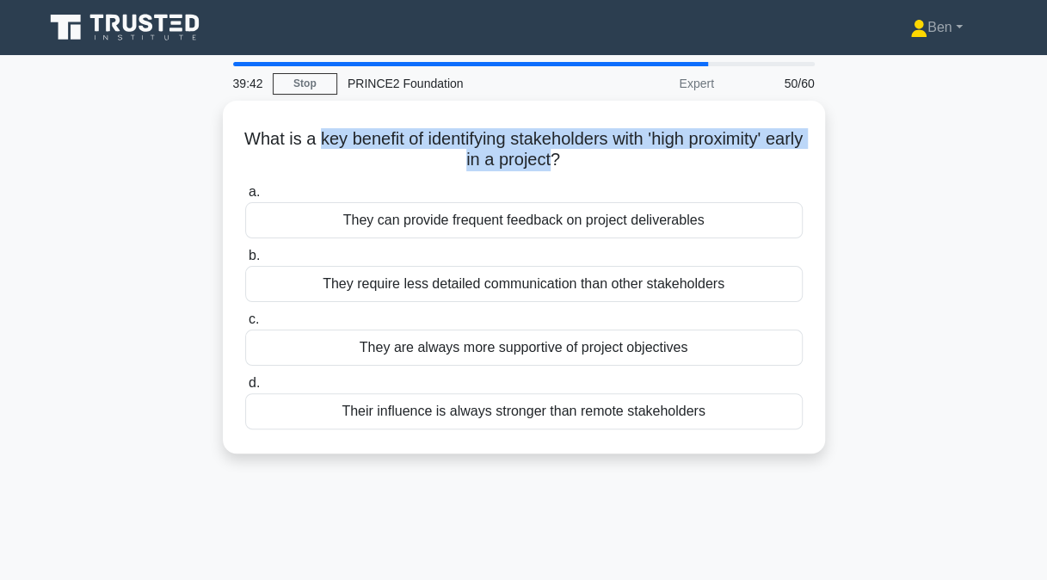
drag, startPoint x: 332, startPoint y: 134, endPoint x: 574, endPoint y: 150, distance: 243.0
click at [574, 150] on h5 "What is a key benefit of identifying stakeholders with 'high proximity' early i…" at bounding box center [523, 149] width 561 height 43
drag, startPoint x: 574, startPoint y: 150, endPoint x: 543, endPoint y: 143, distance: 31.7
click at [543, 143] on h5 "What is a key benefit of identifying stakeholders with 'high proximity' early i…" at bounding box center [523, 149] width 561 height 43
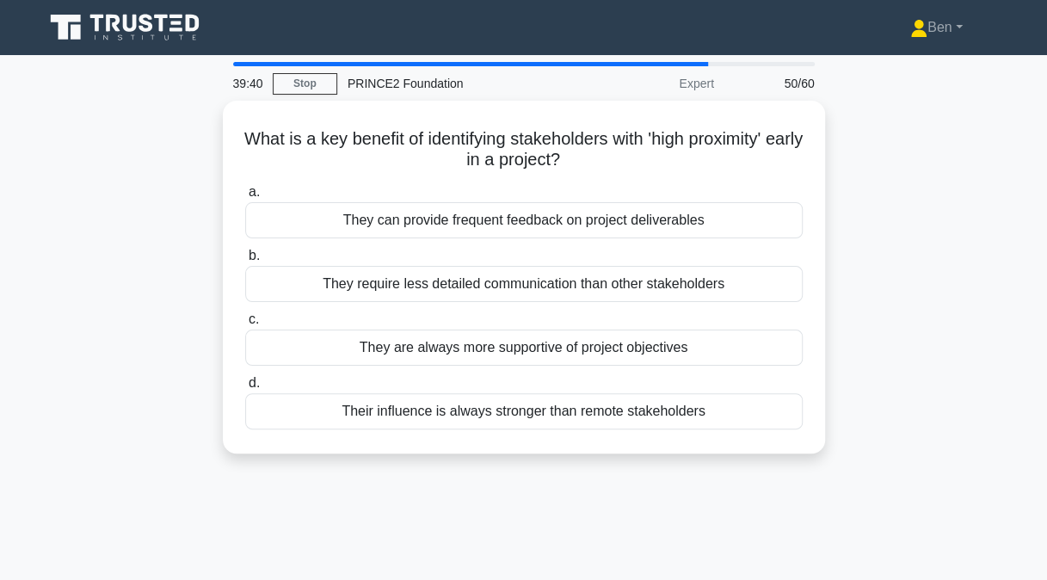
click at [570, 408] on div "Their influence is always stronger than remote stakeholders" at bounding box center [523, 411] width 557 height 36
click at [245, 389] on input "d. Their influence is always stronger than remote stakeholders" at bounding box center [245, 383] width 0 height 11
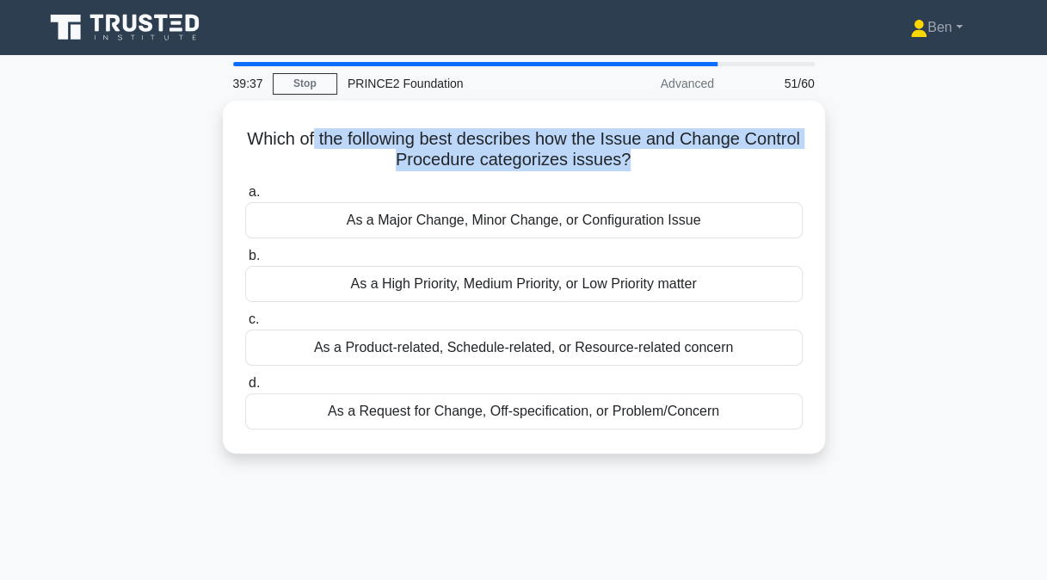
drag, startPoint x: 341, startPoint y: 143, endPoint x: 654, endPoint y: 166, distance: 313.9
click at [654, 166] on h5 "Which of the following best describes how the Issue and Change Control Procedur…" at bounding box center [523, 149] width 561 height 43
click at [652, 166] on h5 "Which of the following best describes how the Issue and Change Control Procedur…" at bounding box center [523, 149] width 561 height 43
click at [643, 160] on h5 "Which of the following best describes how the Issue and Change Control Procedur…" at bounding box center [523, 149] width 561 height 43
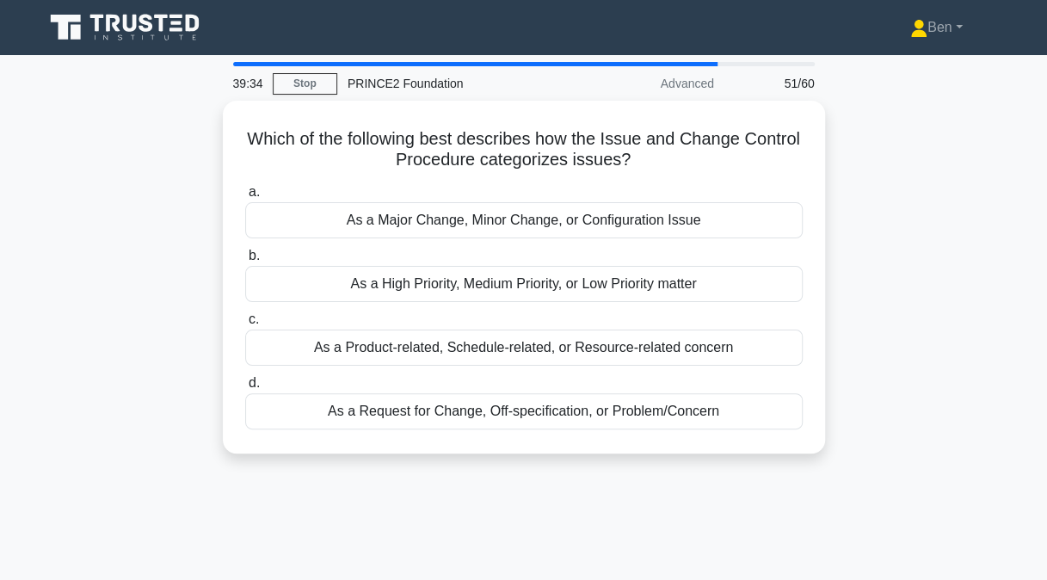
click at [640, 155] on h5 "Which of the following best describes how the Issue and Change Control Procedur…" at bounding box center [523, 149] width 561 height 43
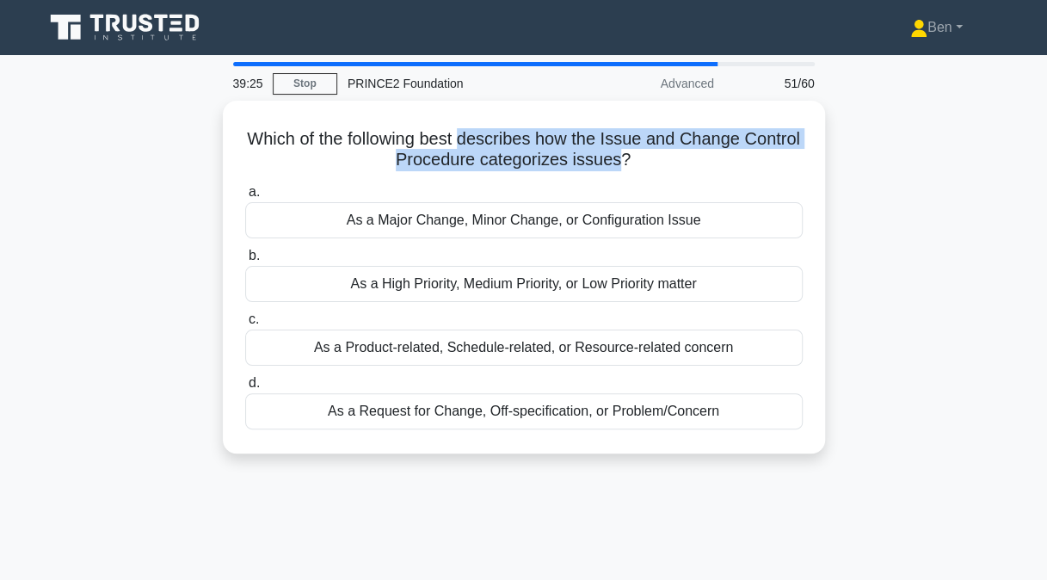
drag, startPoint x: 649, startPoint y: 155, endPoint x: 494, endPoint y: 140, distance: 156.3
click at [494, 140] on h5 "Which of the following best describes how the Issue and Change Control Procedur…" at bounding box center [523, 149] width 561 height 43
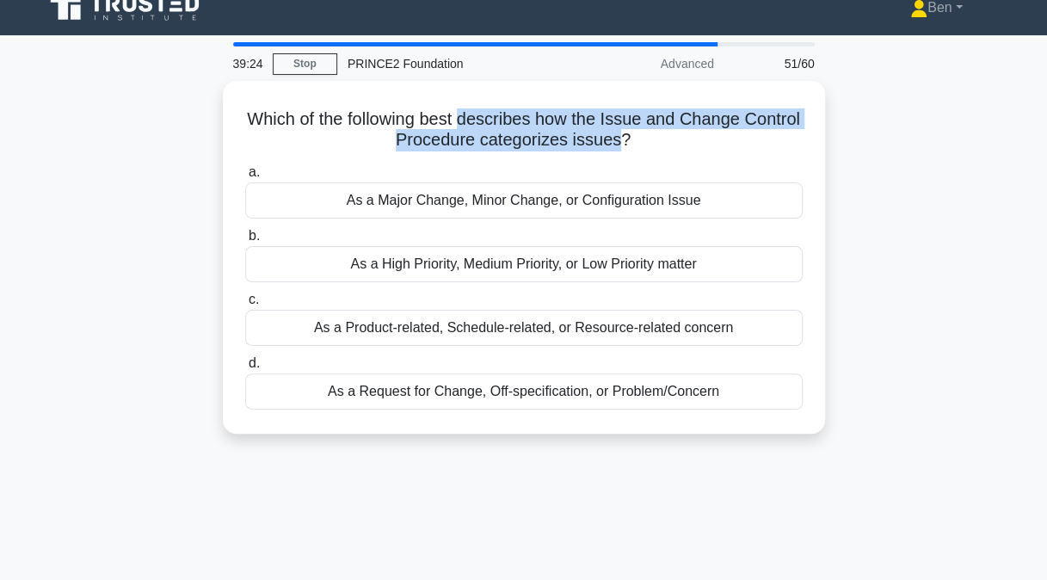
scroll to position [21, 0]
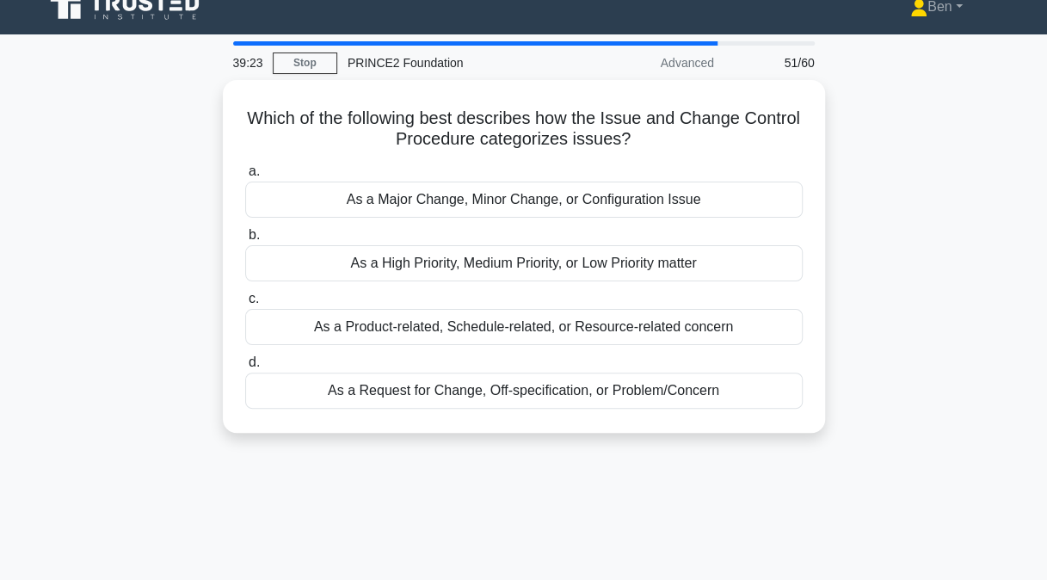
drag, startPoint x: 494, startPoint y: 140, endPoint x: 464, endPoint y: 110, distance: 42.6
click at [464, 110] on h5 "Which of the following best describes how the Issue and Change Control Procedur…" at bounding box center [523, 128] width 561 height 43
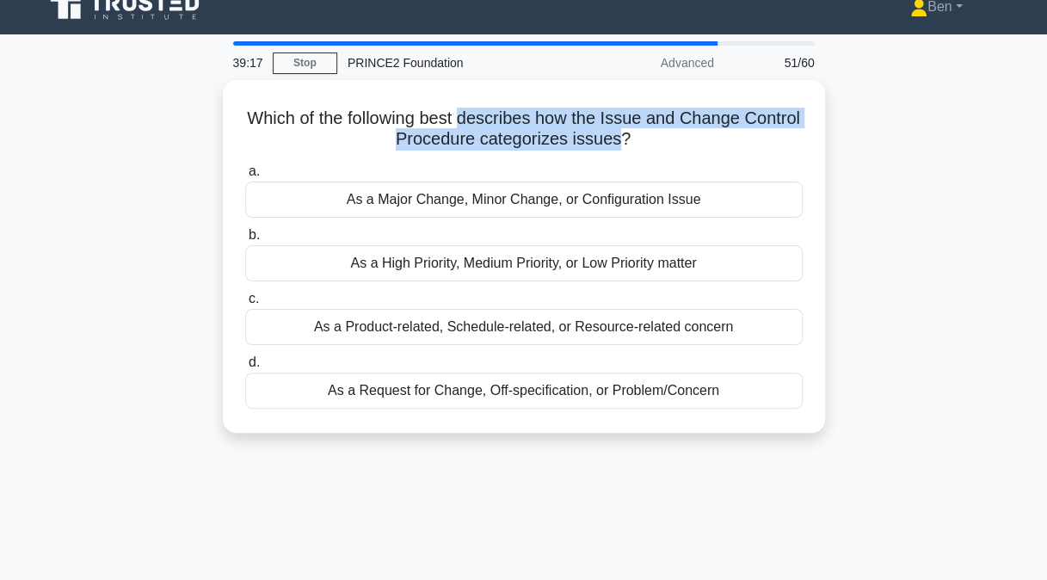
drag, startPoint x: 495, startPoint y: 114, endPoint x: 648, endPoint y: 130, distance: 153.9
click at [648, 130] on h5 "Which of the following best describes how the Issue and Change Control Procedur…" at bounding box center [523, 128] width 561 height 43
drag, startPoint x: 648, startPoint y: 130, endPoint x: 566, endPoint y: 141, distance: 83.3
click at [566, 141] on h5 "Which of the following best describes how the Issue and Change Control Procedur…" at bounding box center [523, 128] width 561 height 43
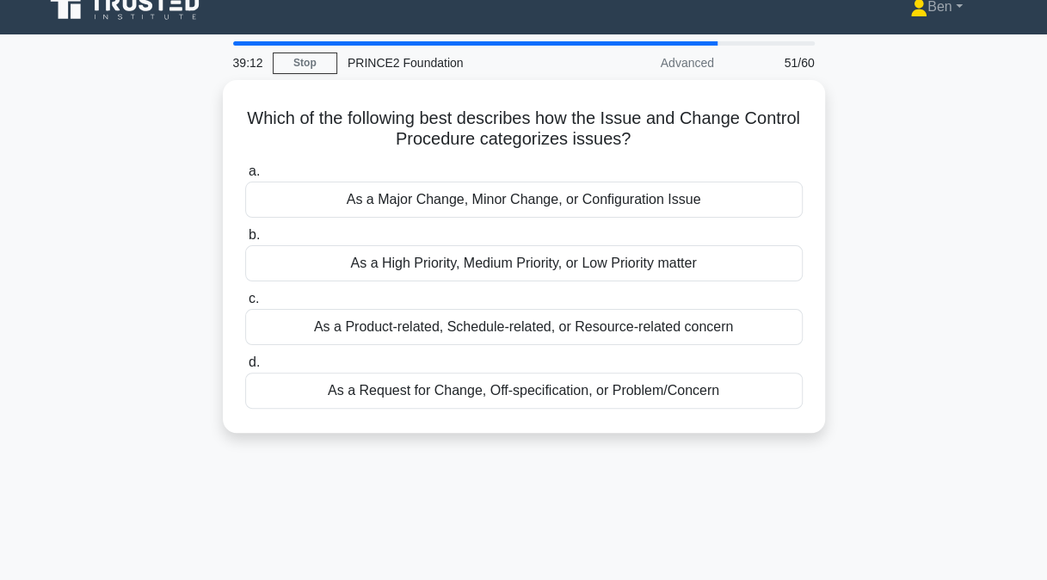
click at [603, 373] on div "As a Request for Change, Off-specification, or Problem/Concern" at bounding box center [523, 390] width 557 height 36
click at [245, 368] on input "d. As a Request for Change, Off-specification, or Problem/Concern" at bounding box center [245, 362] width 0 height 11
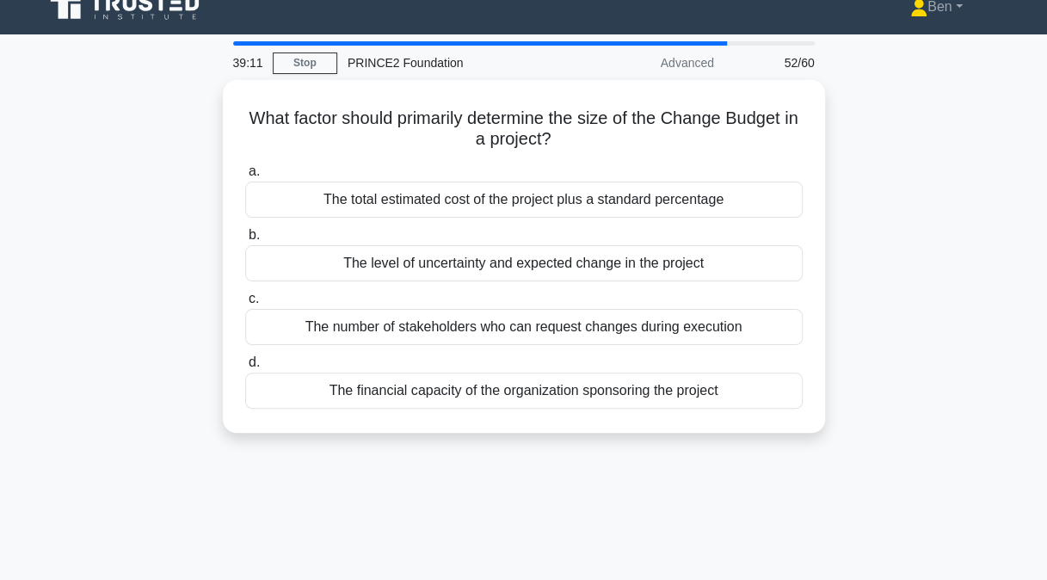
scroll to position [0, 0]
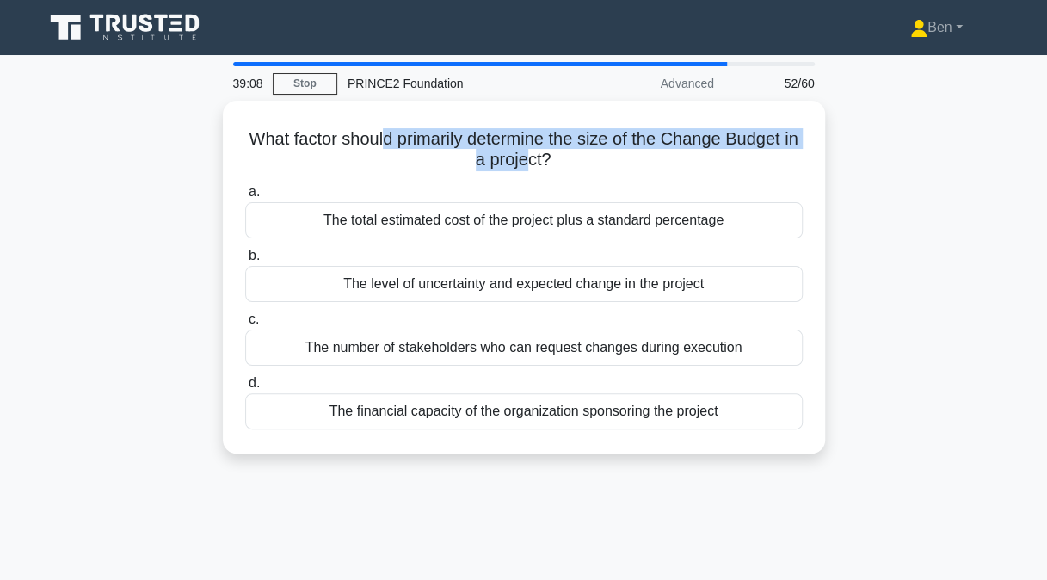
drag, startPoint x: 390, startPoint y: 135, endPoint x: 536, endPoint y: 154, distance: 146.6
click at [536, 154] on h5 "What factor should primarily determine the size of the Change Budget in a proje…" at bounding box center [523, 149] width 561 height 43
click at [331, 291] on div "The level of uncertainty and expected change in the project" at bounding box center [523, 284] width 557 height 36
click at [245, 261] on input "b. The level of uncertainty and expected change in the project" at bounding box center [245, 255] width 0 height 11
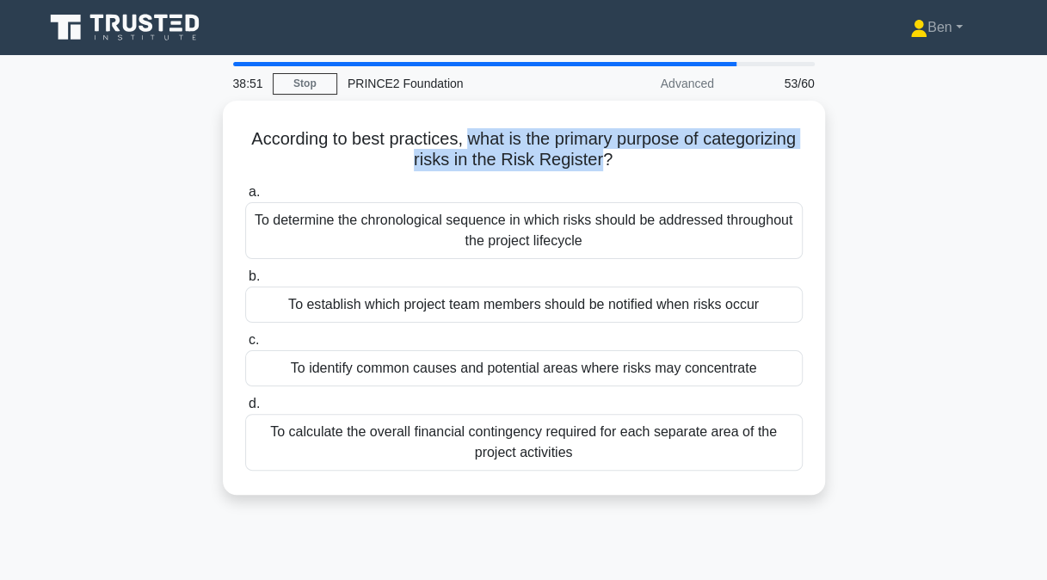
drag, startPoint x: 517, startPoint y: 134, endPoint x: 652, endPoint y: 151, distance: 136.1
click at [652, 151] on h5 "According to best practices, what is the primary purpose of categorizing risks …" at bounding box center [523, 149] width 561 height 43
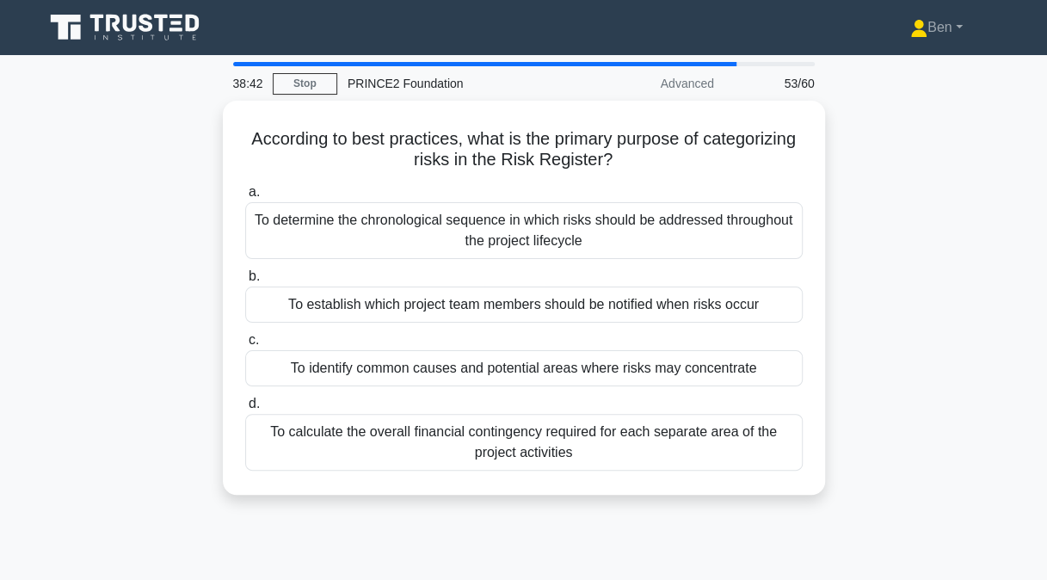
click at [500, 360] on div "To identify common causes and potential areas where risks may concentrate" at bounding box center [523, 368] width 557 height 36
click at [245, 346] on input "c. To identify common causes and potential areas where risks may concentrate" at bounding box center [245, 340] width 0 height 11
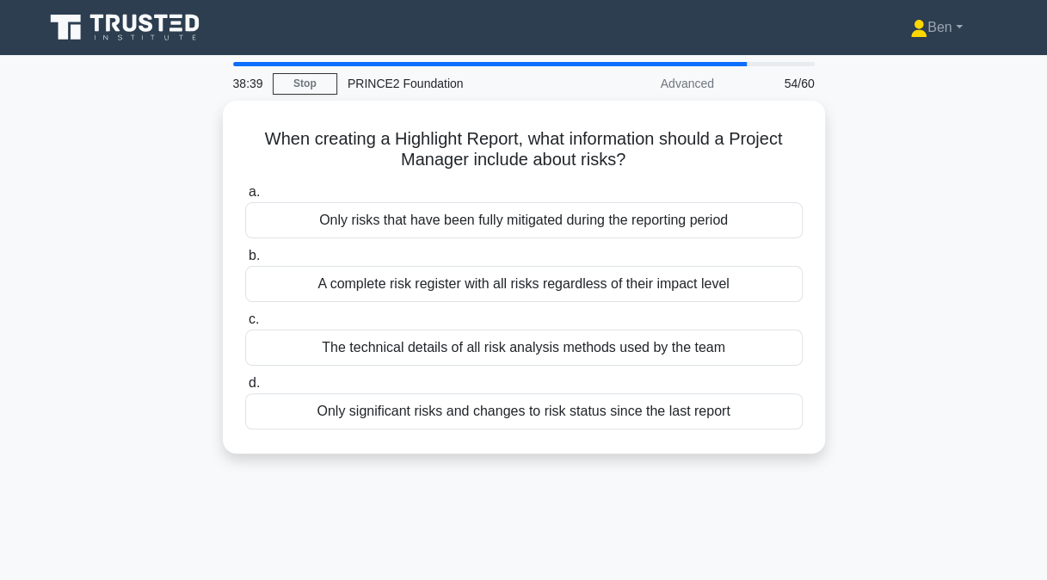
click at [394, 131] on h5 "When creating a Highlight Report, what information should a Project Manager inc…" at bounding box center [523, 149] width 561 height 43
click at [304, 416] on div "Only significant risks and changes to risk status since the last report" at bounding box center [523, 411] width 557 height 36
click at [245, 389] on input "d. Only significant risks and changes to risk status since the last report" at bounding box center [245, 383] width 0 height 11
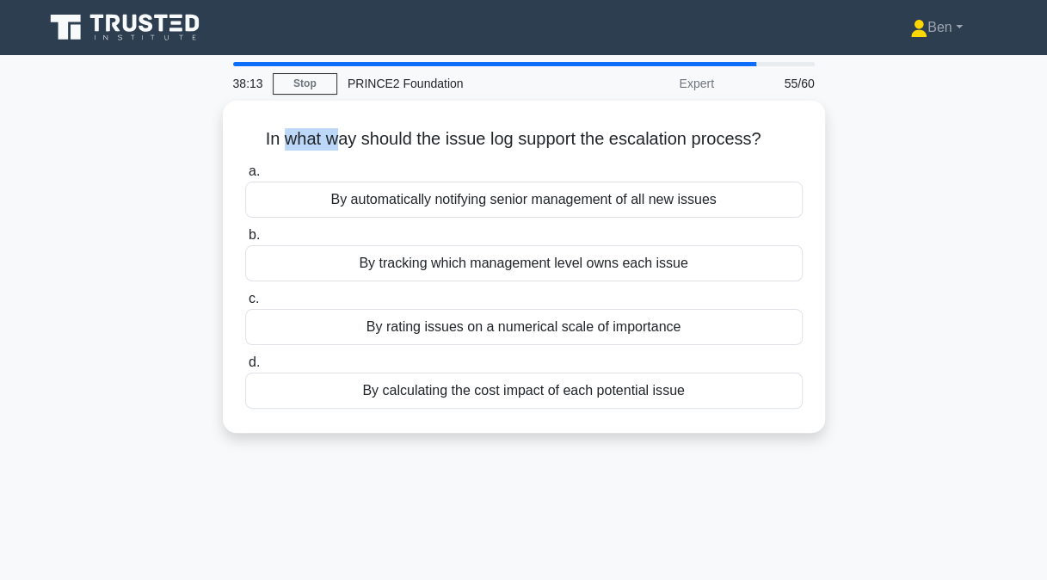
drag, startPoint x: 284, startPoint y: 135, endPoint x: 331, endPoint y: 138, distance: 47.4
click at [331, 138] on h5 "In what way should the issue log support the escalation process? .spinner_0XTQ{…" at bounding box center [523, 139] width 561 height 22
drag, startPoint x: 331, startPoint y: 138, endPoint x: 318, endPoint y: 136, distance: 13.0
click at [318, 136] on h5 "In what way should the issue log support the escalation process? .spinner_0XTQ{…" at bounding box center [523, 139] width 561 height 22
click at [323, 136] on h5 "In what way should the issue log support the escalation process? .spinner_0XTQ{…" at bounding box center [523, 139] width 561 height 22
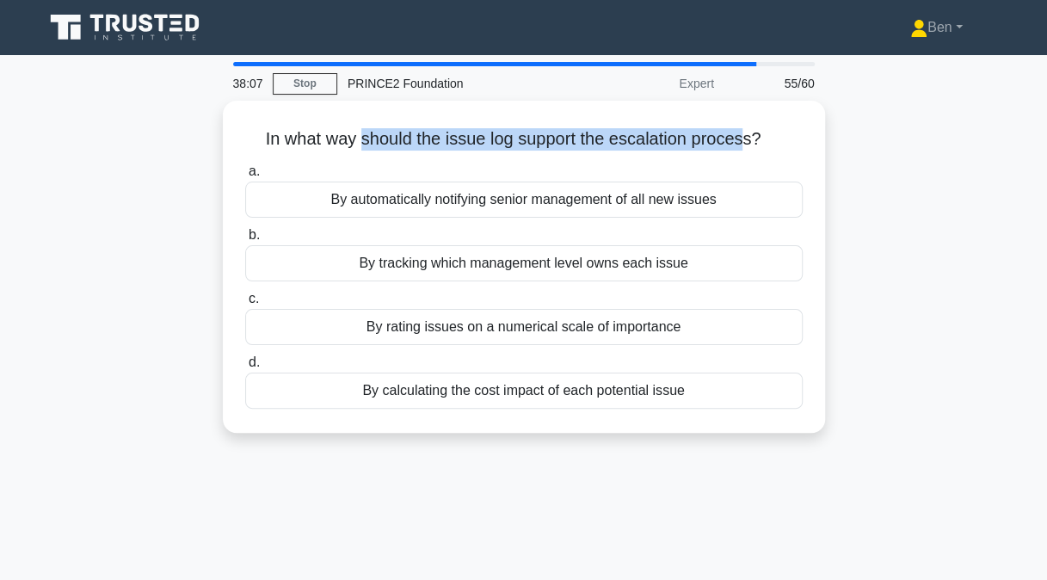
drag, startPoint x: 359, startPoint y: 137, endPoint x: 743, endPoint y: 147, distance: 384.5
click at [743, 147] on h5 "In what way should the issue log support the escalation process? .spinner_0XTQ{…" at bounding box center [523, 139] width 561 height 22
drag, startPoint x: 743, startPoint y: 147, endPoint x: 664, endPoint y: 146, distance: 79.1
click at [664, 146] on h5 "In what way should the issue log support the escalation process? .spinner_0XTQ{…" at bounding box center [523, 139] width 561 height 22
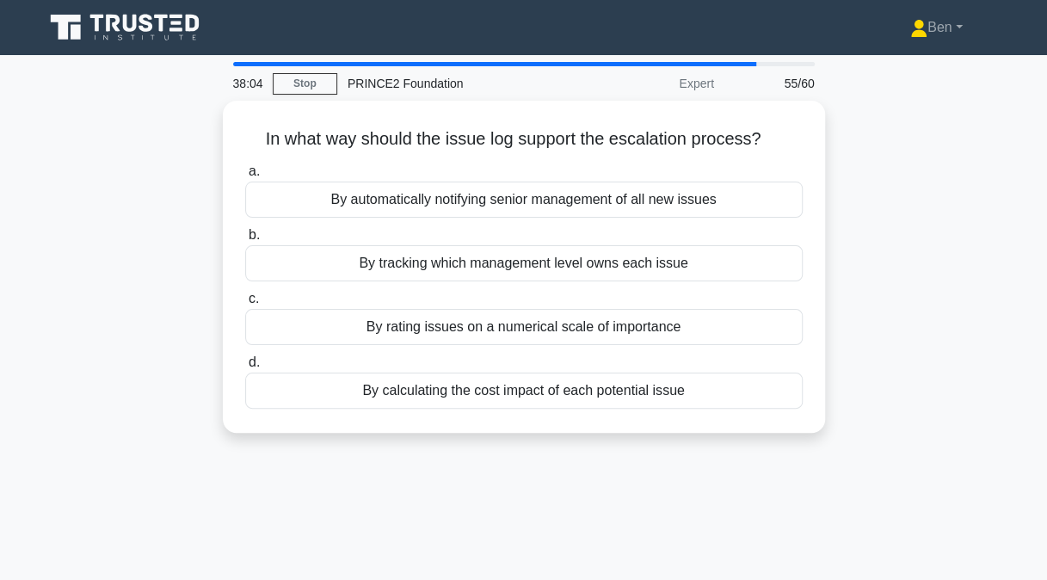
click at [661, 253] on div "By tracking which management level owns each issue" at bounding box center [523, 263] width 557 height 36
click at [245, 241] on input "b. By tracking which management level owns each issue" at bounding box center [245, 235] width 0 height 11
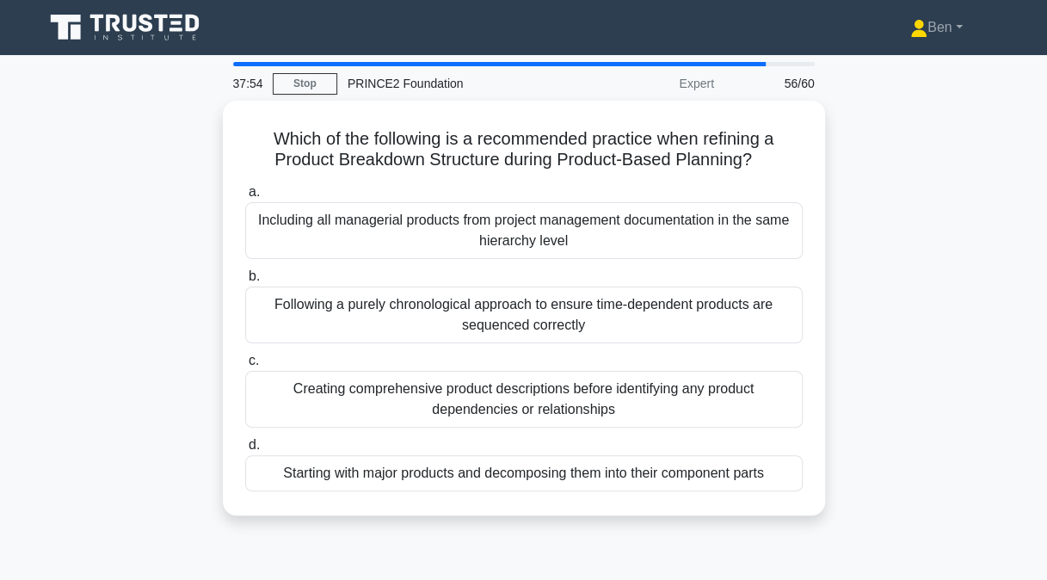
click at [476, 465] on div "Starting with major products and decomposing them into their component parts" at bounding box center [523, 473] width 557 height 36
click at [245, 451] on input "d. Starting with major products and decomposing them into their component parts" at bounding box center [245, 444] width 0 height 11
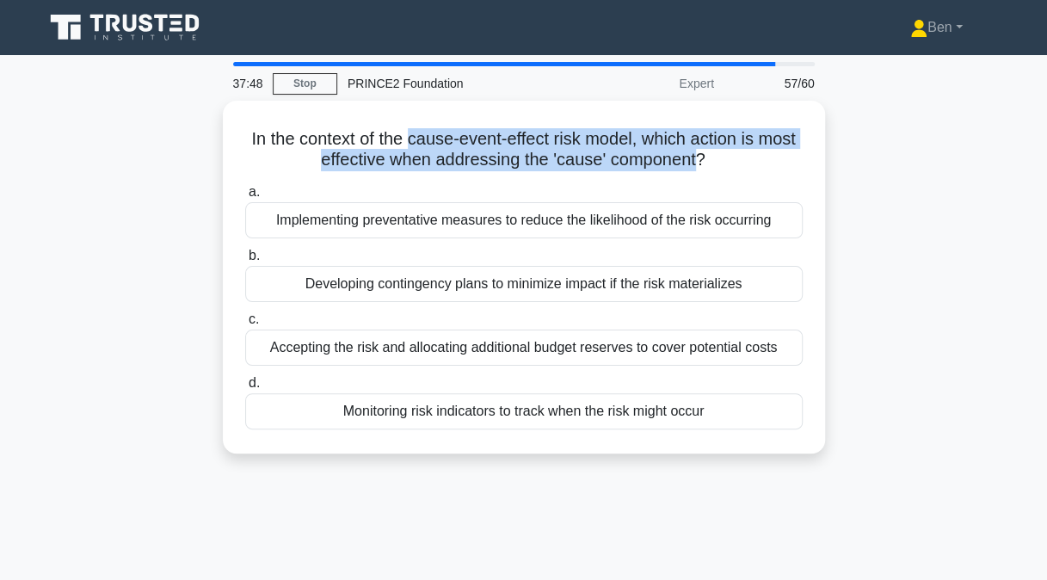
drag, startPoint x: 428, startPoint y: 136, endPoint x: 718, endPoint y: 153, distance: 290.3
click at [718, 153] on h5 "In the context of the cause-event-effect risk model, which action is most effec…" at bounding box center [523, 149] width 561 height 43
drag, startPoint x: 718, startPoint y: 153, endPoint x: 608, endPoint y: 164, distance: 110.6
click at [608, 164] on h5 "In the context of the cause-event-effect risk model, which action is most effec…" at bounding box center [523, 149] width 561 height 43
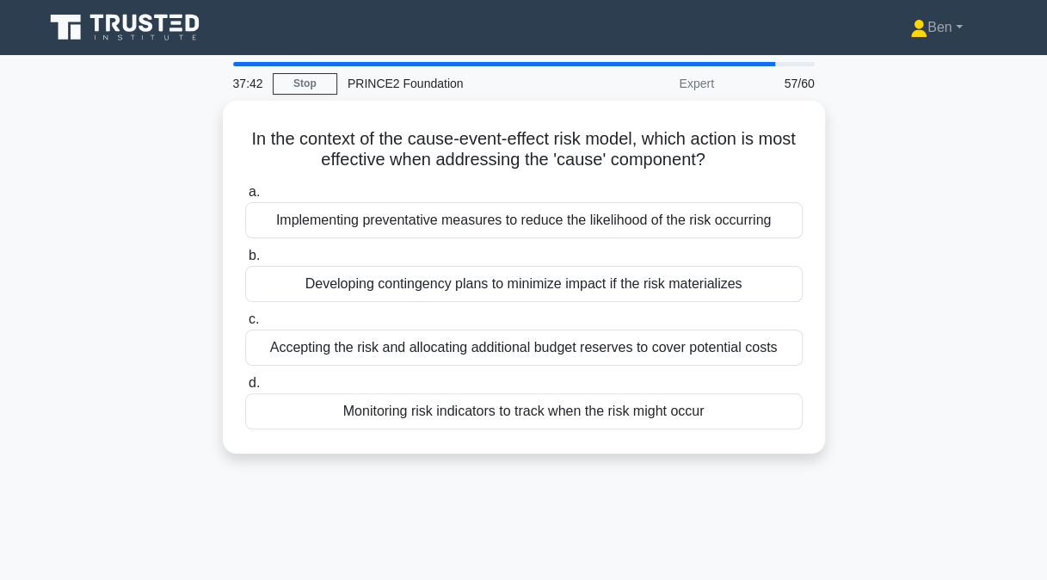
click at [329, 212] on div "Implementing preventative measures to reduce the likelihood of the risk occurri…" at bounding box center [523, 220] width 557 height 36
click at [245, 198] on input "a. Implementing preventative measures to reduce the likelihood of the risk occu…" at bounding box center [245, 192] width 0 height 11
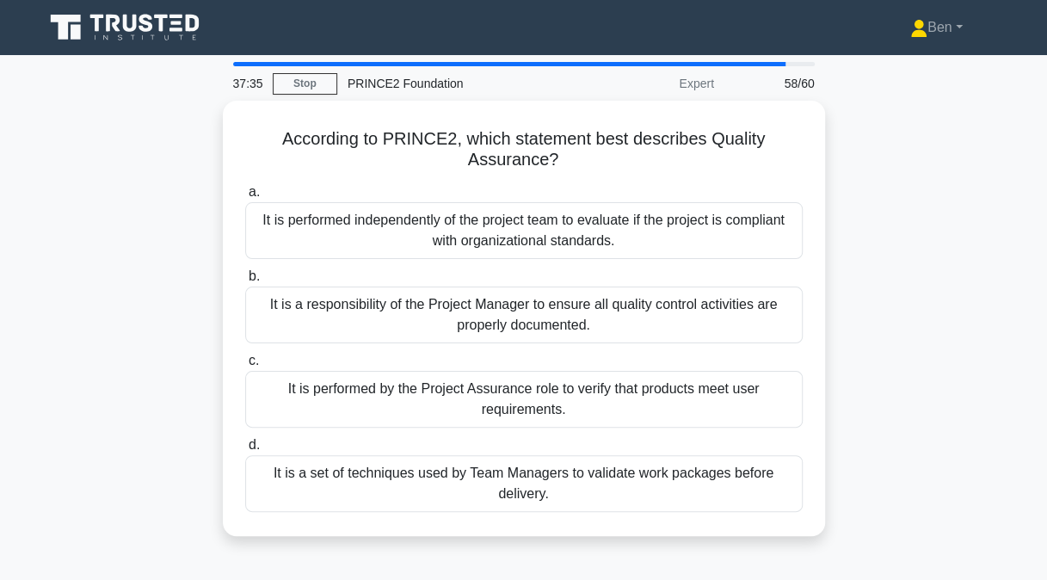
click at [279, 225] on div "It is performed independently of the project team to evaluate if the project is…" at bounding box center [523, 230] width 557 height 57
click at [245, 198] on input "a. It is performed independently of the project team to evaluate if the project…" at bounding box center [245, 192] width 0 height 11
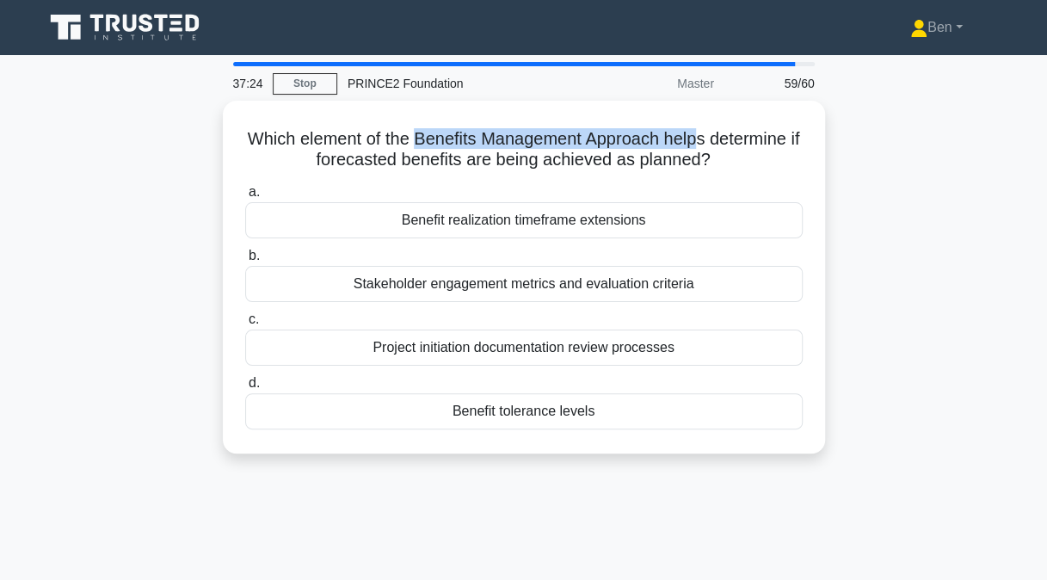
drag, startPoint x: 421, startPoint y: 134, endPoint x: 705, endPoint y: 144, distance: 284.0
click at [705, 144] on h5 "Which element of the Benefits Management Approach helps determine if forecasted…" at bounding box center [523, 149] width 561 height 43
drag, startPoint x: 705, startPoint y: 144, endPoint x: 606, endPoint y: 127, distance: 100.4
click at [606, 128] on h5 "Which element of the Benefits Management Approach helps determine if forecasted…" at bounding box center [523, 149] width 561 height 43
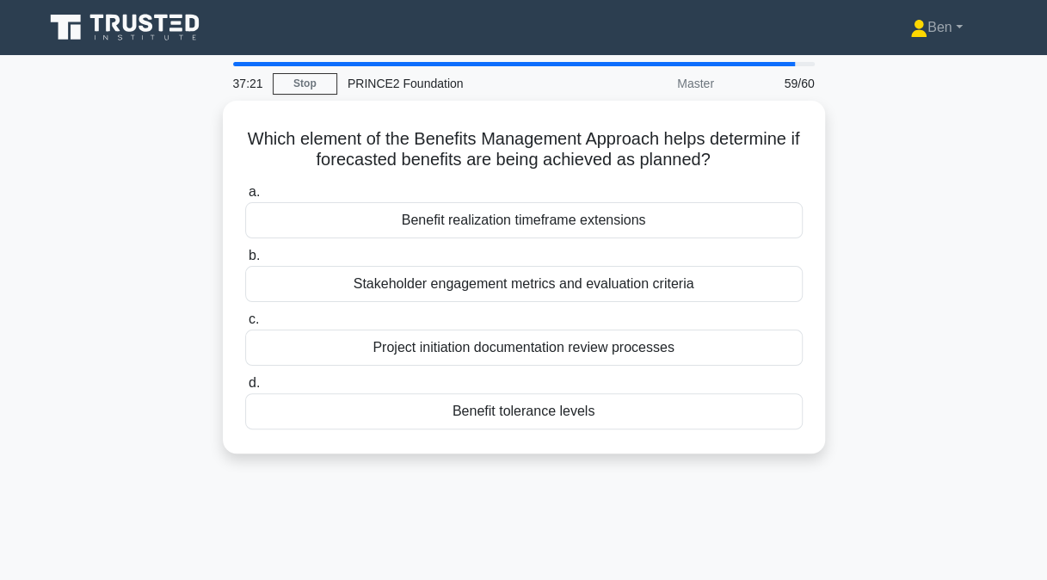
click at [592, 287] on div "Stakeholder engagement metrics and evaluation criteria" at bounding box center [523, 284] width 557 height 36
click at [245, 261] on input "b. Stakeholder engagement metrics and evaluation criteria" at bounding box center [245, 255] width 0 height 11
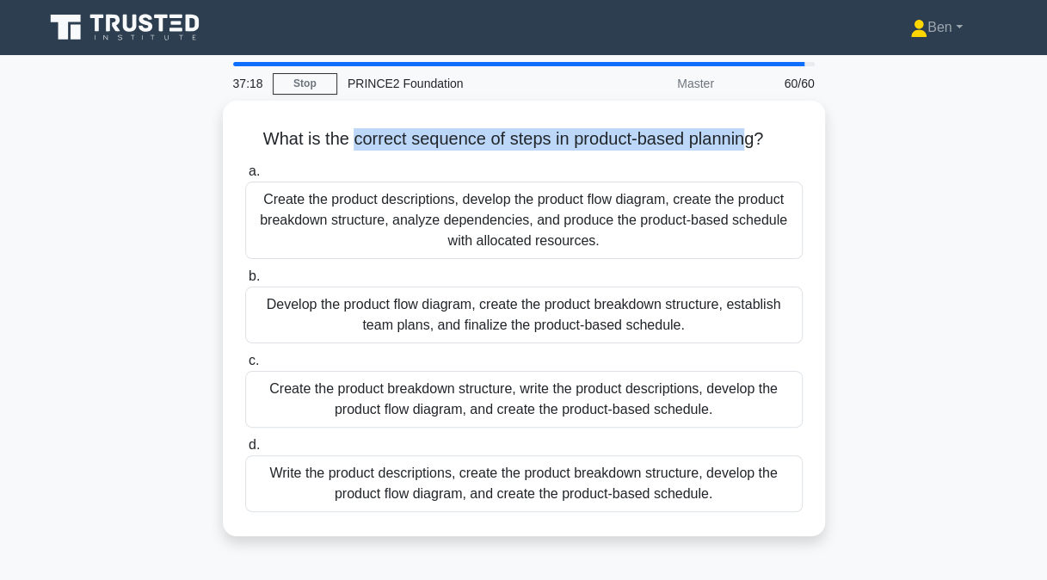
drag, startPoint x: 349, startPoint y: 134, endPoint x: 748, endPoint y: 126, distance: 399.1
click at [748, 128] on h5 "What is the correct sequence of steps in product-based planning? .spinner_0XTQ{…" at bounding box center [523, 139] width 561 height 22
click at [748, 126] on div "What is the correct sequence of steps in product-based planning? .spinner_0XTQ{…" at bounding box center [524, 317] width 588 height 421
click at [748, 128] on h5 "What is the correct sequence of steps in product-based planning? .spinner_0XTQ{…" at bounding box center [523, 139] width 561 height 22
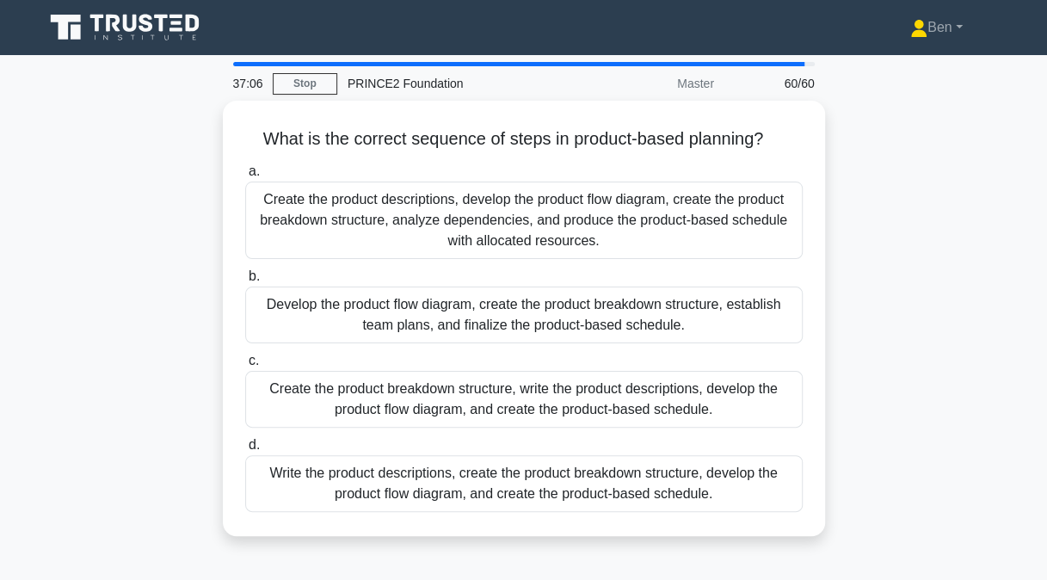
click at [354, 212] on div "Create the product descriptions, develop the product flow diagram, create the p…" at bounding box center [523, 219] width 557 height 77
click at [245, 177] on input "a. Create the product descriptions, develop the product flow diagram, create th…" at bounding box center [245, 171] width 0 height 11
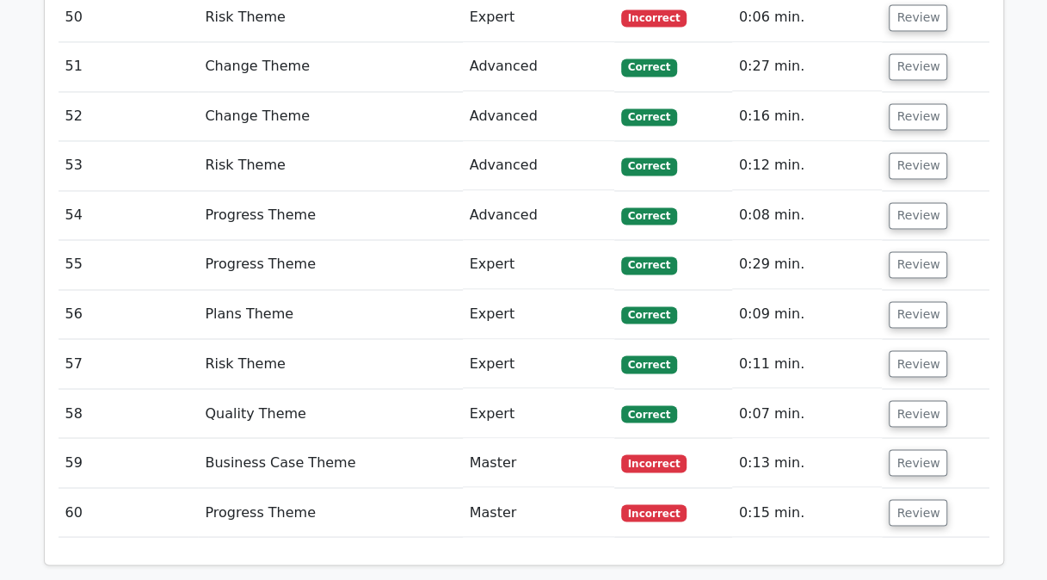
scroll to position [4645, 0]
